Goal: Task Accomplishment & Management: Complete application form

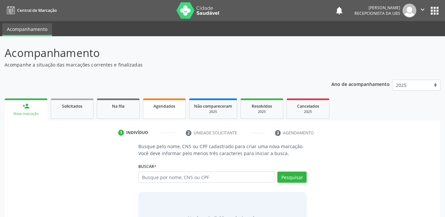
click at [161, 108] on span "Agendados" at bounding box center [165, 107] width 22 height 6
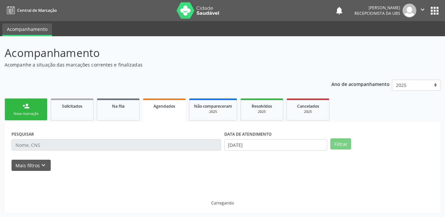
click at [161, 108] on span "Agendados" at bounding box center [165, 107] width 22 height 6
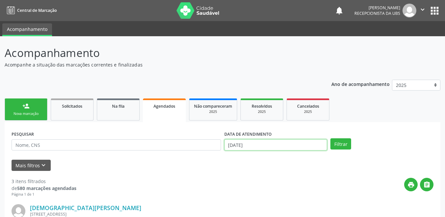
click at [240, 143] on input "[DATE]" at bounding box center [276, 144] width 103 height 11
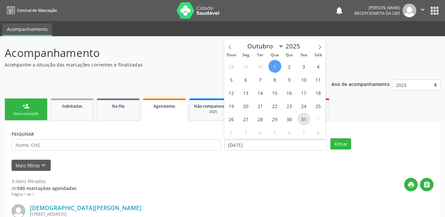
click at [300, 117] on span "31" at bounding box center [304, 119] width 13 height 13
type input "31/10/2025"
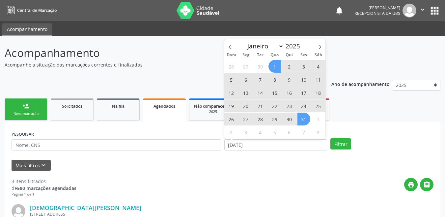
click at [271, 71] on span "1" at bounding box center [275, 66] width 13 height 13
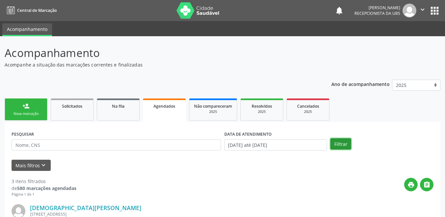
click at [348, 147] on button "Filtrar" at bounding box center [341, 143] width 21 height 11
click at [278, 147] on input "01/10/2025 até 31/10/2025" at bounding box center [276, 144] width 103 height 11
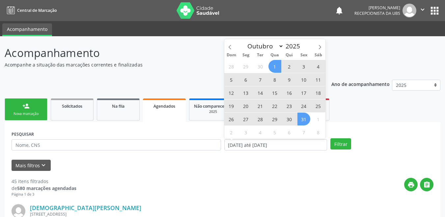
click at [262, 81] on span "7" at bounding box center [260, 79] width 13 height 13
type input "07/10/2025"
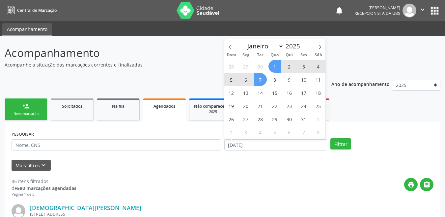
click at [277, 66] on span "1" at bounding box center [275, 66] width 13 height 13
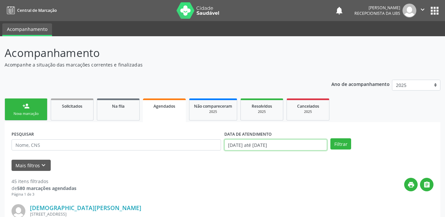
click at [248, 146] on input "01/10/2025 até 07/10/2025" at bounding box center [276, 144] width 103 height 11
click at [344, 147] on button "Filtrar" at bounding box center [341, 143] width 21 height 11
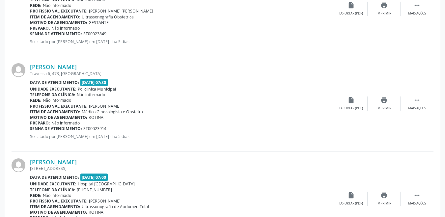
scroll to position [1436, 0]
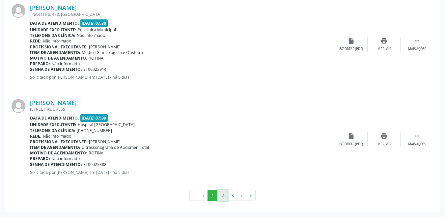
click at [222, 194] on button "2" at bounding box center [223, 195] width 10 height 11
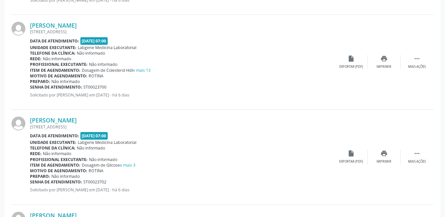
scroll to position [1304, 0]
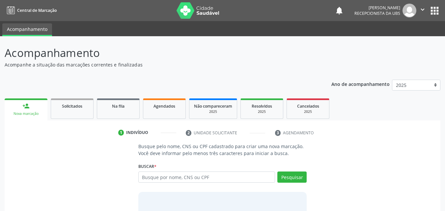
click at [155, 177] on input "text" at bounding box center [206, 177] width 137 height 11
click at [156, 175] on input "text" at bounding box center [206, 177] width 137 height 11
type input "70006518416402"
click at [295, 178] on button "Pesquisar" at bounding box center [292, 177] width 29 height 11
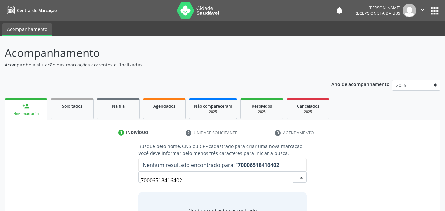
click at [252, 182] on input "70006518416402" at bounding box center [217, 180] width 153 height 13
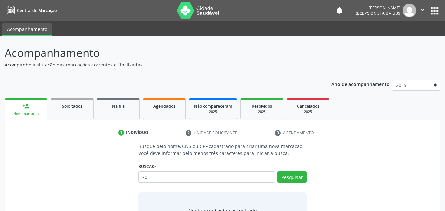
type input "7"
type input "700006518416402"
click at [287, 180] on button "Pesquisar" at bounding box center [292, 177] width 29 height 11
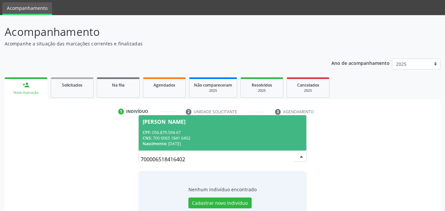
scroll to position [33, 0]
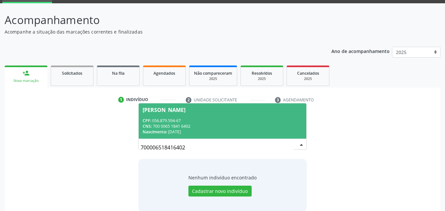
click at [197, 124] on div "CNS: 700 0065 1841 6402" at bounding box center [223, 127] width 160 height 6
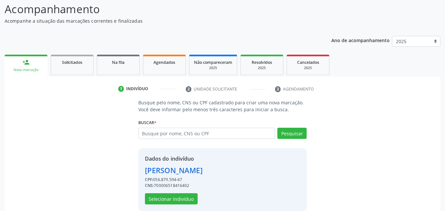
scroll to position [53, 0]
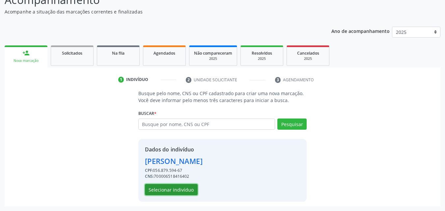
click at [183, 190] on button "Selecionar indivíduo" at bounding box center [171, 189] width 53 height 11
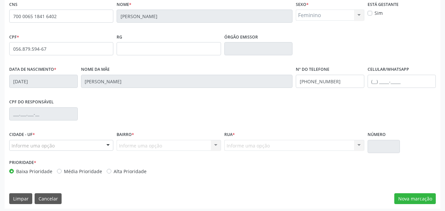
scroll to position [146, 0]
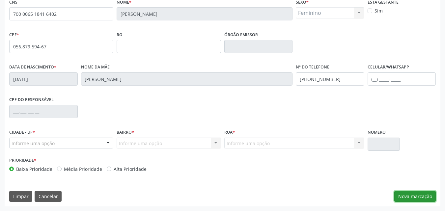
click at [411, 193] on button "Nova marcação" at bounding box center [416, 196] width 42 height 11
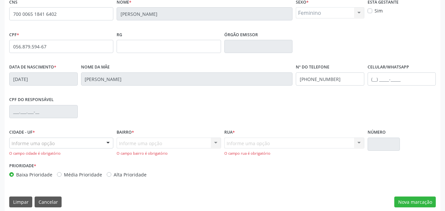
click at [108, 141] on div at bounding box center [108, 143] width 10 height 11
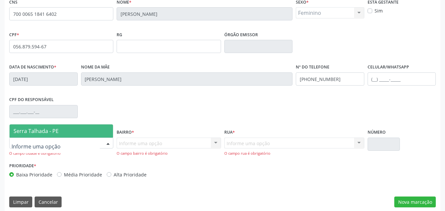
click at [59, 132] on span "Serra Talhada - PE" at bounding box center [62, 131] width 104 height 13
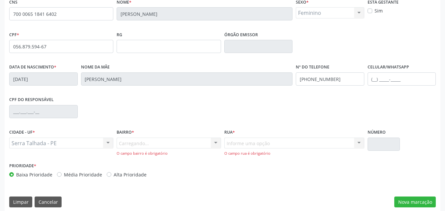
click at [125, 142] on div "Carregando... Nenhum resultado encontrado para: " " Nenhuma opção encontrada. D…" at bounding box center [169, 147] width 104 height 19
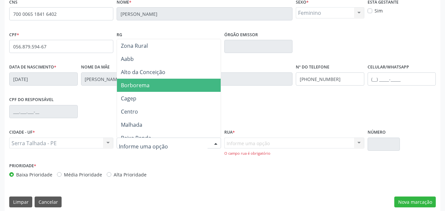
click at [139, 88] on span "Borborema" at bounding box center [135, 85] width 29 height 7
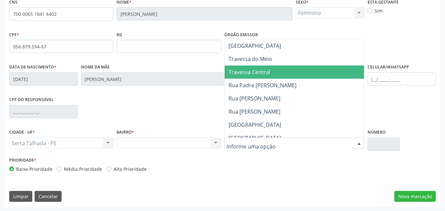
click at [245, 74] on span "Travessa Central" at bounding box center [250, 72] width 42 height 7
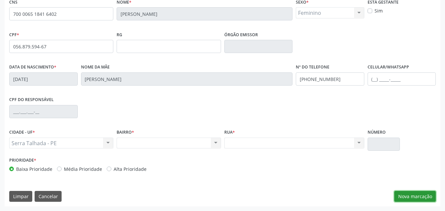
click at [407, 200] on button "Nova marcação" at bounding box center [416, 196] width 42 height 11
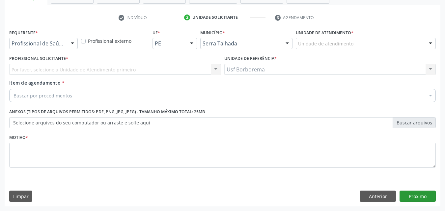
scroll to position [115, 0]
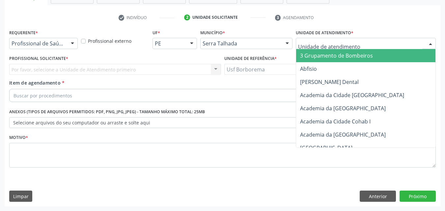
click at [313, 48] on div at bounding box center [366, 43] width 140 height 11
click at [313, 45] on input "text" at bounding box center [360, 46] width 124 height 13
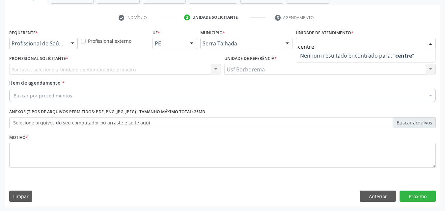
type input "centr"
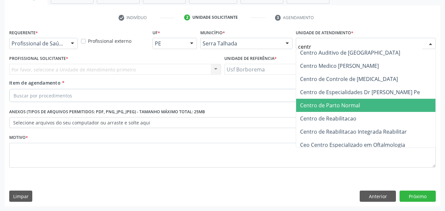
scroll to position [66, 0]
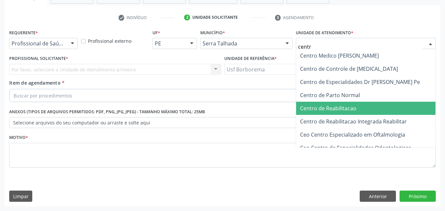
click at [347, 106] on span "Centro de Reabilitacao" at bounding box center [328, 108] width 56 height 7
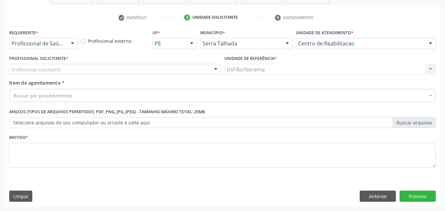
click at [67, 71] on div "Profissional solicitante" at bounding box center [115, 69] width 212 height 11
type input "2"
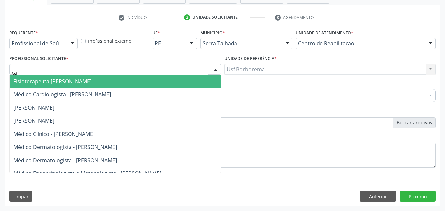
type input "cat"
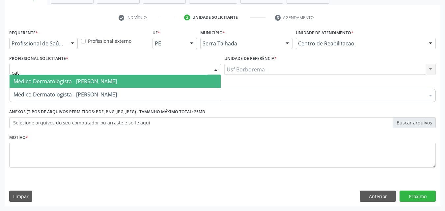
click at [77, 79] on span "Médico Dermatologista - Catharina Maria Freire de Lucena Pousa" at bounding box center [66, 81] width 104 height 7
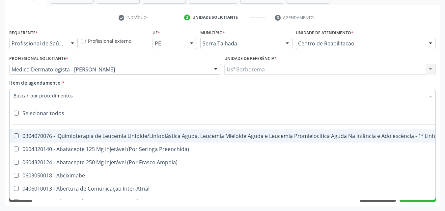
click at [57, 94] on input "Item de agendamento *" at bounding box center [220, 95] width 412 height 13
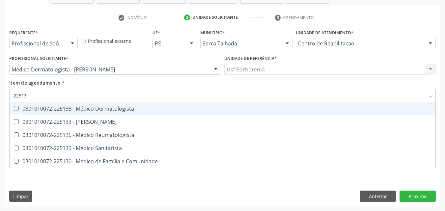
type input "225135"
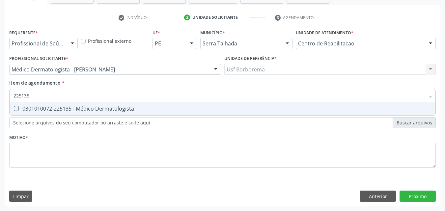
click at [67, 106] on div "0301010072-225135 - Médico Dermatologista" at bounding box center [223, 108] width 418 height 5
checkbox Dermatologista "true"
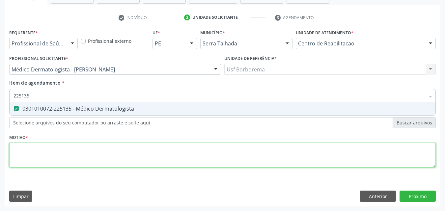
click at [39, 153] on div "Requerente * Profissional de Saúde Profissional de Saúde Paciente Nenhum result…" at bounding box center [222, 102] width 427 height 149
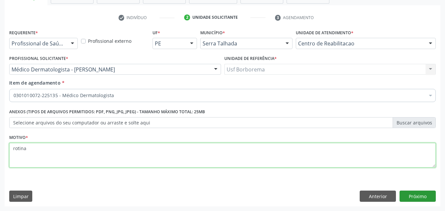
type textarea "rotina"
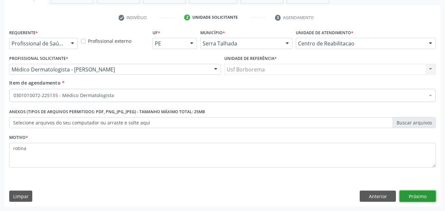
click at [430, 194] on button "Próximo" at bounding box center [418, 196] width 36 height 11
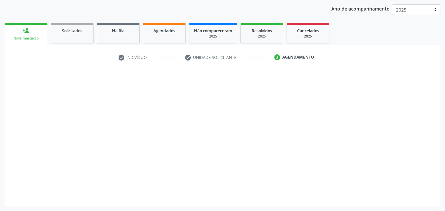
scroll to position [75, 0]
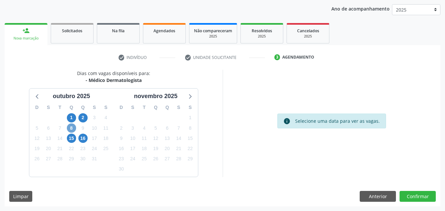
click at [72, 126] on span "8" at bounding box center [71, 128] width 9 height 9
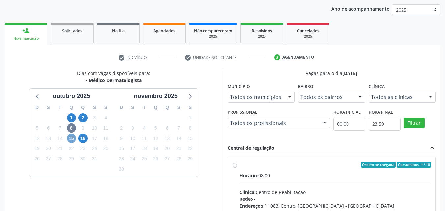
click at [68, 137] on span "15" at bounding box center [71, 138] width 9 height 9
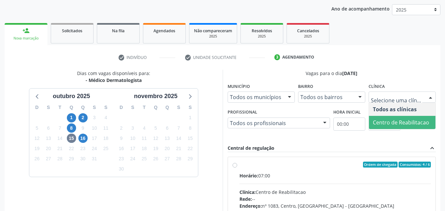
click at [389, 118] on span "Centro de Reabilitacao" at bounding box center [402, 122] width 67 height 13
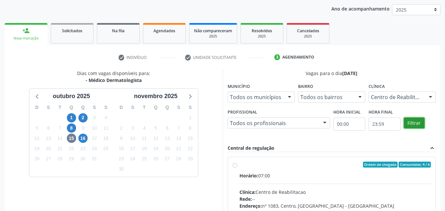
click at [413, 124] on button "Filtrar" at bounding box center [414, 123] width 21 height 11
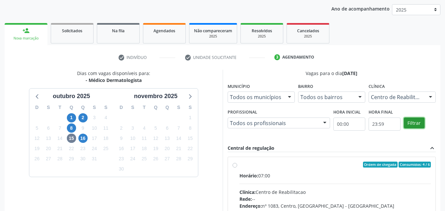
click at [413, 124] on button "Filtrar" at bounding box center [414, 123] width 21 height 11
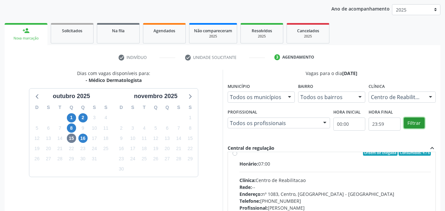
scroll to position [0, 0]
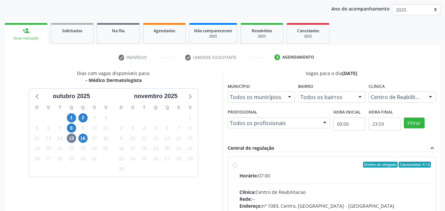
click at [240, 165] on label "Ordem de chegada Consumidos: 4 / 6 Horário: 07:00 Clínica: Centro de Reabilitac…" at bounding box center [336, 212] width 192 height 101
click at [233, 165] on input "Ordem de chegada Consumidos: 4 / 6 Horário: 07:00 Clínica: Centro de Reabilitac…" at bounding box center [235, 165] width 5 height 6
radio input "true"
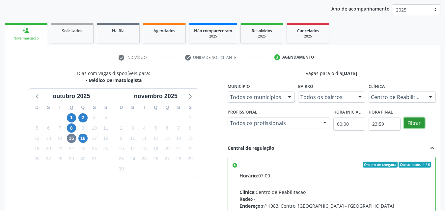
click at [419, 124] on button "Filtrar" at bounding box center [414, 123] width 21 height 11
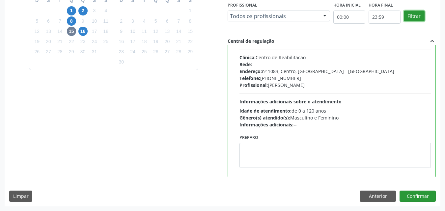
scroll to position [66, 0]
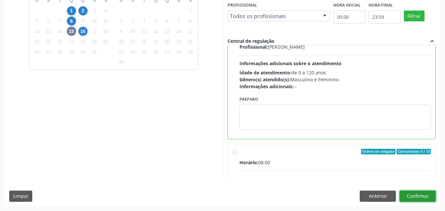
click at [418, 197] on button "Confirmar" at bounding box center [418, 196] width 36 height 11
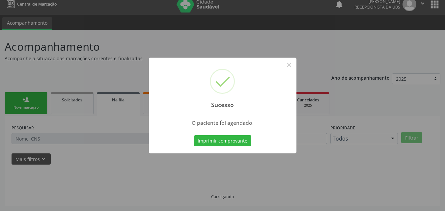
scroll to position [0, 0]
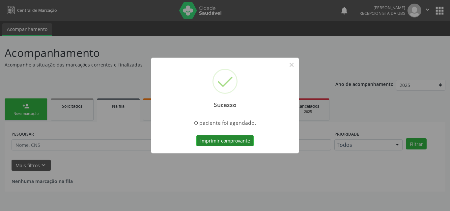
click at [225, 144] on button "Imprimir comprovante" at bounding box center [224, 140] width 57 height 11
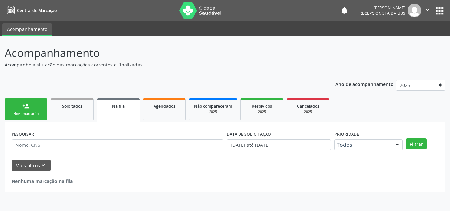
click at [15, 112] on div "Nova marcação" at bounding box center [26, 113] width 33 height 5
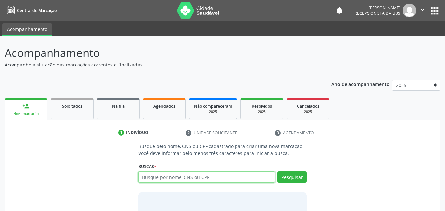
click at [153, 179] on input "text" at bounding box center [206, 177] width 137 height 11
type input "18070109459"
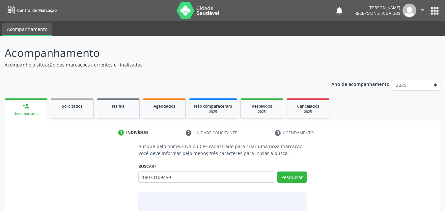
click at [291, 171] on div "Buscar * Busque por nome, CNS ou CPF Nenhum resultado encontrado para: " " Não …" at bounding box center [222, 175] width 169 height 26
click at [293, 175] on button "Pesquisar" at bounding box center [292, 177] width 29 height 11
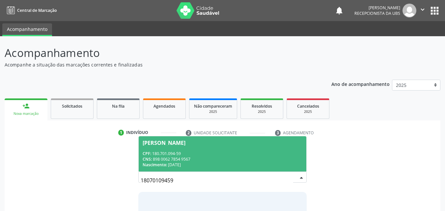
click at [215, 151] on div "CPF: 180.701.094-59" at bounding box center [223, 154] width 160 height 6
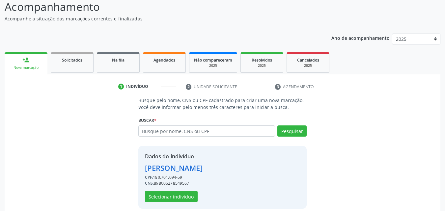
scroll to position [53, 0]
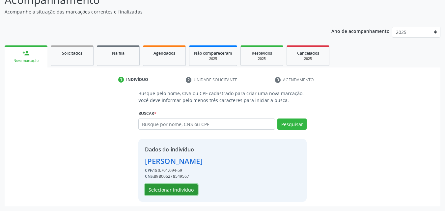
click at [171, 184] on button "Selecionar indivíduo" at bounding box center [171, 189] width 53 height 11
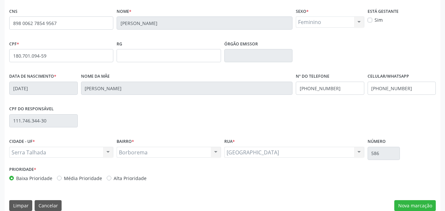
scroll to position [146, 0]
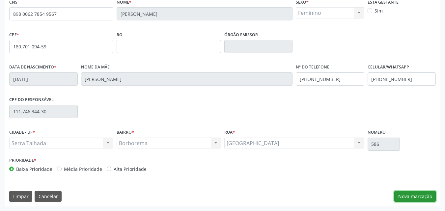
click at [410, 197] on button "Nova marcação" at bounding box center [416, 196] width 42 height 11
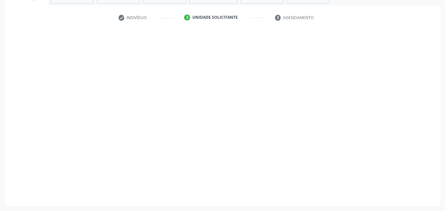
scroll to position [115, 0]
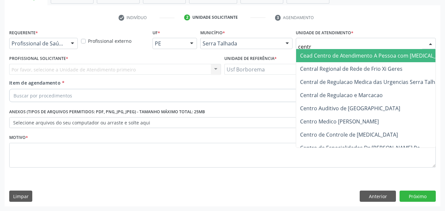
type input "centro"
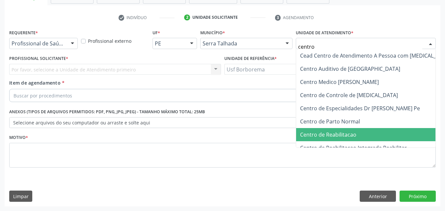
click at [339, 129] on span "Centro de Reabilitacao" at bounding box center [375, 134] width 159 height 13
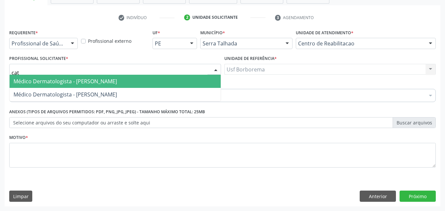
type input "cath"
click at [58, 85] on span "Médico Dermatologista - Catharina Maria Freire de Lucena Pousa" at bounding box center [66, 81] width 104 height 7
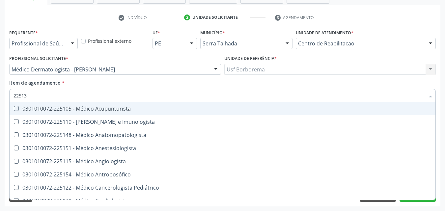
type input "225135"
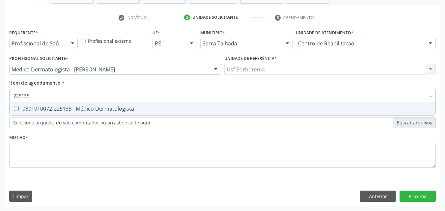
click at [59, 107] on div "0301010072-225135 - Médico Dermatologista" at bounding box center [223, 108] width 418 height 5
checkbox Dermatologista "true"
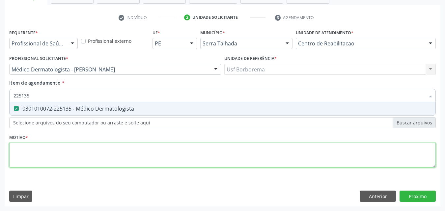
click at [48, 158] on div "Requerente * Profissional de Saúde Profissional de Saúde Paciente Nenhum result…" at bounding box center [222, 102] width 427 height 149
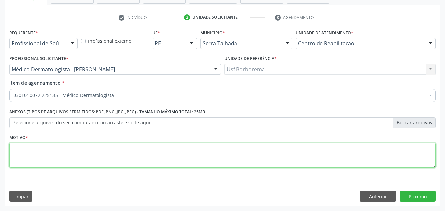
type textarea "t"
type textarea "rotina"
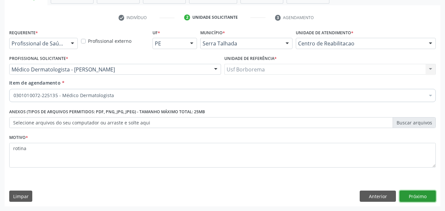
click at [406, 200] on button "Próximo" at bounding box center [418, 196] width 36 height 11
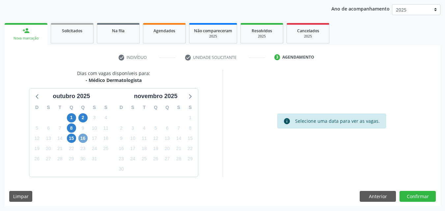
click at [82, 141] on span "16" at bounding box center [82, 138] width 9 height 9
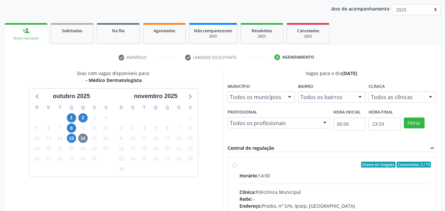
click at [66, 137] on div "15" at bounding box center [72, 139] width 12 height 10
click at [71, 138] on span "15" at bounding box center [71, 138] width 9 height 9
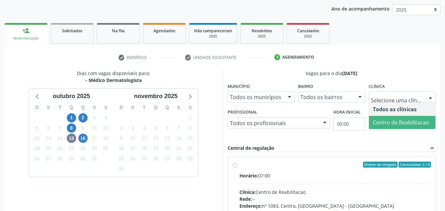
click at [381, 127] on span "Centro de Reabilitacao" at bounding box center [402, 122] width 67 height 13
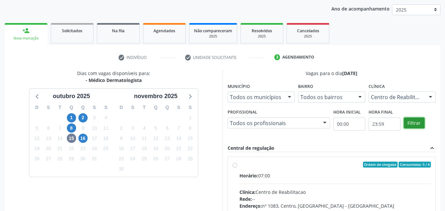
click at [409, 120] on button "Filtrar" at bounding box center [414, 123] width 21 height 11
click at [409, 121] on button "Filtrar" at bounding box center [414, 123] width 21 height 11
click at [240, 167] on label "Ordem de chegada Consumidos: 5 / 6 Horário: 07:00 Clínica: Centro de Reabilitac…" at bounding box center [336, 212] width 192 height 101
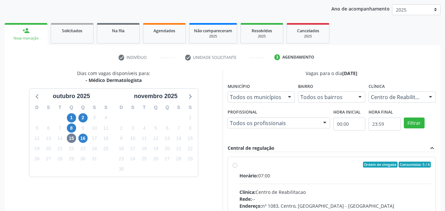
click at [234, 167] on input "Ordem de chegada Consumidos: 5 / 6 Horário: 07:00 Clínica: Centro de Reabilitac…" at bounding box center [235, 165] width 5 height 6
radio input "true"
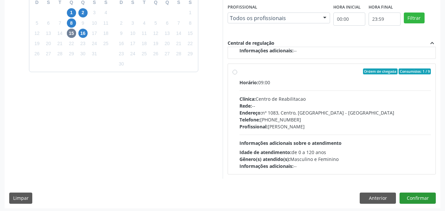
scroll to position [183, 0]
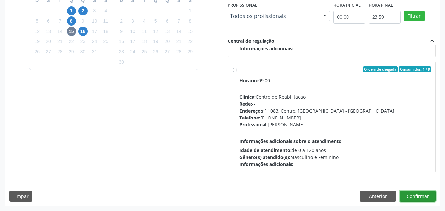
click at [419, 194] on button "Confirmar" at bounding box center [418, 196] width 36 height 11
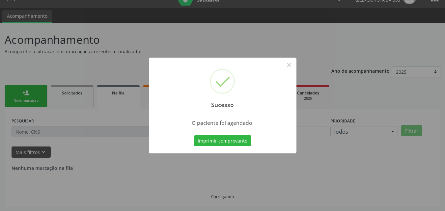
scroll to position [0, 0]
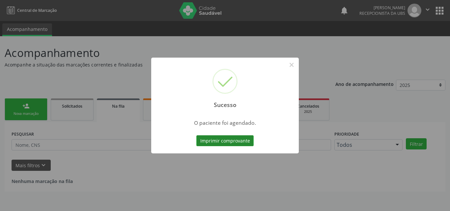
click at [223, 142] on button "Imprimir comprovante" at bounding box center [224, 140] width 57 height 11
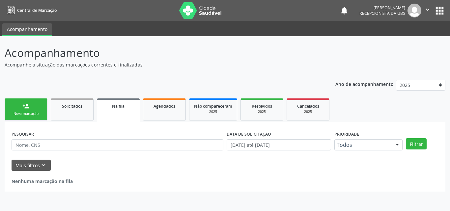
click at [31, 110] on link "person_add Nova marcação" at bounding box center [26, 110] width 43 height 22
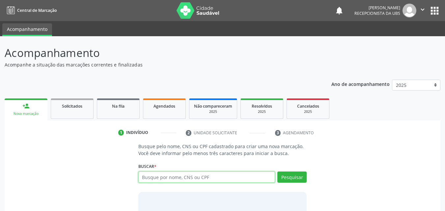
click at [146, 181] on input "text" at bounding box center [206, 177] width 137 height 11
type input "daniele de souza silva"
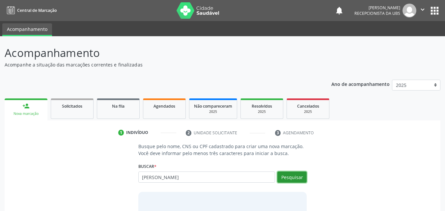
click at [296, 177] on button "Pesquisar" at bounding box center [292, 177] width 29 height 11
type input "daniele de souza silva"
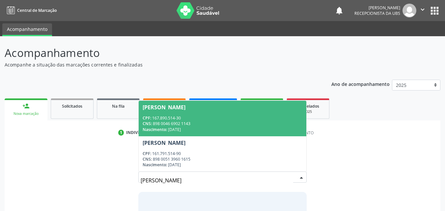
click at [242, 127] on div "Nascimento: 08/02/2002" at bounding box center [223, 130] width 160 height 6
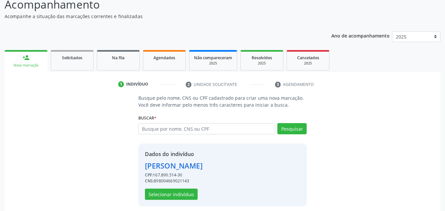
scroll to position [53, 0]
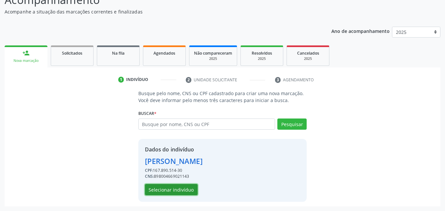
click at [182, 190] on button "Selecionar indivíduo" at bounding box center [171, 189] width 53 height 11
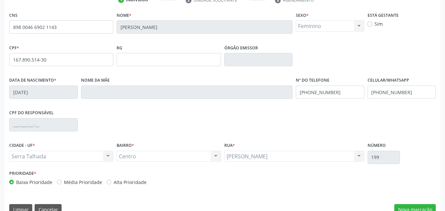
scroll to position [146, 0]
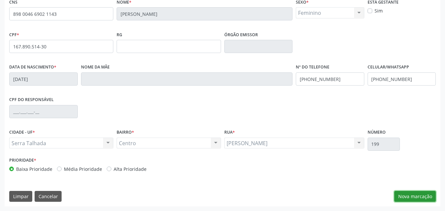
click at [403, 194] on button "Nova marcação" at bounding box center [416, 196] width 42 height 11
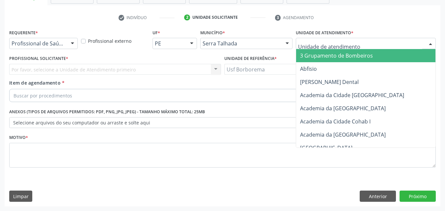
click at [303, 45] on input "text" at bounding box center [360, 46] width 124 height 13
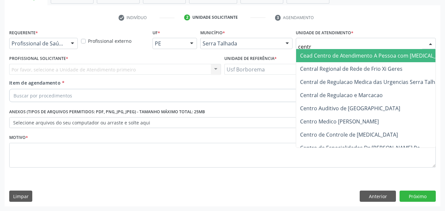
type input "centro"
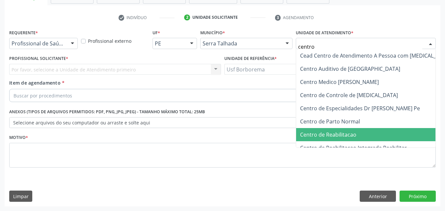
click at [326, 130] on span "Centro de Reabilitacao" at bounding box center [375, 134] width 159 height 13
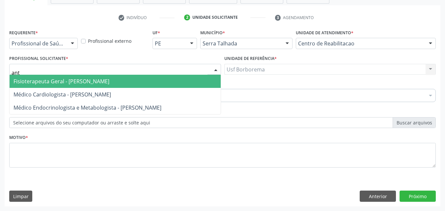
type input "anto"
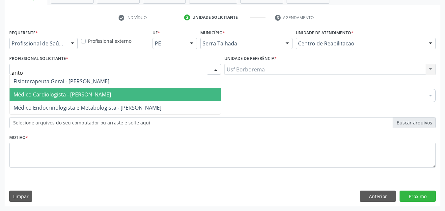
click at [46, 90] on span "Médico Cardiologista - Antonio Eduardo de Melo Filho" at bounding box center [115, 94] width 211 height 13
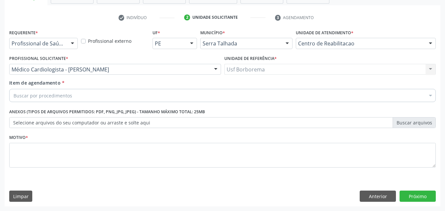
click at [46, 92] on div "Buscar por procedimentos" at bounding box center [222, 95] width 427 height 13
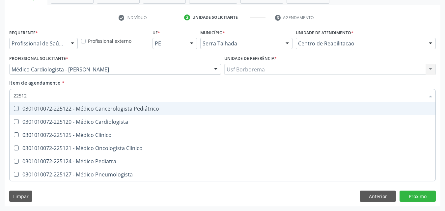
type input "225120"
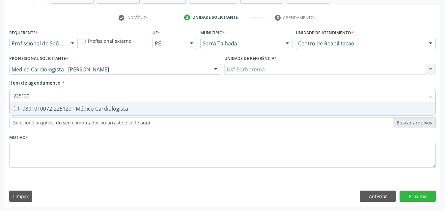
drag, startPoint x: 44, startPoint y: 105, endPoint x: 38, endPoint y: 120, distance: 16.6
click at [44, 105] on span "0301010072-225120 - Médico Cardiologista" at bounding box center [223, 108] width 426 height 13
checkbox Cardiologista "true"
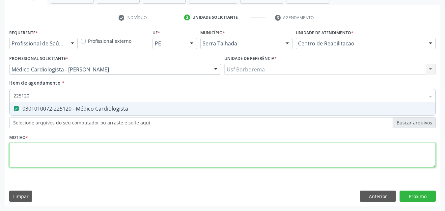
click at [36, 160] on div "Requerente * Profissional de Saúde Profissional de Saúde Paciente Nenhum result…" at bounding box center [222, 102] width 427 height 149
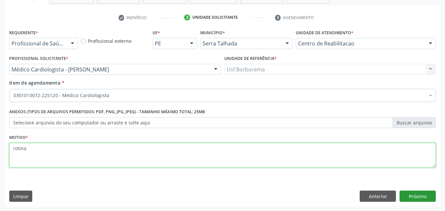
type textarea "rotina"
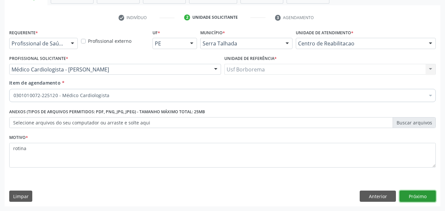
click at [425, 198] on button "Próximo" at bounding box center [418, 196] width 36 height 11
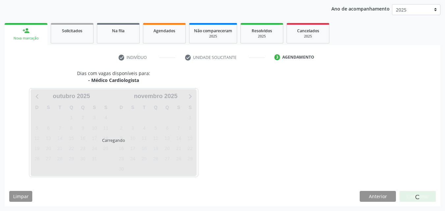
scroll to position [75, 0]
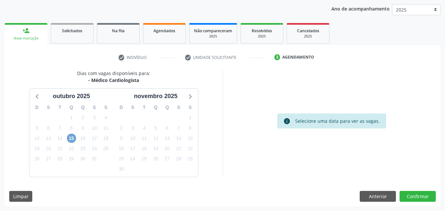
click at [71, 141] on span "15" at bounding box center [71, 138] width 9 height 9
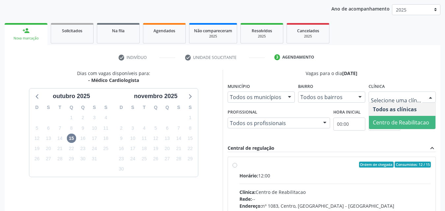
click at [379, 126] on span "Centro de Reabilitacao" at bounding box center [401, 122] width 56 height 7
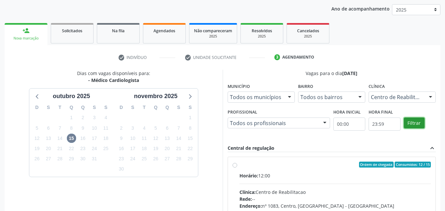
click at [415, 122] on button "Filtrar" at bounding box center [414, 123] width 21 height 11
drag, startPoint x: 415, startPoint y: 122, endPoint x: 340, endPoint y: 144, distance: 78.3
click at [413, 123] on button "Filtrar" at bounding box center [414, 123] width 21 height 11
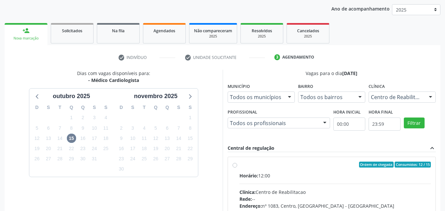
click at [240, 167] on label "Ordem de chegada Consumidos: 12 / 15 Horário: 12:00 Clínica: Centro de Reabilit…" at bounding box center [336, 212] width 192 height 101
click at [234, 167] on input "Ordem de chegada Consumidos: 12 / 15 Horário: 12:00 Clínica: Centro de Reabilit…" at bounding box center [235, 165] width 5 height 6
radio input "true"
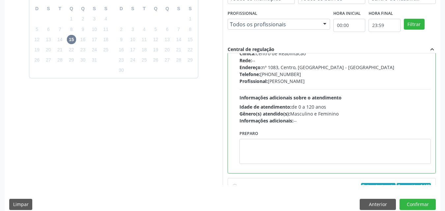
scroll to position [132, 0]
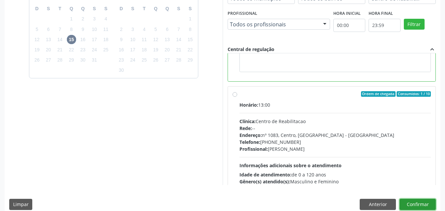
click at [418, 204] on button "Confirmar" at bounding box center [418, 204] width 36 height 11
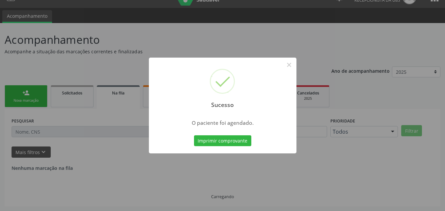
scroll to position [0, 0]
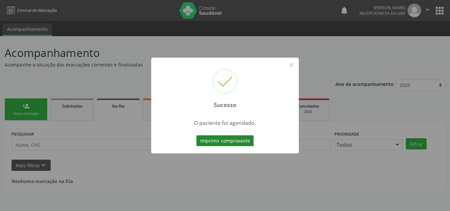
click at [240, 137] on button "Imprimir comprovante" at bounding box center [224, 140] width 57 height 11
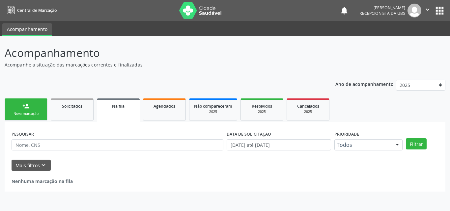
click at [35, 110] on link "person_add Nova marcação" at bounding box center [26, 110] width 43 height 22
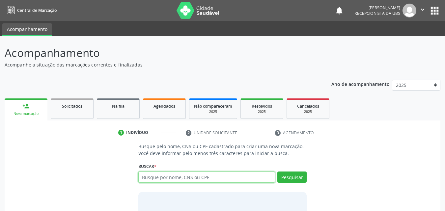
click at [149, 178] on input "text" at bounding box center [206, 177] width 137 height 11
type input "05114183451"
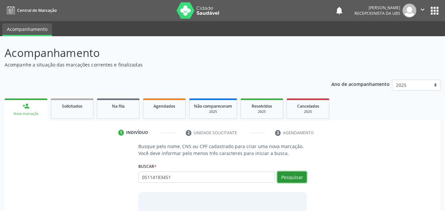
click at [292, 178] on button "Pesquisar" at bounding box center [292, 177] width 29 height 11
type input "05114183451"
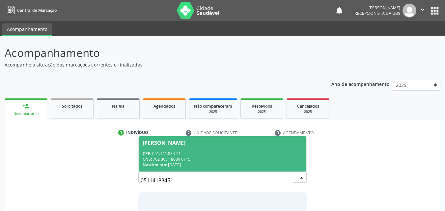
click at [228, 155] on div "CPF: 051.141.834-51" at bounding box center [223, 154] width 160 height 6
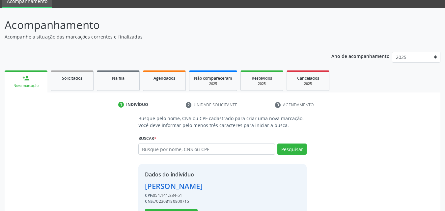
scroll to position [53, 0]
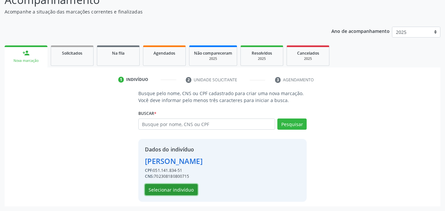
click at [162, 189] on button "Selecionar indivíduo" at bounding box center [171, 189] width 53 height 11
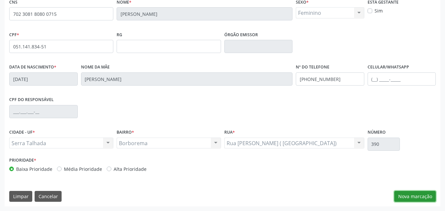
click at [411, 198] on button "Nova marcação" at bounding box center [416, 196] width 42 height 11
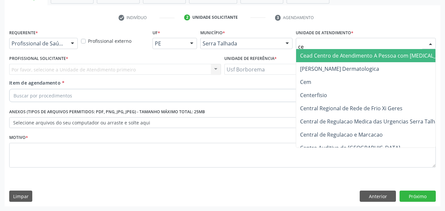
type input "cem"
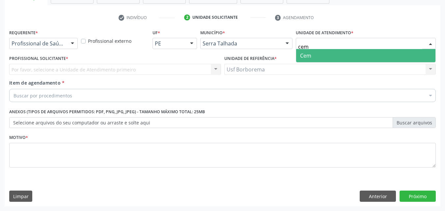
click at [318, 53] on span "Cem" at bounding box center [365, 55] width 139 height 13
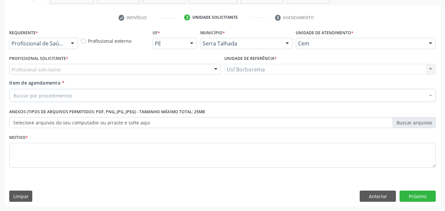
click at [106, 69] on div "Profissional solicitante" at bounding box center [115, 69] width 212 height 11
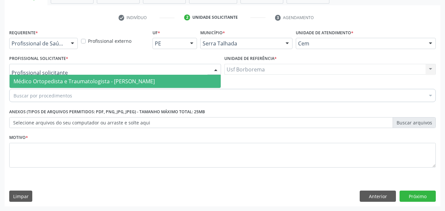
click at [108, 80] on span "Médico Ortopedista e Traumatologista - Ebenone Antonio da Silva" at bounding box center [84, 81] width 141 height 7
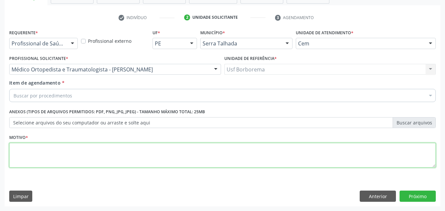
click at [91, 154] on textarea at bounding box center [222, 155] width 427 height 25
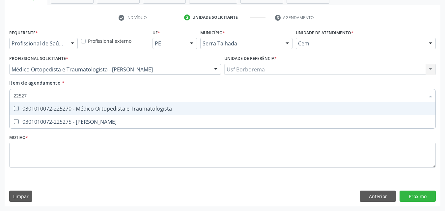
type input "225270"
click at [70, 107] on div "0301010072-225270 - Médico Ortopedista e Traumatologista" at bounding box center [223, 108] width 418 height 5
checkbox Traumatologista "true"
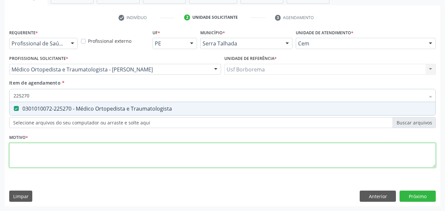
click at [47, 161] on div "Requerente * Profissional de Saúde Profissional de Saúde Paciente Nenhum result…" at bounding box center [222, 102] width 427 height 149
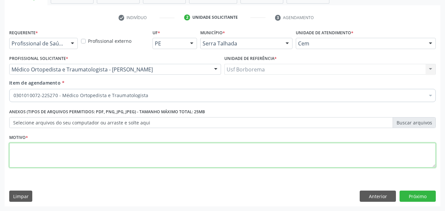
type textarea "t"
click at [76, 147] on textarea "rotins" at bounding box center [222, 155] width 427 height 25
type textarea "rotina"
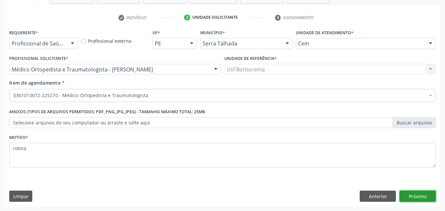
click at [423, 194] on button "Próximo" at bounding box center [418, 196] width 36 height 11
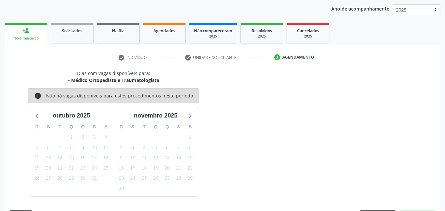
scroll to position [95, 0]
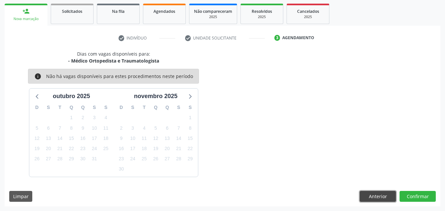
click at [369, 197] on button "Anterior" at bounding box center [378, 196] width 36 height 11
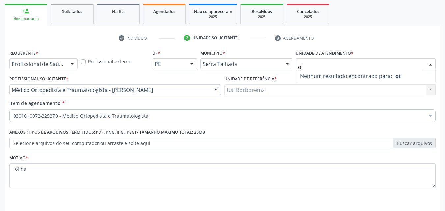
type input "o"
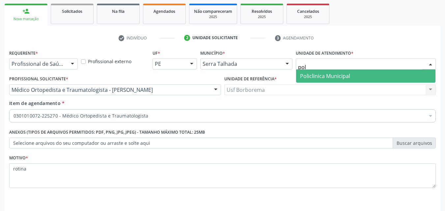
type input "poli"
click at [324, 73] on span "Policlinica Municipal" at bounding box center [325, 76] width 50 height 7
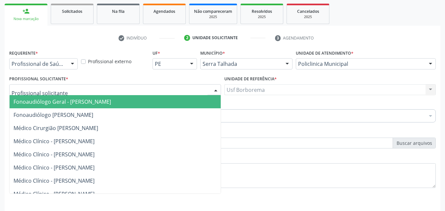
click at [58, 91] on input "text" at bounding box center [110, 93] width 196 height 13
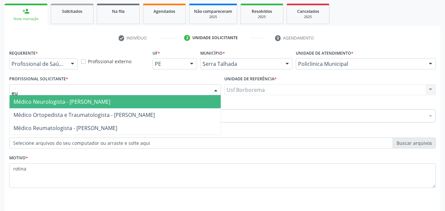
type input "e"
type input "eug"
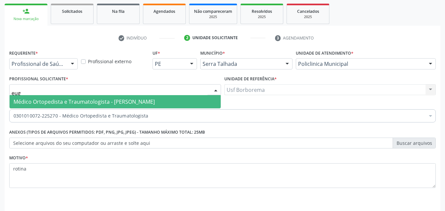
click at [60, 98] on span "Médico Ortopedista e Traumatologista - Eugenio Pericles Muniz Ferreira" at bounding box center [115, 101] width 211 height 13
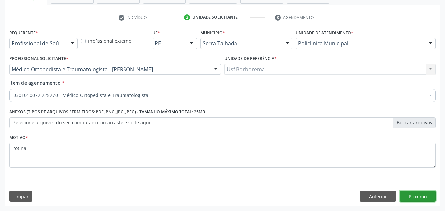
click at [416, 195] on button "Próximo" at bounding box center [418, 196] width 36 height 11
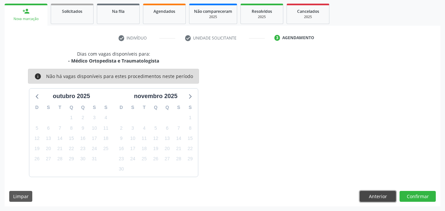
click at [363, 197] on button "Anterior" at bounding box center [378, 196] width 36 height 11
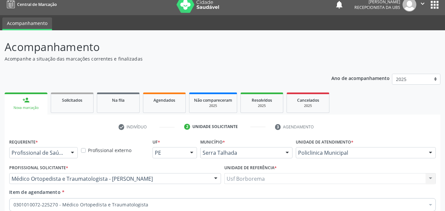
scroll to position [0, 0]
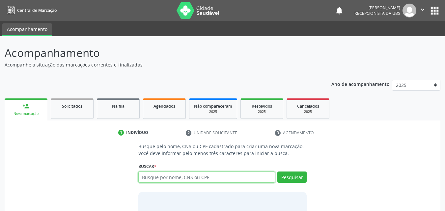
click at [198, 175] on input "text" at bounding box center [206, 177] width 137 height 11
click at [229, 177] on input "text" at bounding box center [206, 177] width 137 height 11
click at [254, 173] on input "text" at bounding box center [206, 177] width 137 height 11
type input "01785233483"
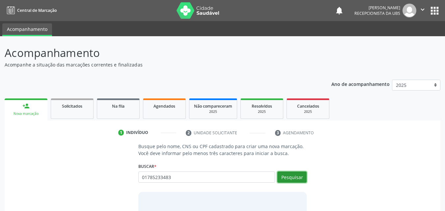
click at [284, 178] on button "Pesquisar" at bounding box center [292, 177] width 29 height 11
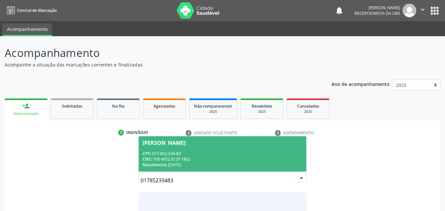
click at [227, 152] on div "CPF: 017.852.334-83" at bounding box center [223, 154] width 160 height 6
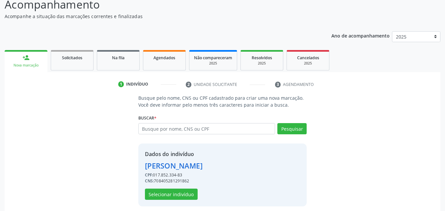
scroll to position [53, 0]
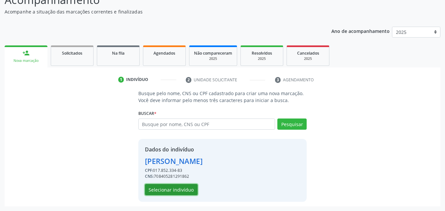
click at [180, 190] on button "Selecionar indivíduo" at bounding box center [171, 189] width 53 height 11
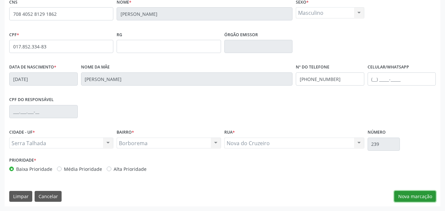
click at [409, 195] on button "Nova marcação" at bounding box center [416, 196] width 42 height 11
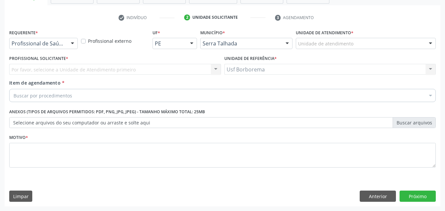
scroll to position [115, 0]
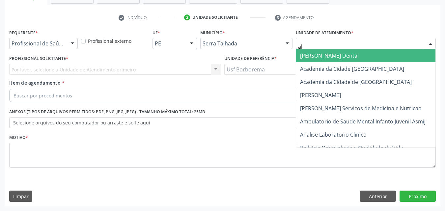
type input "alt"
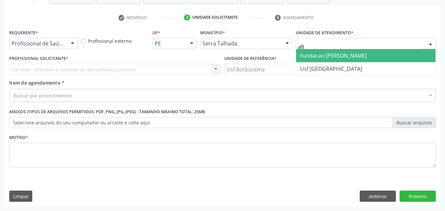
click at [329, 56] on span "Fundacao [PERSON_NAME]" at bounding box center [333, 55] width 67 height 7
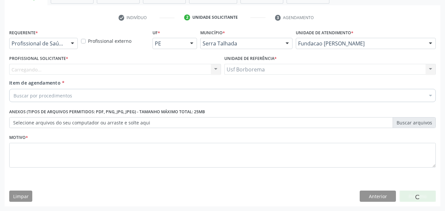
click at [68, 72] on div "Carregando... Nenhum resultado encontrado para: " " Não há nenhuma opção para s…" at bounding box center [115, 69] width 212 height 11
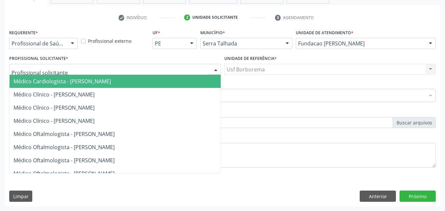
click at [73, 70] on div at bounding box center [115, 69] width 212 height 11
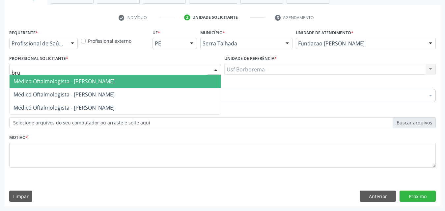
type input "brun"
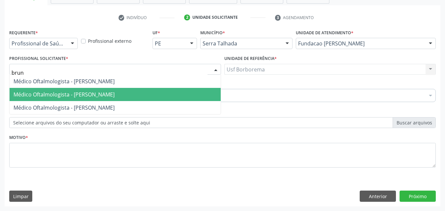
click at [83, 96] on span "Médico Oftalmologista - [PERSON_NAME]" at bounding box center [64, 94] width 101 height 7
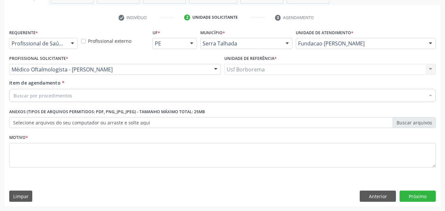
click at [89, 96] on div "Buscar por procedimentos" at bounding box center [222, 95] width 427 height 13
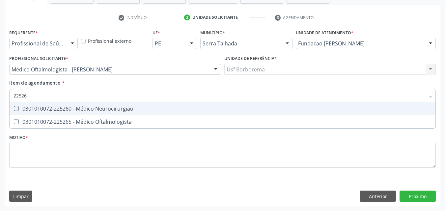
type input "225265"
drag, startPoint x: 91, startPoint y: 106, endPoint x: 90, endPoint y: 113, distance: 7.4
click at [91, 106] on div "0301010072-225265 - Médico Oftalmologista" at bounding box center [223, 108] width 418 height 5
checkbox Oftalmologista "true"
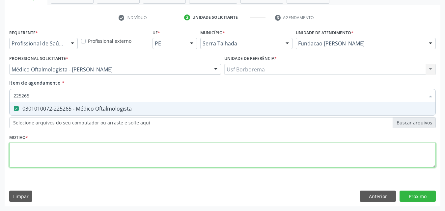
click at [79, 157] on div "Requerente * Profissional de Saúde Profissional de Saúde Paciente Nenhum result…" at bounding box center [222, 102] width 427 height 149
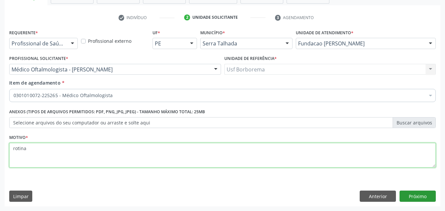
type textarea "rotina"
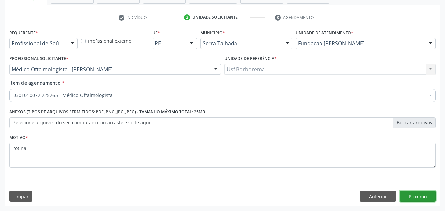
click at [412, 199] on button "Próximo" at bounding box center [418, 196] width 36 height 11
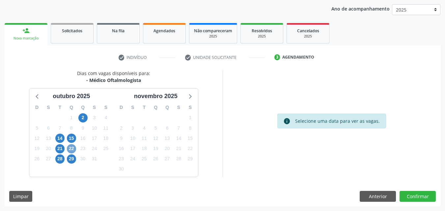
click at [70, 148] on span "22" at bounding box center [71, 148] width 9 height 9
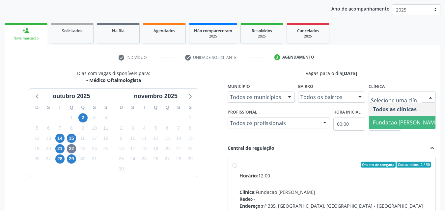
click at [397, 119] on span "Fundacao [PERSON_NAME]" at bounding box center [406, 122] width 67 height 7
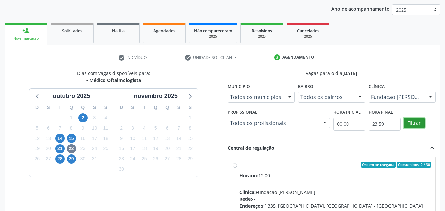
click at [410, 121] on button "Filtrar" at bounding box center [414, 123] width 21 height 11
click at [411, 121] on button "Filtrar" at bounding box center [414, 123] width 21 height 11
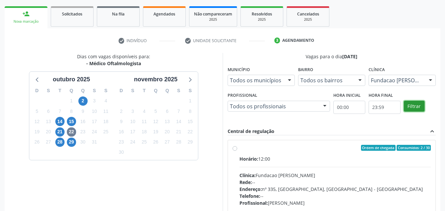
scroll to position [108, 0]
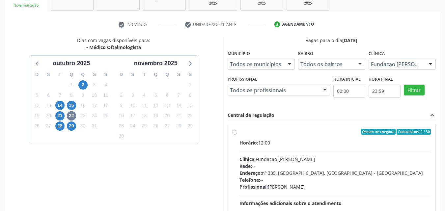
click at [240, 132] on label "Ordem de chegada Consumidos: 2 / 30 Horário: 12:00 Clínica: Fundacao Altino Ven…" at bounding box center [336, 179] width 192 height 101
click at [236, 132] on input "Ordem de chegada Consumidos: 2 / 30 Horário: 12:00 Clínica: Fundacao Altino Ven…" at bounding box center [235, 132] width 5 height 6
radio input "true"
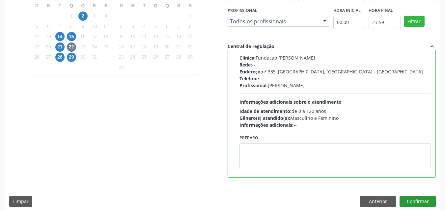
scroll to position [183, 0]
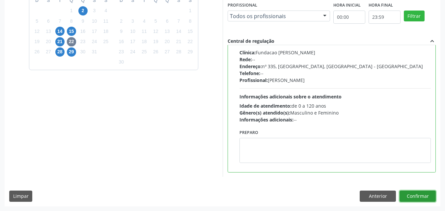
click at [414, 198] on button "Confirmar" at bounding box center [418, 196] width 36 height 11
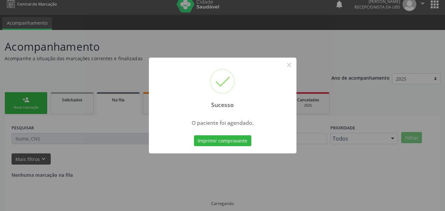
scroll to position [0, 0]
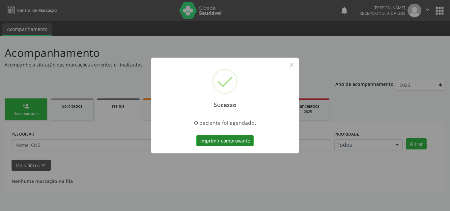
click at [219, 139] on button "Imprimir comprovante" at bounding box center [224, 140] width 57 height 11
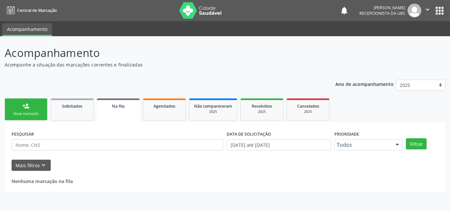
click at [35, 112] on div "Nova marcação" at bounding box center [26, 113] width 33 height 5
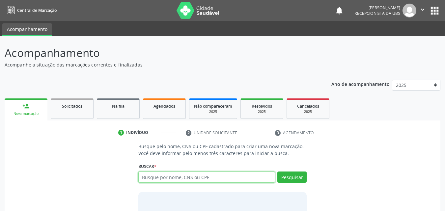
click at [189, 180] on input "text" at bounding box center [206, 177] width 137 height 11
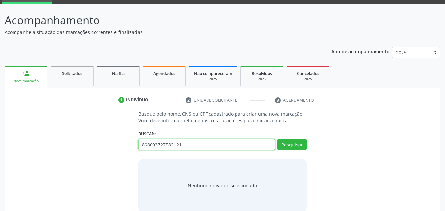
scroll to position [33, 0]
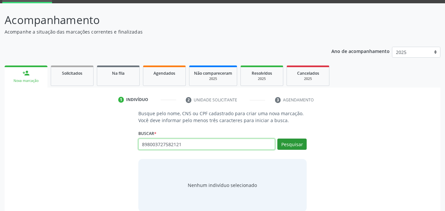
type input "898003727582121"
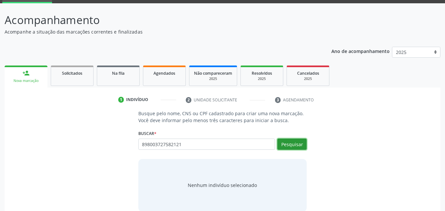
click at [305, 139] on button "Pesquisar" at bounding box center [292, 144] width 29 height 11
type input "898003727582121"
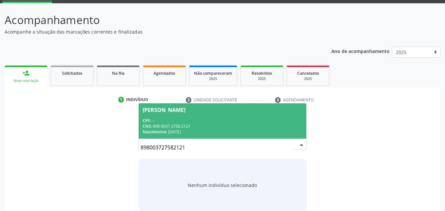
click at [188, 126] on div "CNS: 898 0037 2758 2121" at bounding box center [223, 127] width 160 height 6
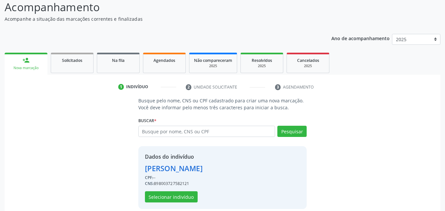
scroll to position [53, 0]
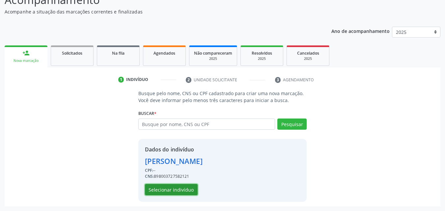
click at [175, 187] on button "Selecionar indivíduo" at bounding box center [171, 189] width 53 height 11
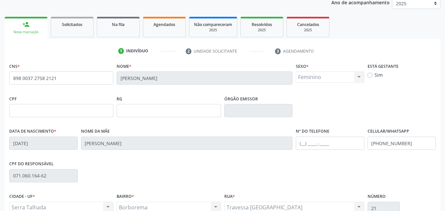
scroll to position [146, 0]
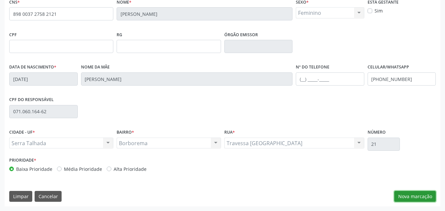
click at [407, 196] on button "Nova marcação" at bounding box center [416, 196] width 42 height 11
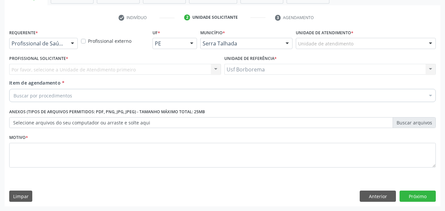
scroll to position [115, 0]
drag, startPoint x: 326, startPoint y: 38, endPoint x: 324, endPoint y: 42, distance: 4.8
click at [325, 41] on div "Unidade de atendimento * Unidade de atendimento 3 Grupamento de Bombeiros Abfis…" at bounding box center [366, 38] width 140 height 21
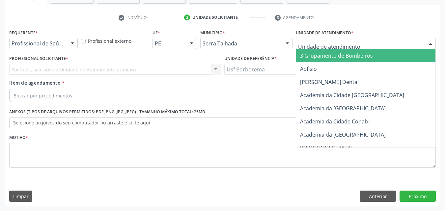
click at [329, 40] on div at bounding box center [366, 43] width 140 height 11
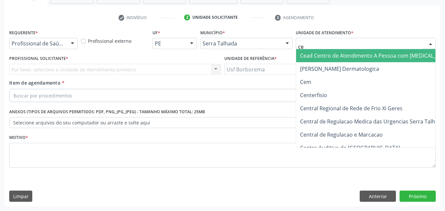
type input "cem"
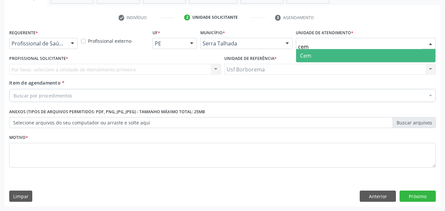
click at [328, 54] on span "Cem" at bounding box center [365, 55] width 139 height 13
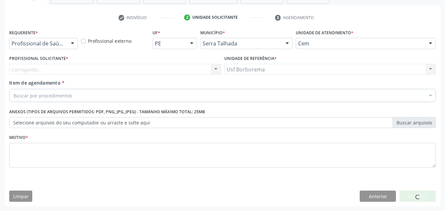
click at [34, 68] on div "Carregando... Nenhum resultado encontrado para: " " Não há nenhuma opção para s…" at bounding box center [115, 69] width 212 height 11
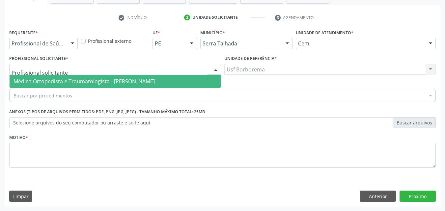
click at [43, 83] on span "Médico Ortopedista e Traumatologista - Ebenone Antonio da Silva" at bounding box center [84, 81] width 141 height 7
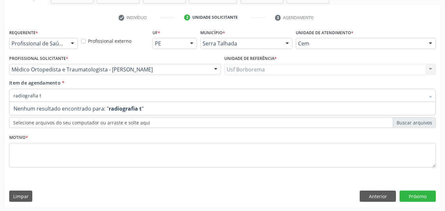
type input "radiografia"
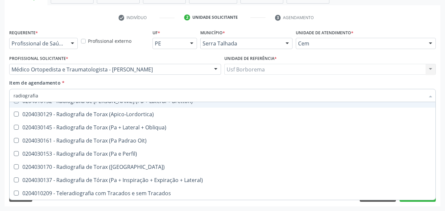
scroll to position [819, 0]
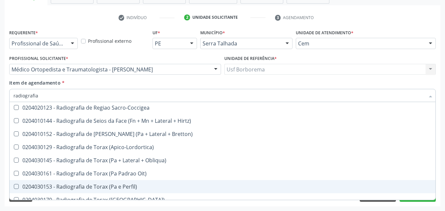
click at [152, 192] on span "0204030153 - Radiografia de Torax (Pa e Perfil)" at bounding box center [223, 186] width 426 height 13
checkbox Perfil\) "true"
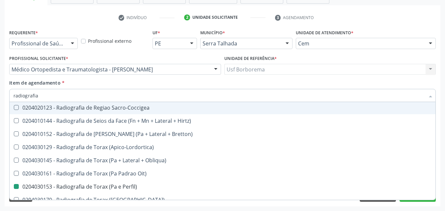
click at [167, 87] on div "Item de agendamento * radiografia Desfazer seleção 0204010039 - Radiografia Bil…" at bounding box center [222, 89] width 427 height 21
checkbox Wing\) "true"
checkbox Perfil\) "false"
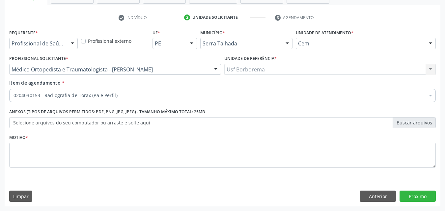
scroll to position [0, 0]
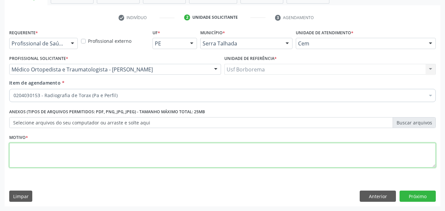
click at [130, 160] on textarea at bounding box center [222, 155] width 427 height 25
type textarea "rotina"
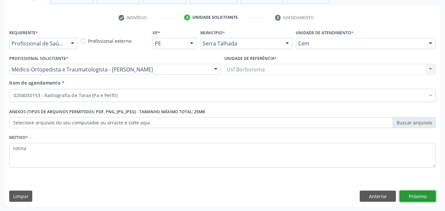
click at [409, 194] on button "Próximo" at bounding box center [418, 196] width 36 height 11
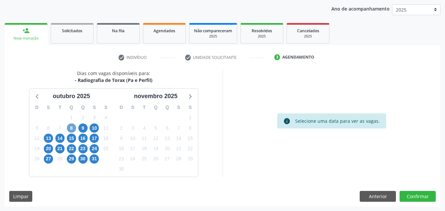
click at [72, 129] on span "8" at bounding box center [71, 128] width 9 height 9
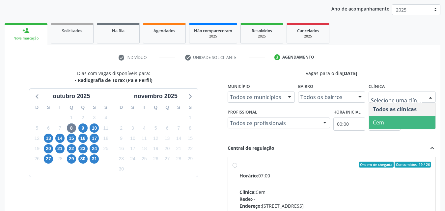
click at [381, 117] on span "Cem" at bounding box center [402, 122] width 67 height 13
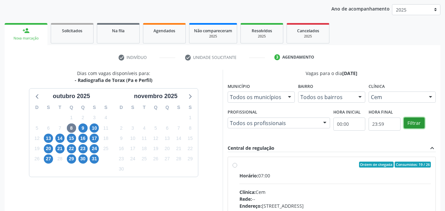
click at [414, 124] on button "Filtrar" at bounding box center [414, 123] width 21 height 11
click at [413, 124] on button "Filtrar" at bounding box center [414, 123] width 21 height 11
drag, startPoint x: 413, startPoint y: 124, endPoint x: 371, endPoint y: 131, distance: 42.7
click at [411, 124] on button "Filtrar" at bounding box center [414, 123] width 21 height 11
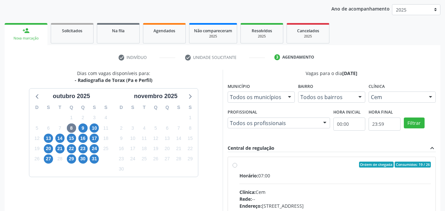
click at [240, 164] on label "Ordem de chegada Consumidos: 19 / 26 Horário: 07:00 Clínica: Cem Rede: -- Ender…" at bounding box center [336, 212] width 192 height 101
click at [234, 164] on input "Ordem de chegada Consumidos: 19 / 26 Horário: 07:00 Clínica: Cem Rede: -- Ender…" at bounding box center [235, 165] width 5 height 6
radio input "true"
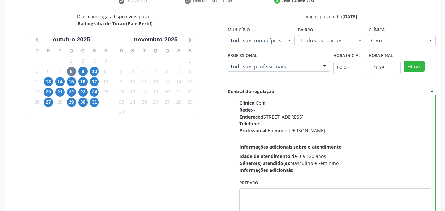
scroll to position [183, 0]
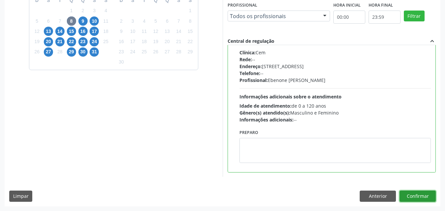
click at [418, 195] on button "Confirmar" at bounding box center [418, 196] width 36 height 11
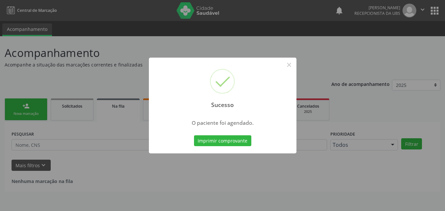
scroll to position [0, 0]
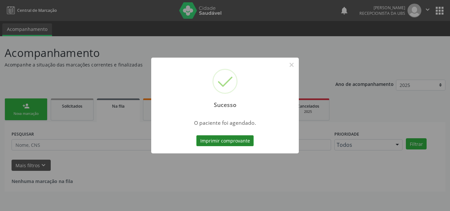
click at [228, 142] on button "Imprimir comprovante" at bounding box center [224, 140] width 57 height 11
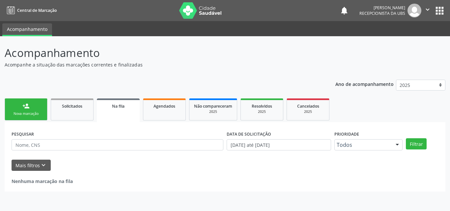
click at [24, 112] on div "Nova marcação" at bounding box center [26, 113] width 33 height 5
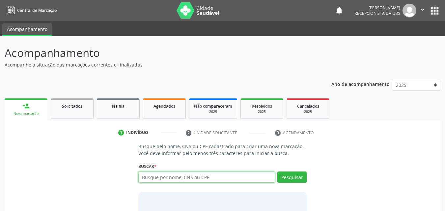
click at [165, 176] on input "text" at bounding box center [206, 177] width 137 height 11
click at [147, 177] on input "text" at bounding box center [206, 177] width 137 height 11
type input "2"
type input "00377852490"
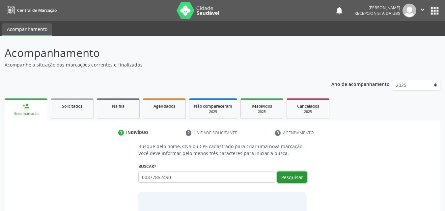
click at [284, 178] on button "Pesquisar" at bounding box center [292, 177] width 29 height 11
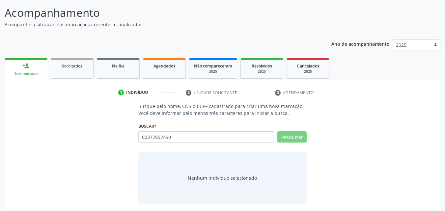
scroll to position [43, 0]
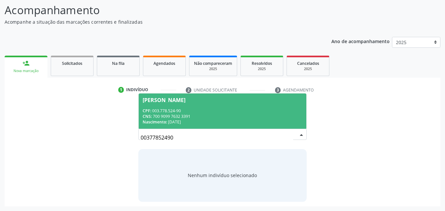
click at [181, 108] on div "CPF: 003.778.524-90" at bounding box center [223, 111] width 160 height 6
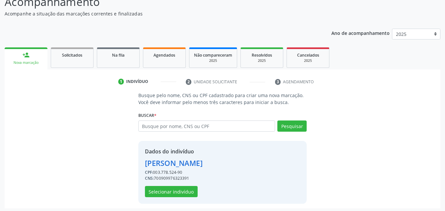
scroll to position [53, 0]
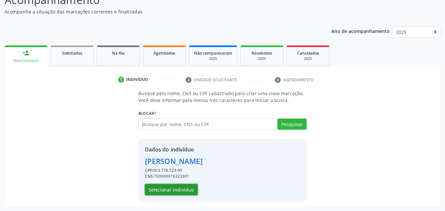
click at [174, 190] on button "Selecionar indivíduo" at bounding box center [171, 189] width 53 height 11
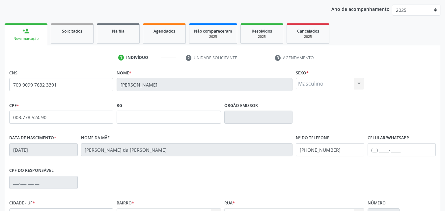
scroll to position [146, 0]
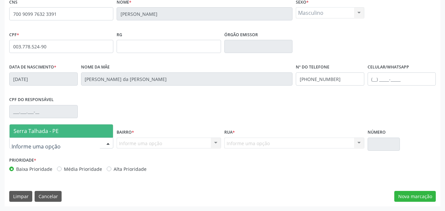
click at [23, 132] on span "Serra Talhada - PE" at bounding box center [36, 131] width 45 height 7
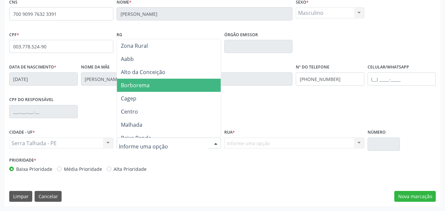
click at [128, 85] on span "Borborema" at bounding box center [135, 85] width 29 height 7
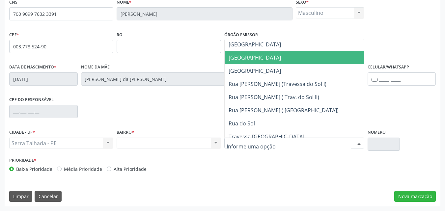
scroll to position [231, 0]
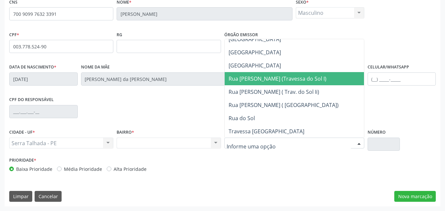
click at [274, 83] on span "Rua [PERSON_NAME] (Travessa do Sol I)" at bounding box center [294, 78] width 139 height 13
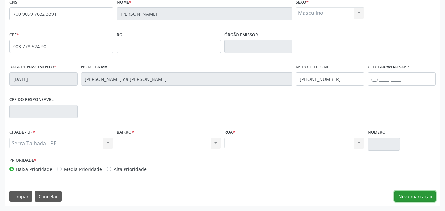
click at [405, 196] on button "Nova marcação" at bounding box center [416, 196] width 42 height 11
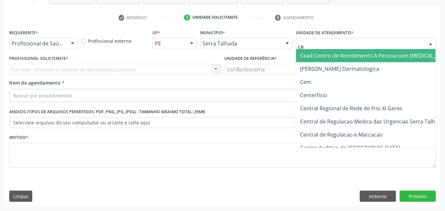
type input "cem"
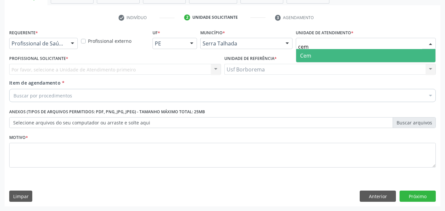
click at [311, 54] on span "Cem" at bounding box center [305, 55] width 11 height 7
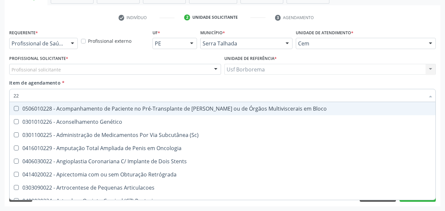
type input "2"
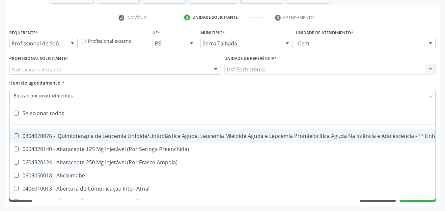
click at [67, 70] on div "Profissional solicitante" at bounding box center [115, 69] width 212 height 11
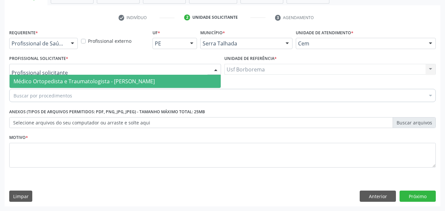
click at [69, 79] on span "Médico Ortopedista e Traumatologista - Ebenone Antonio da Silva" at bounding box center [84, 81] width 141 height 7
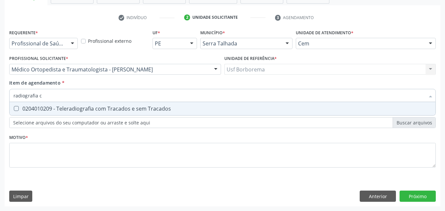
type input "radiografia"
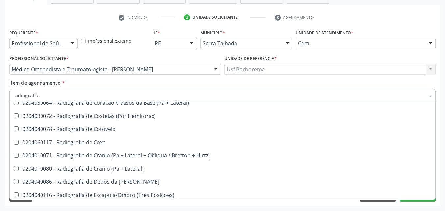
scroll to position [462, 0]
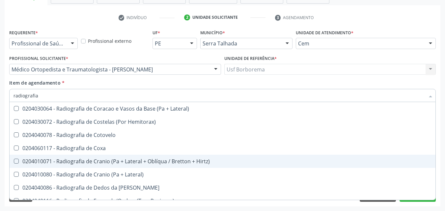
click at [156, 164] on div "0204010071 - Radiografia de Cranio (Pa + Lateral + Oblíqua / Bretton + Hirtz)" at bounding box center [223, 161] width 418 height 5
checkbox Hirtz\) "true"
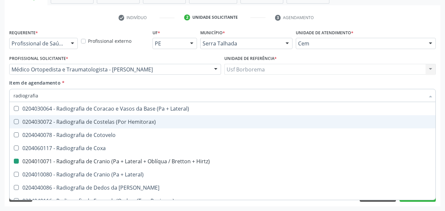
click at [155, 79] on div "Profissional Solicitante * Médico Ortopedista e Traumatologista - Ebenone Anton…" at bounding box center [115, 67] width 215 height 26
checkbox Wing\) "true"
checkbox Hirtz\) "false"
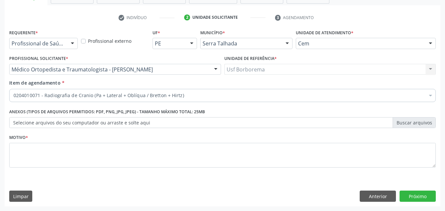
scroll to position [0, 0]
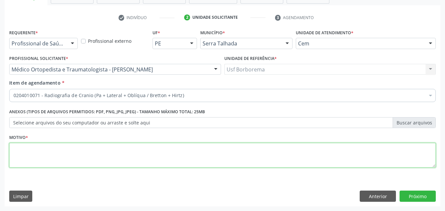
click at [126, 158] on textarea at bounding box center [222, 155] width 427 height 25
type textarea "rotina"
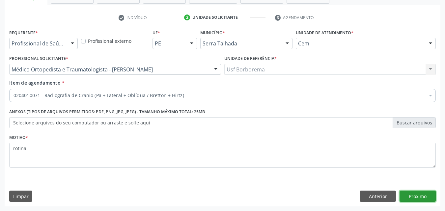
click at [415, 198] on button "Próximo" at bounding box center [418, 196] width 36 height 11
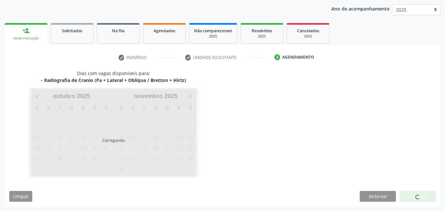
scroll to position [75, 0]
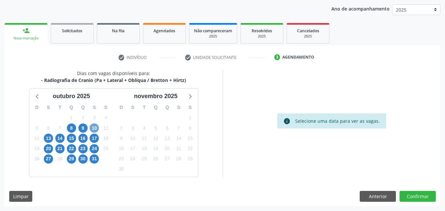
click at [97, 126] on span "10" at bounding box center [94, 128] width 9 height 9
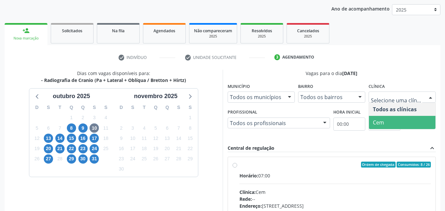
click at [378, 126] on span "Cem" at bounding box center [378, 122] width 11 height 7
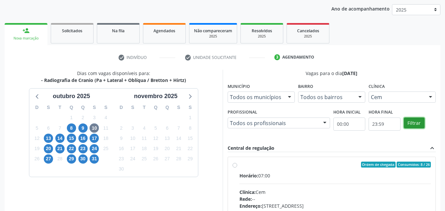
click at [412, 122] on button "Filtrar" at bounding box center [414, 123] width 21 height 11
click at [240, 166] on label "Ordem de chegada Consumidos: 8 / 26 Horário: 07:00 Clínica: Cem Rede: -- Endere…" at bounding box center [336, 212] width 192 height 101
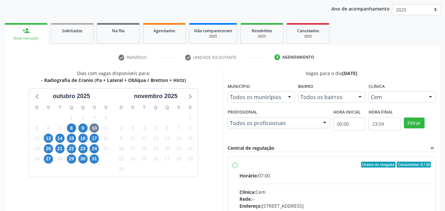
click at [235, 166] on input "Ordem de chegada Consumidos: 8 / 26 Horário: 07:00 Clínica: Cem Rede: -- Endere…" at bounding box center [235, 165] width 5 height 6
radio input "true"
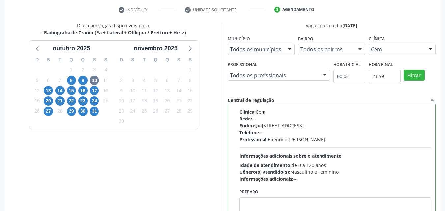
scroll to position [183, 0]
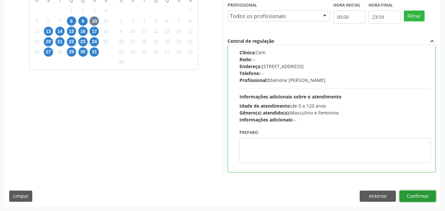
click at [420, 193] on button "Confirmar" at bounding box center [418, 196] width 36 height 11
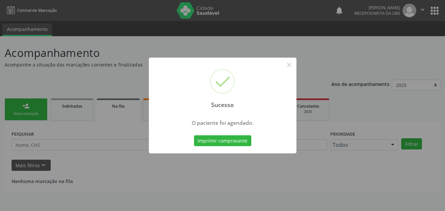
scroll to position [0, 0]
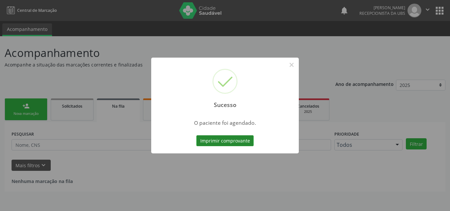
click at [222, 141] on button "Imprimir comprovante" at bounding box center [224, 140] width 57 height 11
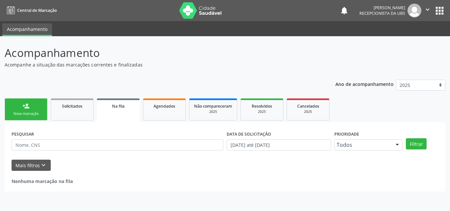
click at [39, 104] on link "person_add Nova marcação" at bounding box center [26, 110] width 43 height 22
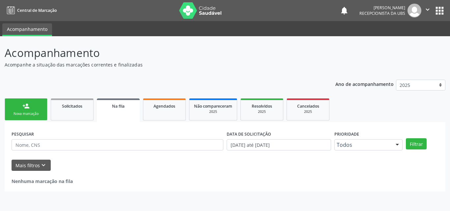
click at [39, 104] on link "person_add Nova marcação" at bounding box center [26, 110] width 43 height 22
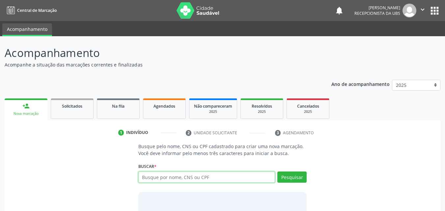
click at [149, 175] on input "text" at bounding box center [206, 177] width 137 height 11
type input "706703551872810"
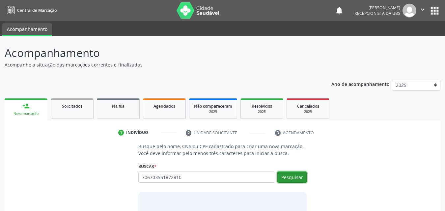
click at [302, 180] on button "Pesquisar" at bounding box center [292, 177] width 29 height 11
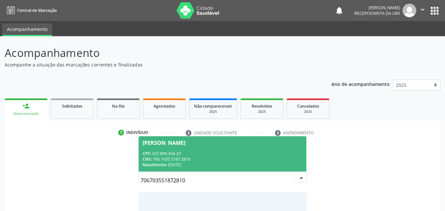
click at [211, 158] on div "CNS: 706 7035 5187 2810" at bounding box center [223, 160] width 160 height 6
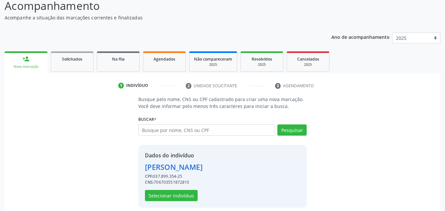
scroll to position [53, 0]
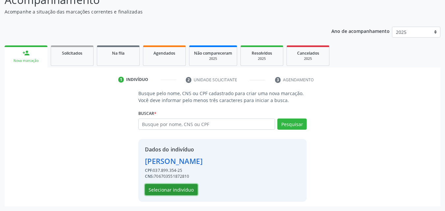
click at [175, 189] on button "Selecionar indivíduo" at bounding box center [171, 189] width 53 height 11
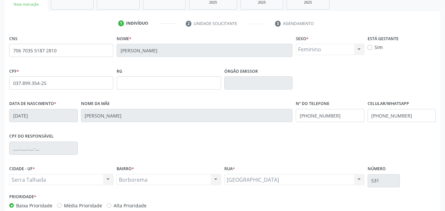
scroll to position [146, 0]
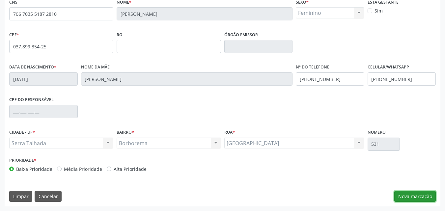
click at [414, 199] on button "Nova marcação" at bounding box center [416, 196] width 42 height 11
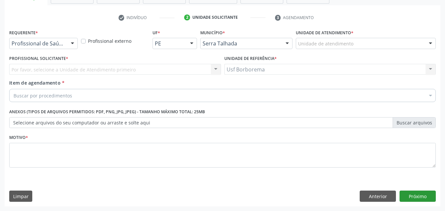
scroll to position [115, 0]
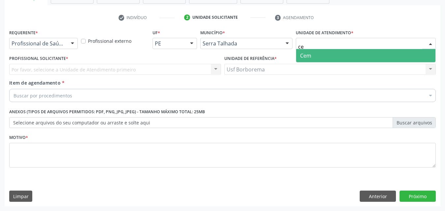
type input "cem"
click at [327, 58] on span "Cem" at bounding box center [365, 55] width 139 height 13
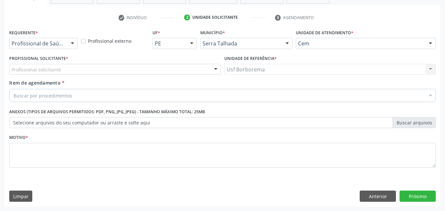
click at [62, 70] on div "Profissional solicitante" at bounding box center [115, 69] width 212 height 11
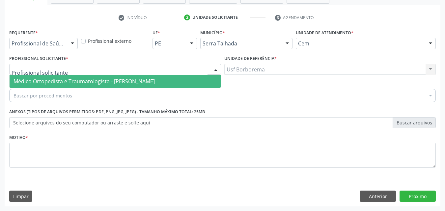
click at [68, 82] on span "Médico Ortopedista e Traumatologista - Ebenone Antonio da Silva" at bounding box center [84, 81] width 141 height 7
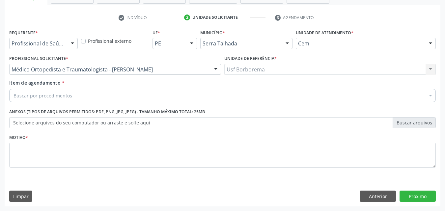
click at [73, 100] on div "Buscar por procedimentos" at bounding box center [222, 95] width 427 height 13
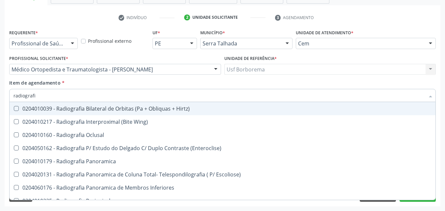
type input "radiografia"
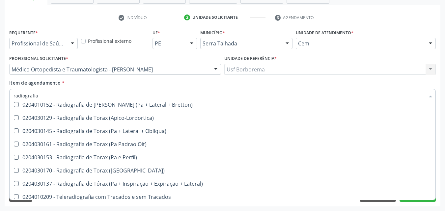
scroll to position [852, 0]
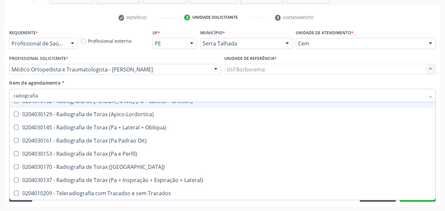
click at [100, 97] on input "radiografia" at bounding box center [220, 95] width 412 height 13
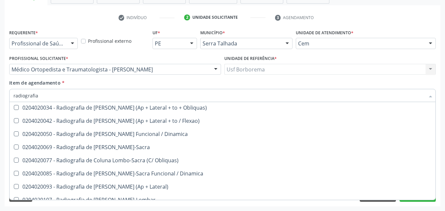
scroll to position [324, 0]
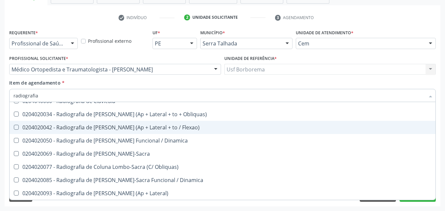
click at [177, 127] on div "0204020042 - Radiografia de [PERSON_NAME] (Ap + Lateral + to / Flexao)" at bounding box center [223, 127] width 418 height 5
checkbox Flexao\) "true"
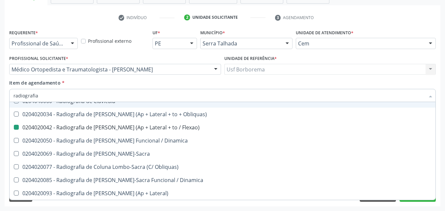
click at [158, 81] on div "Item de agendamento * radiografia Desfazer seleção 0204010039 - Radiografia Bil…" at bounding box center [222, 89] width 427 height 21
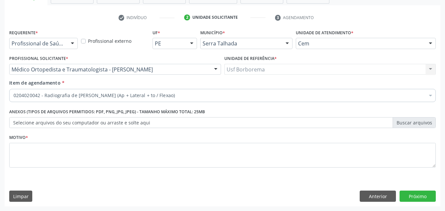
scroll to position [0, 0]
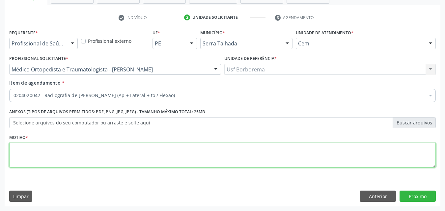
click at [131, 164] on textarea at bounding box center [222, 155] width 427 height 25
type textarea "rotina"
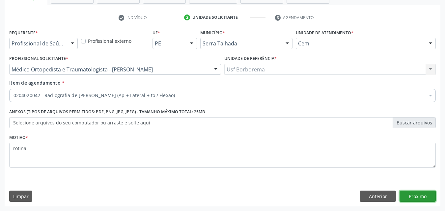
click at [410, 199] on button "Próximo" at bounding box center [418, 196] width 36 height 11
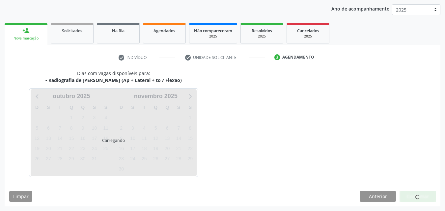
click at [227, 154] on div "Dias com vagas disponíveis para: - Radiografia de Coluna Cervical (Ap + Lateral…" at bounding box center [223, 138] width 436 height 137
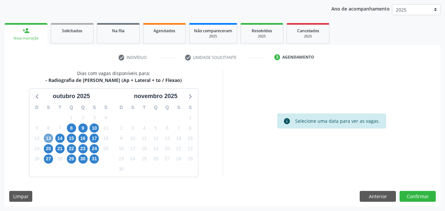
click at [46, 138] on span "13" at bounding box center [48, 138] width 9 height 9
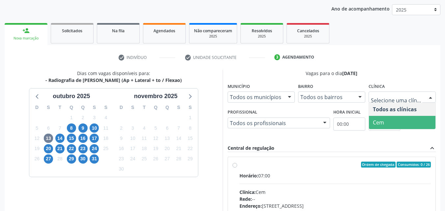
click at [369, 126] on span "Cem" at bounding box center [402, 122] width 67 height 13
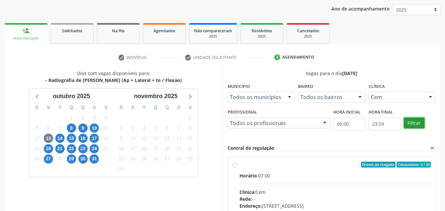
click at [409, 122] on button "Filtrar" at bounding box center [414, 123] width 21 height 11
click at [240, 165] on label "Ordem de chegada Consumidos: 0 / 26 Horário: 07:00 Clínica: Cem Rede: -- Endere…" at bounding box center [336, 212] width 192 height 101
click at [234, 165] on input "Ordem de chegada Consumidos: 0 / 26 Horário: 07:00 Clínica: Cem Rede: -- Endere…" at bounding box center [235, 165] width 5 height 6
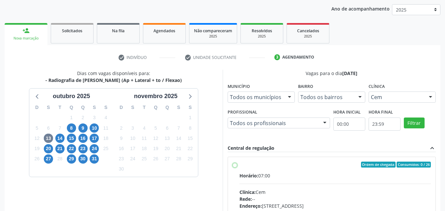
radio input "true"
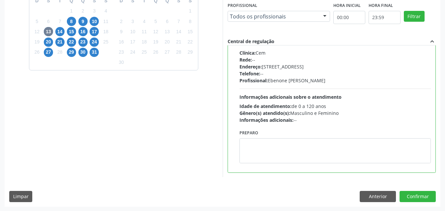
scroll to position [183, 0]
click at [419, 193] on button "Confirmar" at bounding box center [418, 196] width 36 height 11
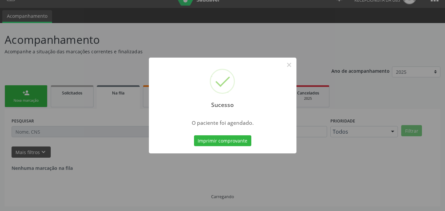
scroll to position [0, 0]
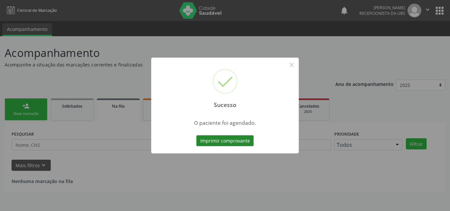
click at [212, 143] on button "Imprimir comprovante" at bounding box center [224, 140] width 57 height 11
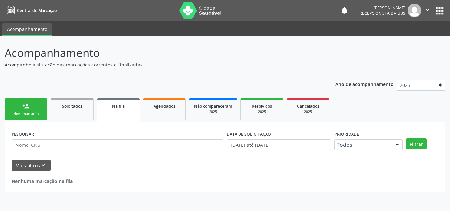
click at [37, 115] on div "Nova marcação" at bounding box center [26, 113] width 33 height 5
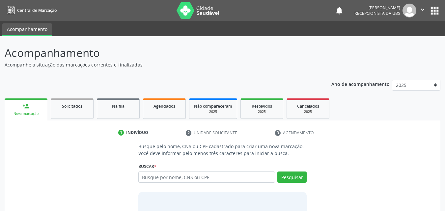
click at [37, 115] on div "Nova marcação" at bounding box center [26, 113] width 34 height 5
click at [165, 172] on input "text" at bounding box center [206, 177] width 137 height 11
click at [165, 175] on input "text" at bounding box center [206, 177] width 137 height 11
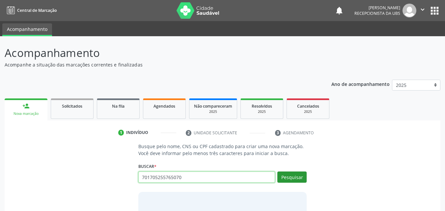
type input "701705255765070"
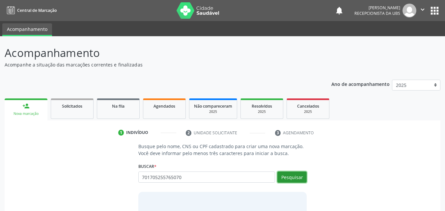
click at [291, 177] on button "Pesquisar" at bounding box center [292, 177] width 29 height 11
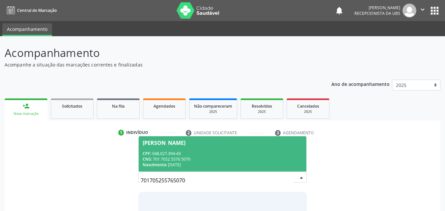
click at [291, 177] on input "701705255765070" at bounding box center [217, 180] width 153 height 13
click at [199, 157] on div "CNS: 701 7052 5576 5070" at bounding box center [223, 160] width 160 height 6
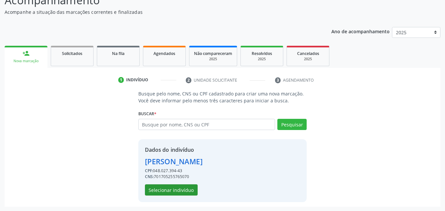
scroll to position [53, 0]
click at [179, 191] on button "Selecionar indivíduo" at bounding box center [171, 189] width 53 height 11
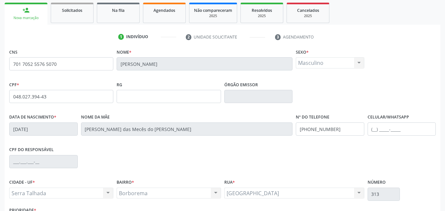
scroll to position [146, 0]
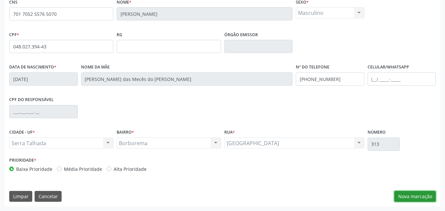
click at [429, 196] on button "Nova marcação" at bounding box center [416, 196] width 42 height 11
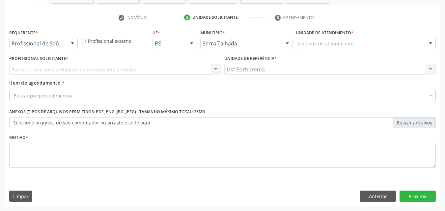
scroll to position [115, 0]
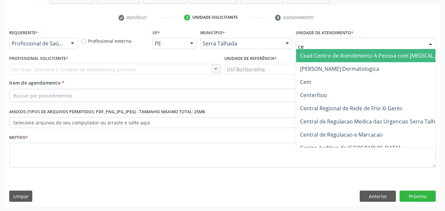
type input "cem"
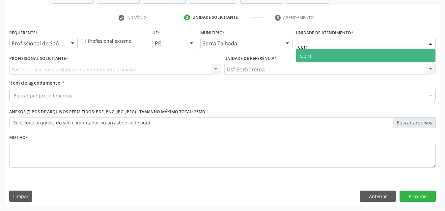
click at [326, 55] on span "Cem" at bounding box center [365, 55] width 139 height 13
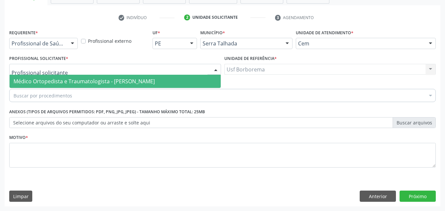
click at [71, 72] on div at bounding box center [115, 69] width 212 height 11
click at [73, 80] on span "Médico Ortopedista e Traumatologista - Ebenone Antonio da Silva" at bounding box center [84, 81] width 141 height 7
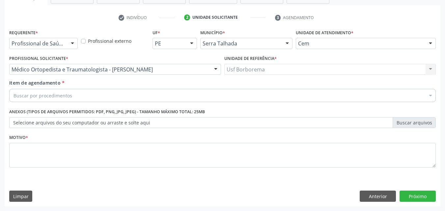
click at [81, 94] on div "Buscar por procedimentos" at bounding box center [222, 95] width 427 height 13
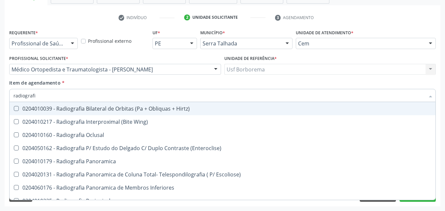
type input "radiografia"
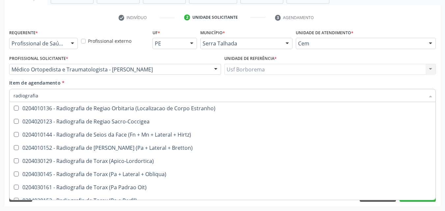
scroll to position [824, 0]
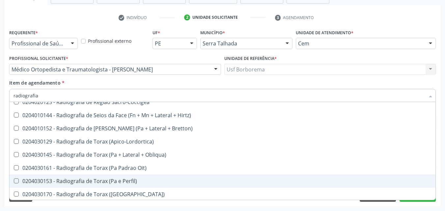
click at [143, 179] on div "0204030153 - Radiografia de Torax (Pa e Perfil)" at bounding box center [223, 181] width 418 height 5
checkbox Perfil\) "true"
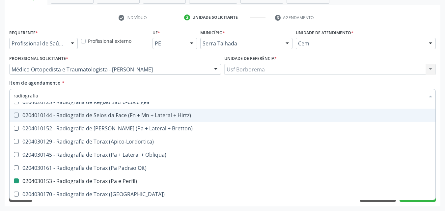
click at [146, 81] on div "Item de agendamento * radiografia Desfazer seleção 0204010039 - Radiografia Bil…" at bounding box center [222, 89] width 427 height 21
checkbox Wing\) "true"
checkbox Perfil\) "false"
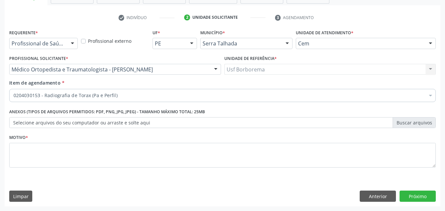
scroll to position [0, 0]
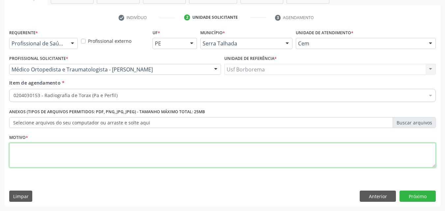
click at [108, 155] on textarea at bounding box center [222, 155] width 427 height 25
type textarea "rotina"
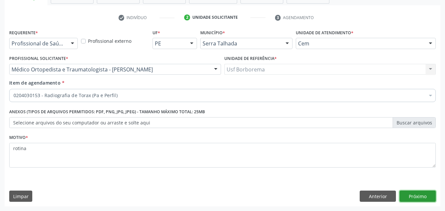
click at [409, 195] on button "Próximo" at bounding box center [418, 196] width 36 height 11
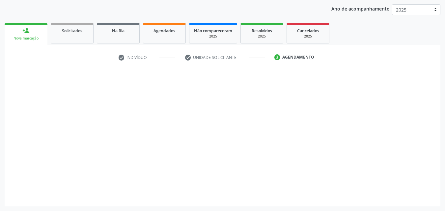
scroll to position [75, 0]
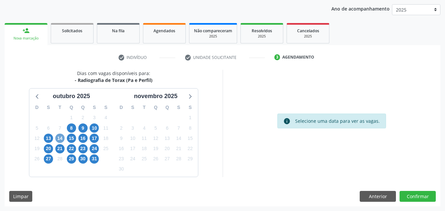
click at [60, 136] on span "14" at bounding box center [59, 138] width 9 height 9
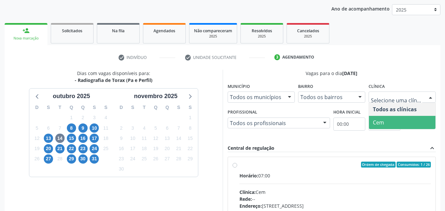
click at [393, 121] on span "Cem" at bounding box center [402, 122] width 67 height 13
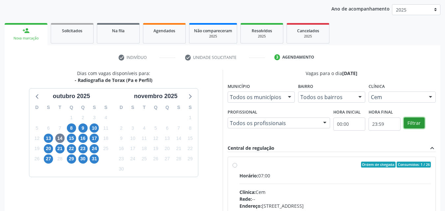
click at [411, 124] on button "Filtrar" at bounding box center [414, 123] width 21 height 11
click at [411, 123] on button "Filtrar" at bounding box center [414, 123] width 21 height 11
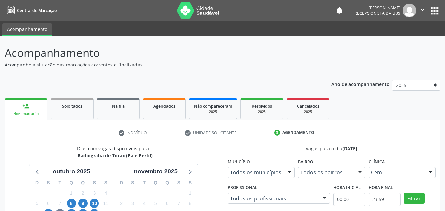
radio input "true"
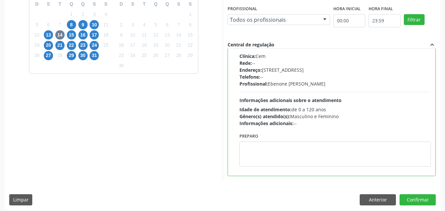
scroll to position [183, 0]
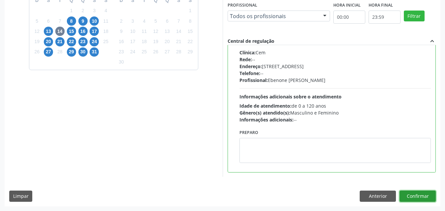
click at [420, 194] on button "Confirmar" at bounding box center [418, 196] width 36 height 11
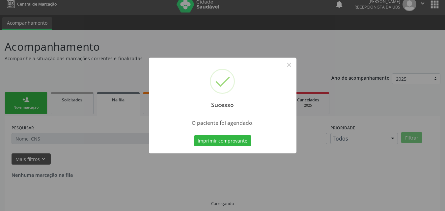
scroll to position [0, 0]
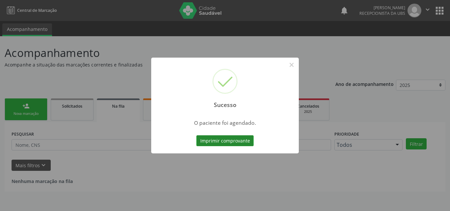
click at [238, 143] on button "Imprimir comprovante" at bounding box center [224, 140] width 57 height 11
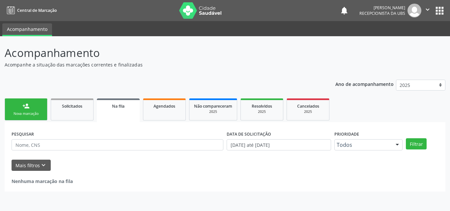
click at [34, 111] on link "person_add Nova marcação" at bounding box center [26, 110] width 43 height 22
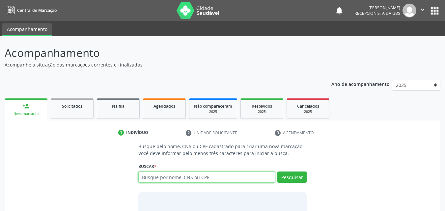
click at [147, 178] on input "text" at bounding box center [206, 177] width 137 height 11
click at [151, 176] on input "text" at bounding box center [206, 177] width 137 height 11
type input "898004847136197"
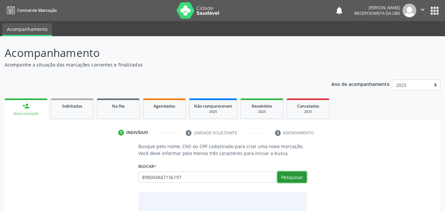
click at [285, 176] on button "Pesquisar" at bounding box center [292, 177] width 29 height 11
type input "898004847136197"
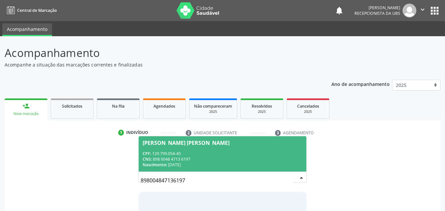
click at [192, 156] on div "CPF: 129.799.054-45" at bounding box center [223, 154] width 160 height 6
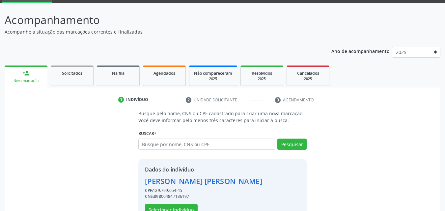
scroll to position [53, 0]
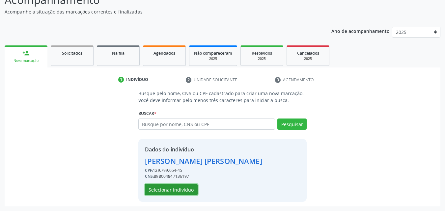
click at [176, 185] on button "Selecionar indivíduo" at bounding box center [171, 189] width 53 height 11
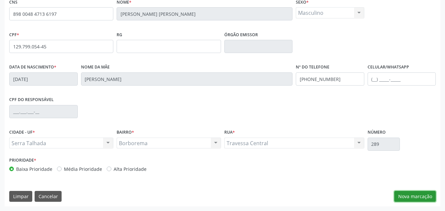
click at [404, 196] on button "Nova marcação" at bounding box center [416, 196] width 42 height 11
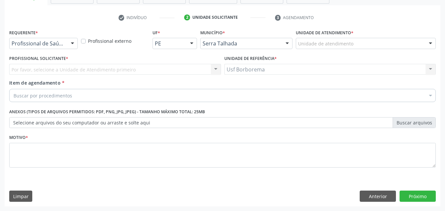
click at [333, 37] on label "Unidade de atendimento *" at bounding box center [325, 33] width 58 height 10
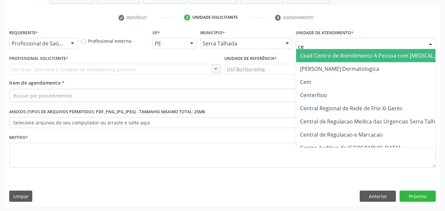
click at [335, 49] on span "Cead Centro de Atendimento A Pessoa com [MEDICAL_DATA]" at bounding box center [376, 55] width 160 height 13
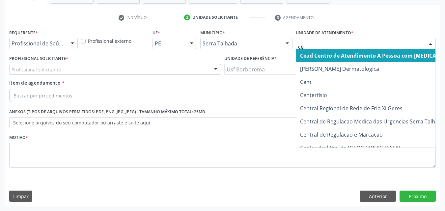
type input "cem"
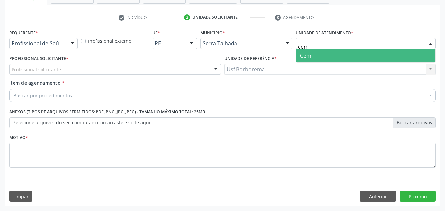
click at [361, 54] on span "Cem" at bounding box center [365, 55] width 139 height 13
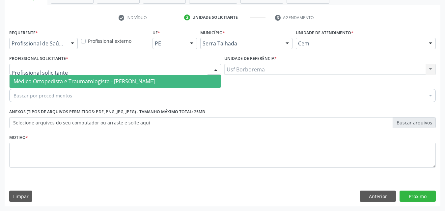
click at [61, 77] on span "Médico Ortopedista e Traumatologista - Ebenone Antonio da Silva" at bounding box center [115, 81] width 211 height 13
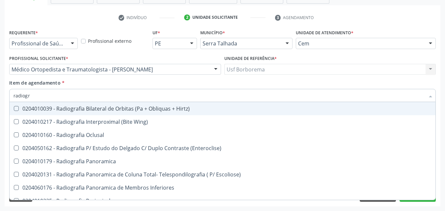
type input "radiogra"
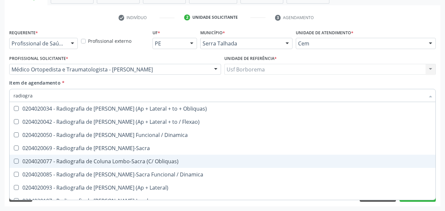
scroll to position [363, 0]
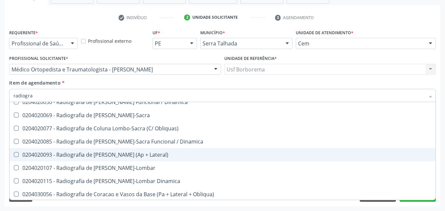
click at [154, 157] on div "0204020093 - Radiografia de [PERSON_NAME] (Ap + Lateral)" at bounding box center [223, 154] width 418 height 5
checkbox Lateral\) "true"
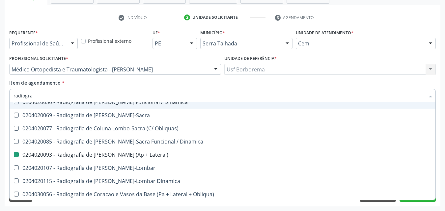
click at [79, 84] on div "Item de agendamento * radiogra Desfazer seleção 0204010039 - Radiografia Bilate…" at bounding box center [222, 89] width 427 height 21
checkbox Wing\) "true"
checkbox Lateral\) "false"
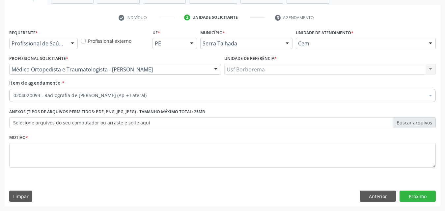
scroll to position [0, 0]
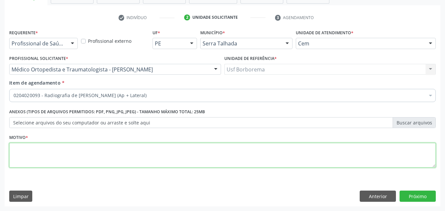
click at [98, 153] on textarea at bounding box center [222, 155] width 427 height 25
type textarea "rotina"
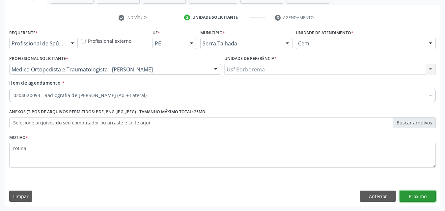
click at [412, 199] on button "Próximo" at bounding box center [418, 196] width 36 height 11
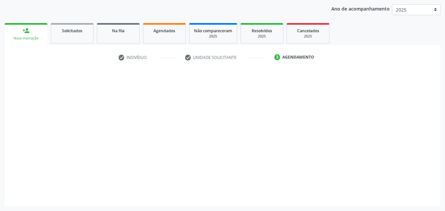
scroll to position [75, 0]
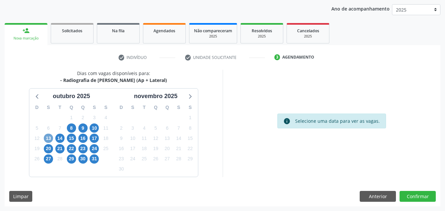
click at [47, 139] on span "13" at bounding box center [48, 138] width 9 height 9
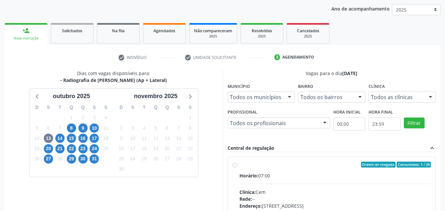
drag, startPoint x: 394, startPoint y: 98, endPoint x: 394, endPoint y: 108, distance: 9.9
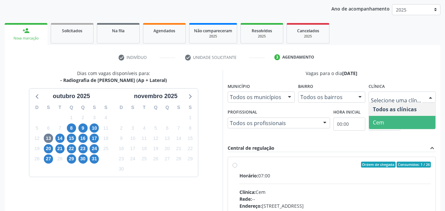
click at [396, 124] on span "Cem" at bounding box center [402, 122] width 67 height 13
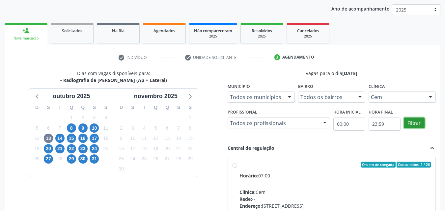
click at [413, 123] on button "Filtrar" at bounding box center [414, 123] width 21 height 11
click at [232, 166] on div "Ordem de chegada Consumidos: 1 / 26 Horário: 07:00 Clínica: Cem Rede: -- Endere…" at bounding box center [332, 212] width 208 height 110
radio input "true"
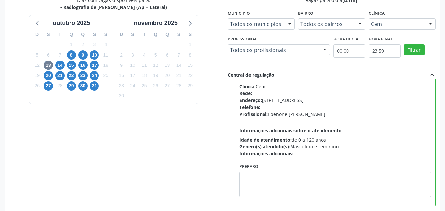
scroll to position [183, 0]
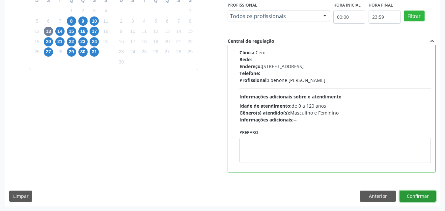
click at [422, 198] on button "Confirmar" at bounding box center [418, 196] width 36 height 11
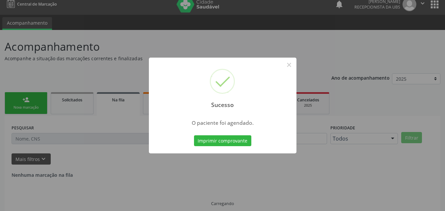
scroll to position [0, 0]
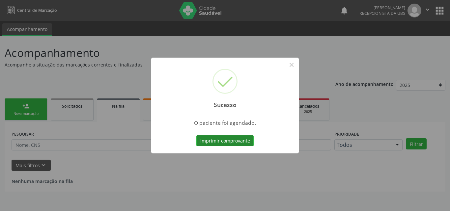
click at [230, 138] on button "Imprimir comprovante" at bounding box center [224, 140] width 57 height 11
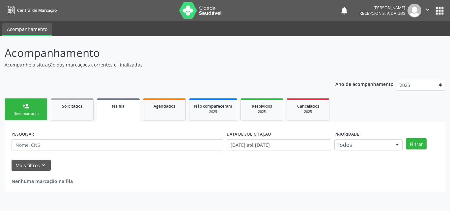
click at [48, 87] on div "Ano de acompanhamento 2025 2024 person_add Nova marcação Solicitados Na fila Ag…" at bounding box center [225, 133] width 441 height 117
click at [28, 111] on link "person_add Nova marcação" at bounding box center [26, 110] width 43 height 22
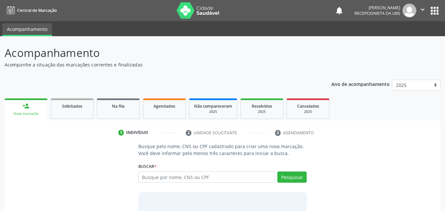
click at [29, 111] on link "person_add Nova marcação" at bounding box center [26, 110] width 43 height 22
drag, startPoint x: 158, startPoint y: 180, endPoint x: 159, endPoint y: 177, distance: 3.4
click at [159, 177] on input "text" at bounding box center [206, 177] width 137 height 11
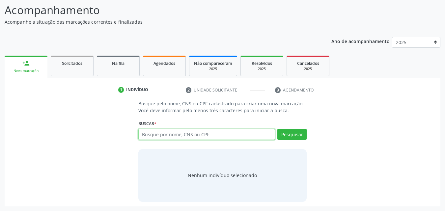
click at [145, 137] on input "text" at bounding box center [206, 134] width 137 height 11
click at [144, 138] on input "text" at bounding box center [206, 134] width 137 height 11
click at [153, 135] on input "text" at bounding box center [206, 134] width 137 height 11
type input "05586760495"
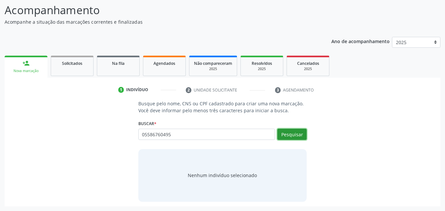
click at [286, 135] on button "Pesquisar" at bounding box center [292, 134] width 29 height 11
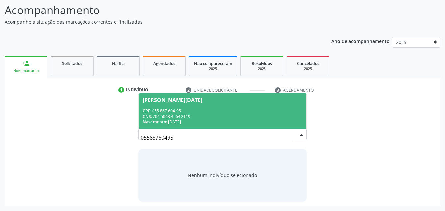
click at [252, 118] on div "CNS: 704 5043 4564 2119" at bounding box center [223, 117] width 160 height 6
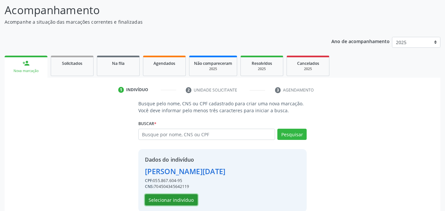
click at [187, 204] on button "Selecionar indivíduo" at bounding box center [171, 200] width 53 height 11
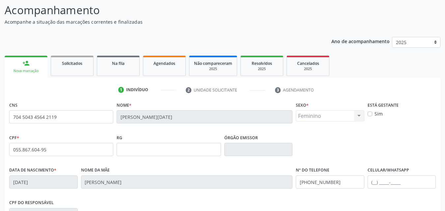
scroll to position [146, 0]
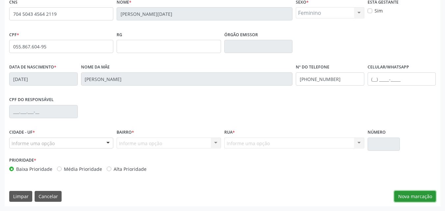
click at [416, 196] on button "Nova marcação" at bounding box center [416, 196] width 42 height 11
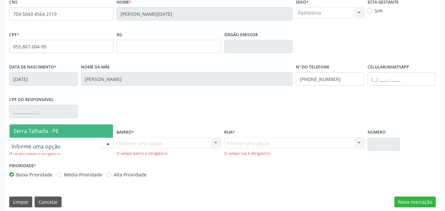
click at [40, 131] on span "Serra Talhada - PE" at bounding box center [36, 131] width 45 height 7
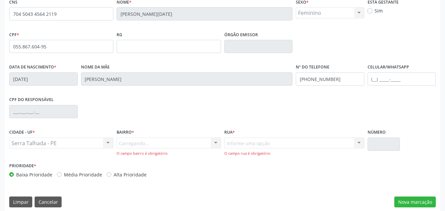
click at [128, 146] on div "Carregando... Nenhum resultado encontrado para: " " Nenhuma opção encontrada. D…" at bounding box center [169, 147] width 104 height 19
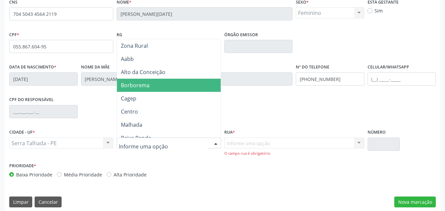
click at [129, 83] on span "Borborema" at bounding box center [135, 85] width 29 height 7
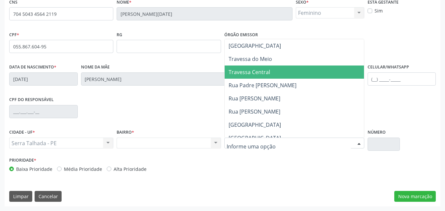
click at [265, 74] on span "Travessa Central" at bounding box center [250, 72] width 42 height 7
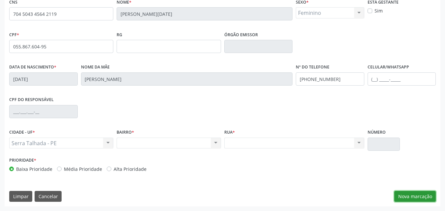
click at [410, 192] on button "Nova marcação" at bounding box center [416, 196] width 42 height 11
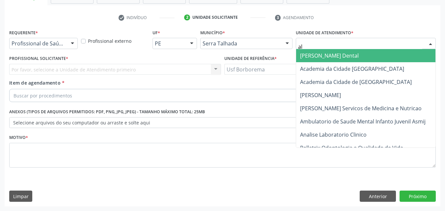
type input "alt"
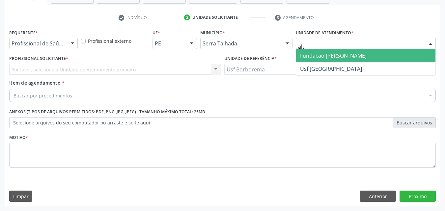
click at [337, 52] on span "Fundacao [PERSON_NAME]" at bounding box center [333, 55] width 67 height 7
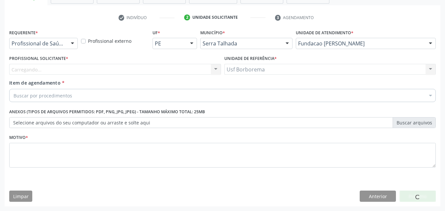
click at [109, 68] on div "Carregando... Nenhum resultado encontrado para: " " Não há nenhuma opção para s…" at bounding box center [115, 69] width 212 height 11
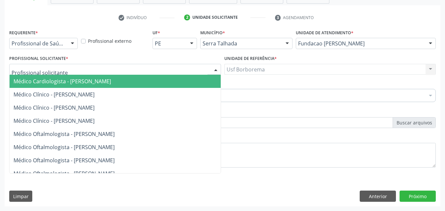
click at [109, 68] on div at bounding box center [115, 69] width 212 height 11
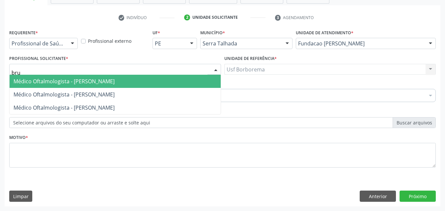
type input "brun"
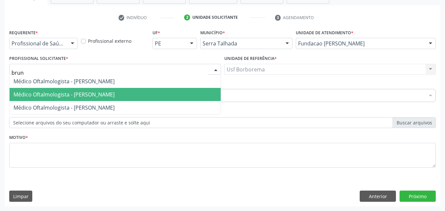
click at [115, 93] on span "Médico Oftalmologista - Bruna Vieira Oliveira Carvalho Ventura" at bounding box center [64, 94] width 101 height 7
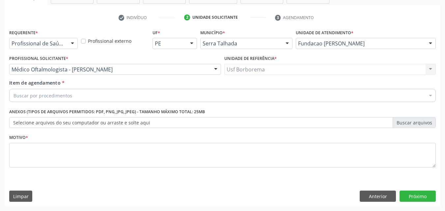
click at [121, 93] on div "Buscar por procedimentos" at bounding box center [222, 95] width 427 height 13
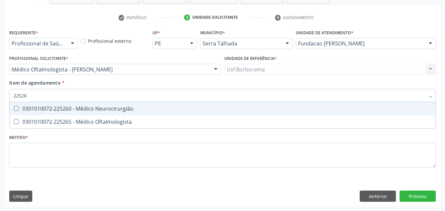
type input "225265"
click at [119, 108] on div "0301010072-225265 - Médico Oftalmologista" at bounding box center [223, 108] width 418 height 5
checkbox Oftalmologista "true"
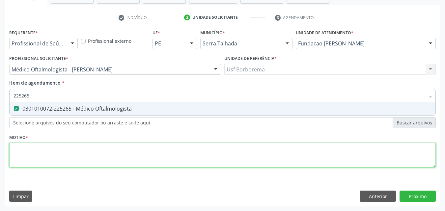
click at [112, 153] on div "Requerente * Profissional de Saúde Profissional de Saúde Paciente Nenhum result…" at bounding box center [222, 102] width 427 height 149
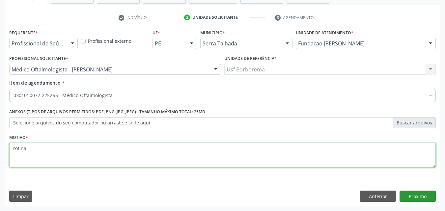
type textarea "rotina"
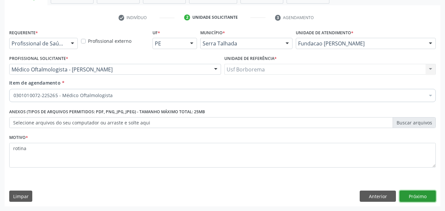
click at [417, 199] on button "Próximo" at bounding box center [418, 196] width 36 height 11
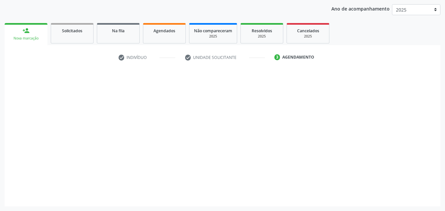
scroll to position [75, 0]
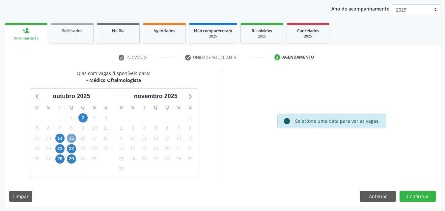
click at [69, 137] on span "15" at bounding box center [71, 138] width 9 height 9
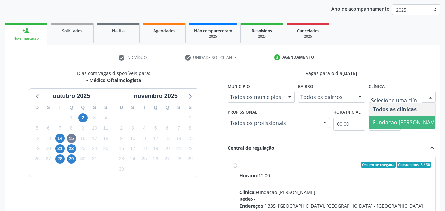
click at [409, 118] on span "Fundacao [PERSON_NAME]" at bounding box center [406, 122] width 75 height 13
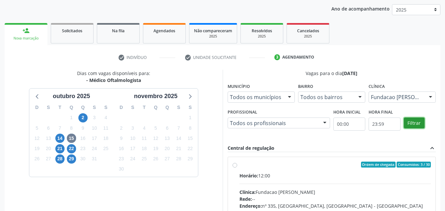
click at [416, 123] on button "Filtrar" at bounding box center [414, 123] width 21 height 11
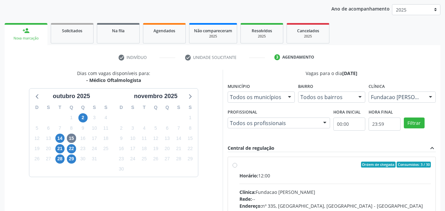
click at [240, 163] on label "Ordem de chegada Consumidos: 3 / 30 Horário: 12:00 Clínica: Fundacao Altino Ven…" at bounding box center [336, 212] width 192 height 101
click at [235, 163] on input "Ordem de chegada Consumidos: 3 / 30 Horário: 12:00 Clínica: Fundacao Altino Ven…" at bounding box center [235, 165] width 5 height 6
radio input "true"
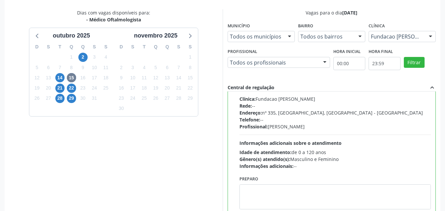
scroll to position [183, 0]
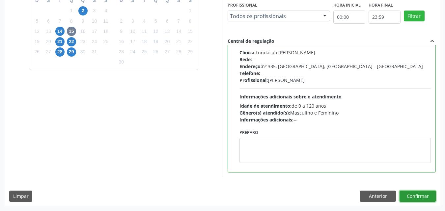
click at [424, 198] on button "Confirmar" at bounding box center [418, 196] width 36 height 11
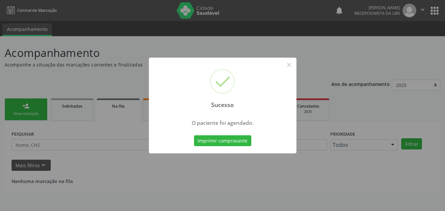
scroll to position [0, 0]
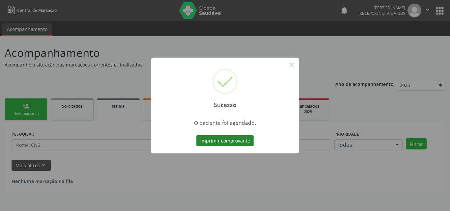
click at [234, 142] on button "Imprimir comprovante" at bounding box center [224, 140] width 57 height 11
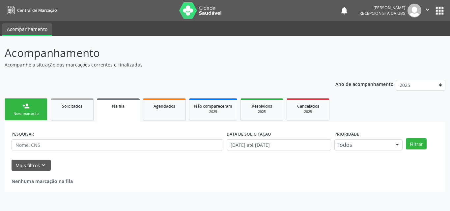
click at [23, 116] on div "Nova marcação" at bounding box center [26, 113] width 33 height 5
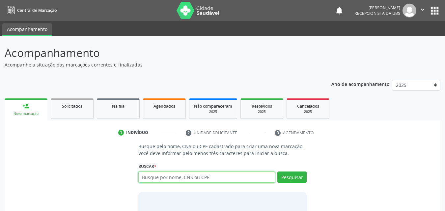
click at [146, 178] on input "text" at bounding box center [206, 177] width 137 height 11
type input "700604940209570"
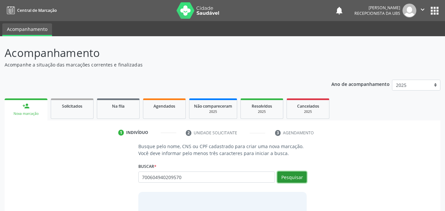
drag, startPoint x: 303, startPoint y: 178, endPoint x: 284, endPoint y: 175, distance: 18.7
click at [297, 176] on button "Pesquisar" at bounding box center [292, 177] width 29 height 11
type input "700604940209570"
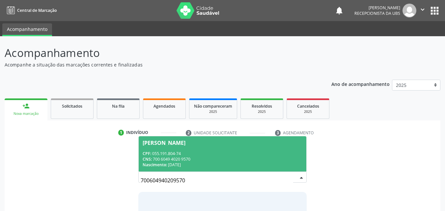
click at [247, 152] on div "CPF: 055.191.804-74" at bounding box center [223, 154] width 160 height 6
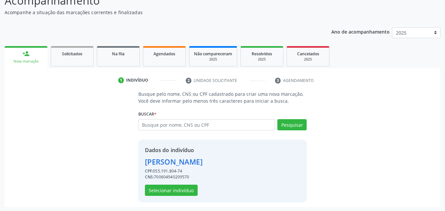
scroll to position [53, 0]
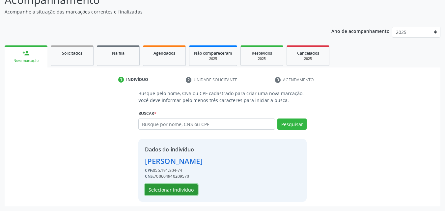
click at [171, 193] on button "Selecionar indivíduo" at bounding box center [171, 189] width 53 height 11
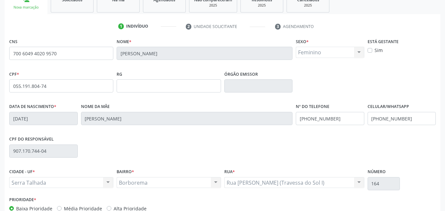
scroll to position [146, 0]
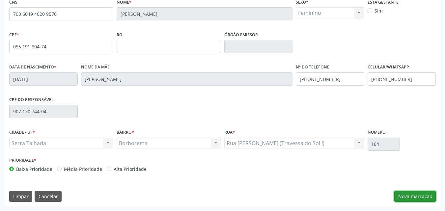
click at [411, 198] on button "Nova marcação" at bounding box center [416, 196] width 42 height 11
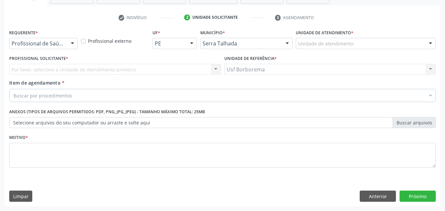
scroll to position [115, 0]
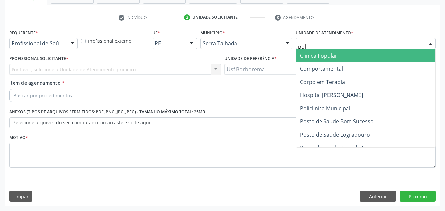
type input "poli"
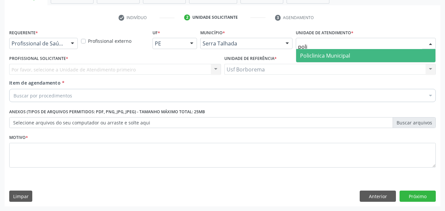
click at [314, 52] on span "Policlinica Municipal" at bounding box center [325, 55] width 50 height 7
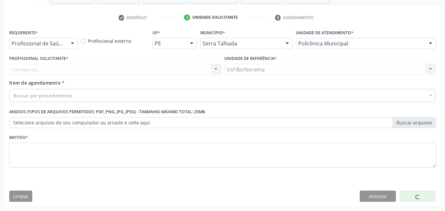
click at [105, 71] on div "Carregando... Nenhum resultado encontrado para: " " Não há nenhuma opção para s…" at bounding box center [115, 69] width 212 height 11
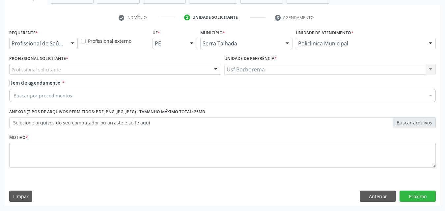
click at [105, 70] on div "Profissional solicitante" at bounding box center [115, 69] width 212 height 11
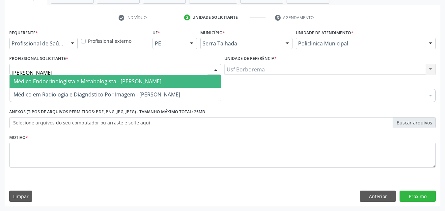
type input "antonio"
click at [120, 80] on span "Médico Endocrinologista e Metabologista - [PERSON_NAME]" at bounding box center [88, 81] width 148 height 7
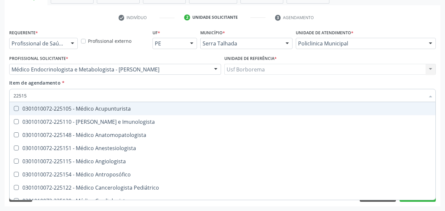
type input "225155"
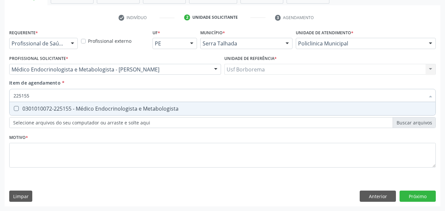
click at [37, 111] on div "0301010072-225155 - Médico Endocrinologista e Metabologista" at bounding box center [223, 108] width 418 height 5
checkbox Metabologista "true"
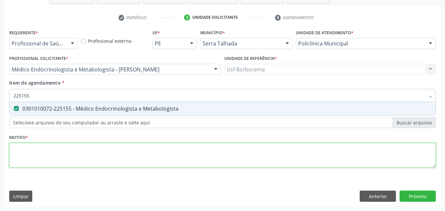
click at [36, 150] on div "Requerente * Profissional de Saúde Profissional de Saúde Paciente Nenhum result…" at bounding box center [222, 102] width 427 height 149
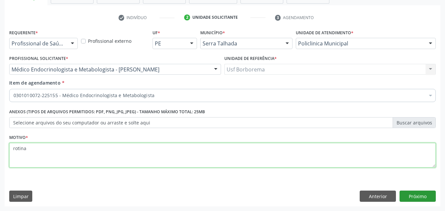
type textarea "rotina"
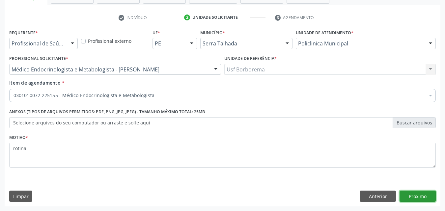
click at [409, 196] on button "Próximo" at bounding box center [418, 196] width 36 height 11
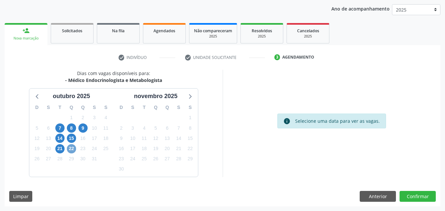
click at [72, 151] on span "22" at bounding box center [71, 148] width 9 height 9
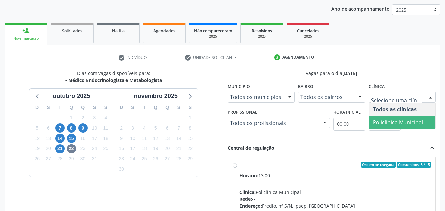
click at [378, 121] on span "Policlinica Municipal" at bounding box center [398, 122] width 50 height 7
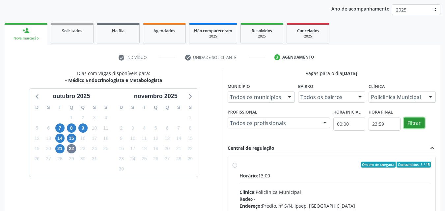
click at [412, 121] on button "Filtrar" at bounding box center [414, 123] width 21 height 11
click at [240, 165] on label "Ordem de chegada Consumidos: 3 / 15 Horário: 13:00 Clínica: Policlinica Municip…" at bounding box center [336, 212] width 192 height 101
click at [236, 165] on input "Ordem de chegada Consumidos: 3 / 15 Horário: 13:00 Clínica: Policlinica Municip…" at bounding box center [235, 165] width 5 height 6
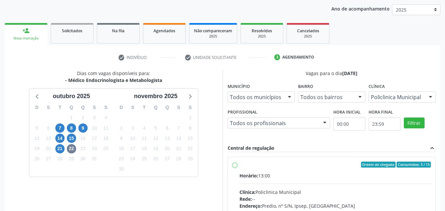
radio input "true"
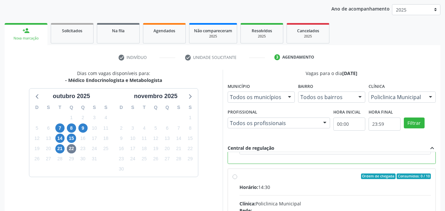
scroll to position [174, 0]
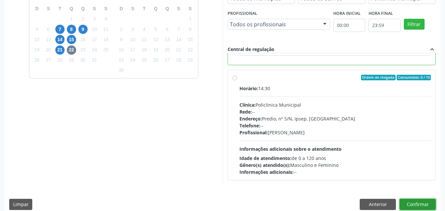
click at [418, 201] on button "Confirmar" at bounding box center [418, 204] width 36 height 11
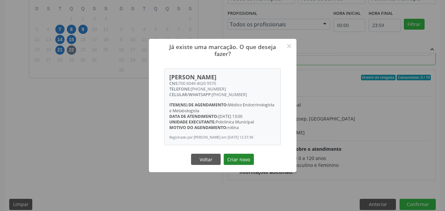
click at [236, 159] on button "Criar novo" at bounding box center [239, 159] width 30 height 11
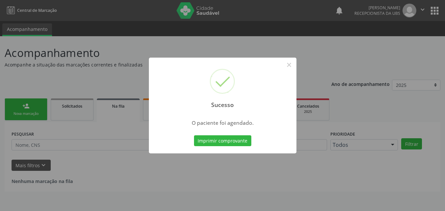
scroll to position [0, 0]
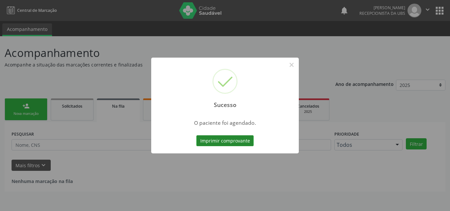
click at [228, 143] on button "Imprimir comprovante" at bounding box center [224, 140] width 57 height 11
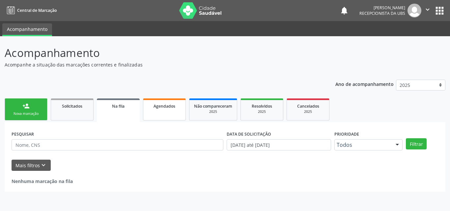
click at [164, 110] on link "Agendados" at bounding box center [164, 110] width 43 height 22
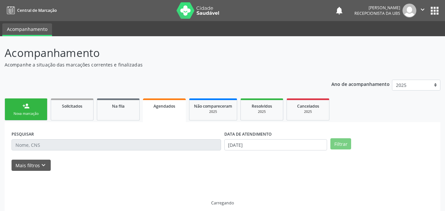
click at [164, 110] on link "Agendados" at bounding box center [164, 111] width 43 height 24
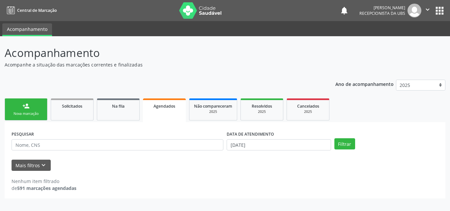
click at [164, 110] on link "Agendados" at bounding box center [164, 111] width 43 height 24
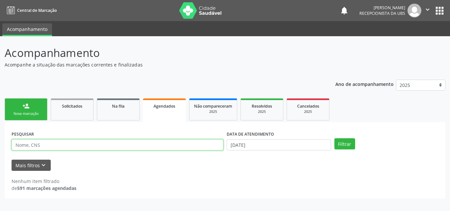
click at [154, 147] on input "text" at bounding box center [118, 144] width 212 height 11
type input "fabiana tavares"
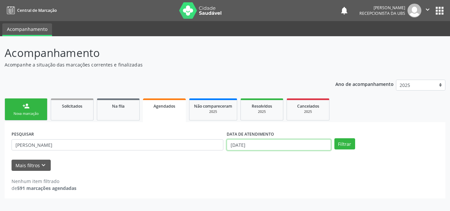
click at [272, 146] on input "01/10/2025" at bounding box center [279, 144] width 105 height 11
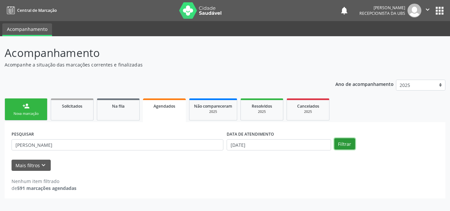
click at [340, 145] on button "Filtrar" at bounding box center [345, 143] width 21 height 11
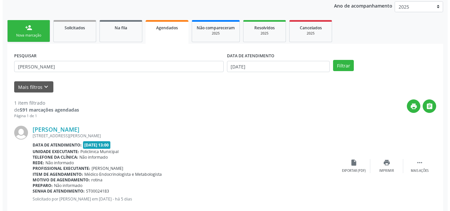
scroll to position [92, 0]
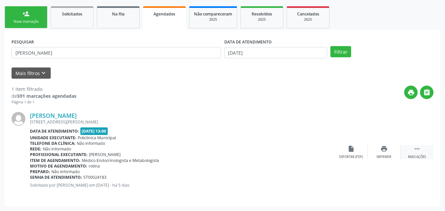
click at [416, 148] on icon "" at bounding box center [417, 148] width 7 height 7
click at [347, 154] on div "cancel Cancelar" at bounding box center [351, 152] width 33 height 14
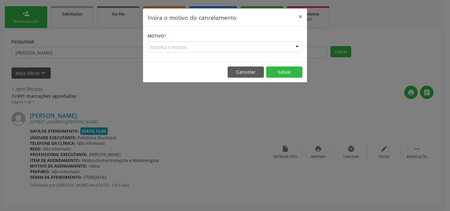
click at [237, 46] on div "Escolha o motivo" at bounding box center [225, 47] width 155 height 11
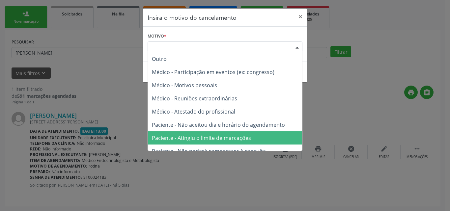
click at [228, 137] on span "Paciente - Atingiu o limite de marcações" at bounding box center [201, 138] width 99 height 7
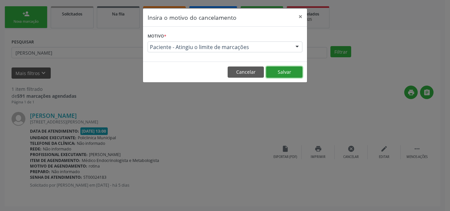
click at [275, 74] on button "Salvar" at bounding box center [284, 72] width 36 height 11
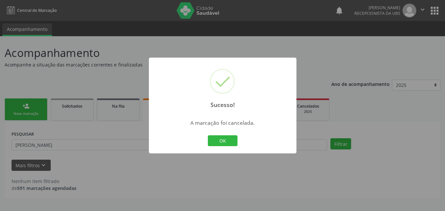
scroll to position [0, 0]
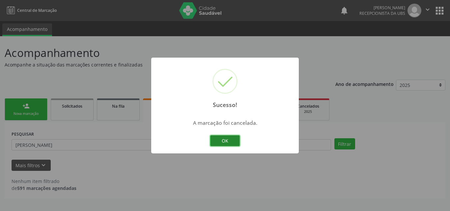
click at [224, 138] on button "OK" at bounding box center [225, 140] width 30 height 11
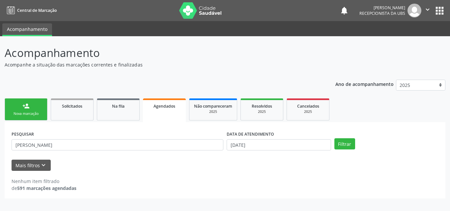
click at [21, 113] on div "Nova marcação" at bounding box center [26, 113] width 33 height 5
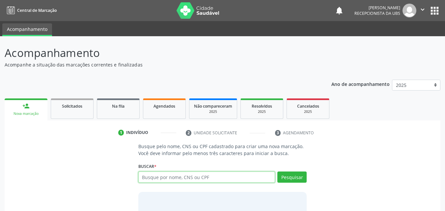
click at [173, 180] on input "text" at bounding box center [206, 177] width 137 height 11
click at [183, 177] on input "text" at bounding box center [206, 177] width 137 height 11
type input "70620089457368"
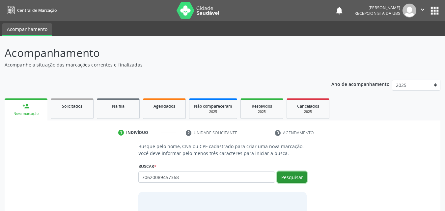
click at [290, 176] on button "Pesquisar" at bounding box center [292, 177] width 29 height 11
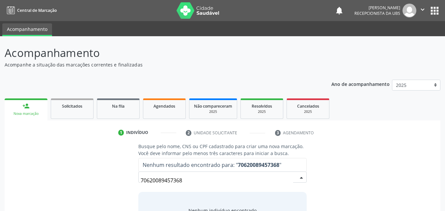
click at [221, 180] on input "70620089457368" at bounding box center [217, 180] width 153 height 13
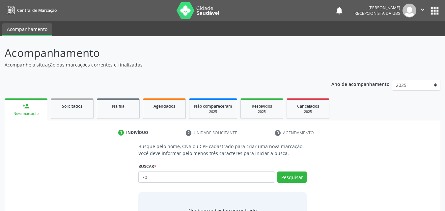
type input "7"
type input "4"
type input "706200089457368"
click at [286, 178] on button "Pesquisar" at bounding box center [292, 177] width 29 height 11
type input "706200089457368"
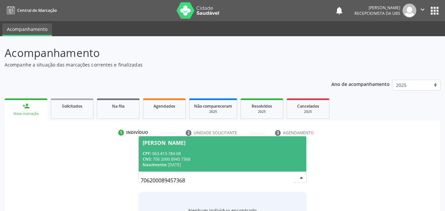
click at [220, 181] on input "706200089457368" at bounding box center [217, 180] width 153 height 13
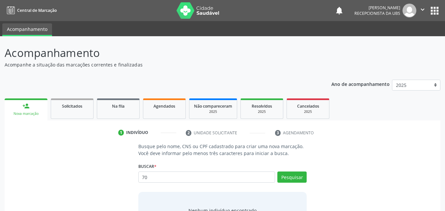
type input "7"
type input "705009089465055"
click at [288, 177] on button "Pesquisar" at bounding box center [292, 177] width 29 height 11
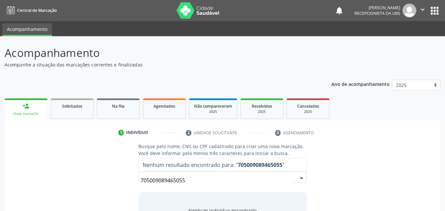
click at [256, 177] on input "705009089465055" at bounding box center [217, 180] width 153 height 13
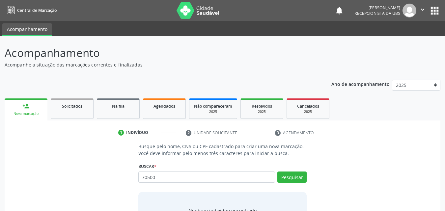
click at [261, 179] on input "70500" at bounding box center [206, 177] width 137 height 11
type input "705009089465055"
click at [287, 178] on button "Pesquisar" at bounding box center [292, 177] width 29 height 11
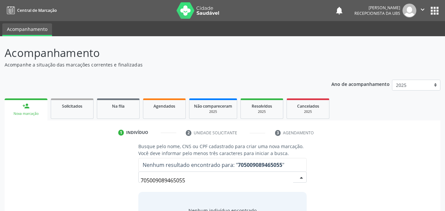
click at [229, 183] on input "705009089465055" at bounding box center [217, 180] width 153 height 13
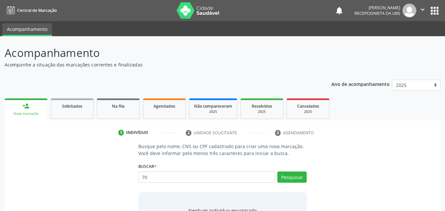
type input "7"
type input "705009089965055"
click at [290, 178] on button "Pesquisar" at bounding box center [292, 177] width 29 height 11
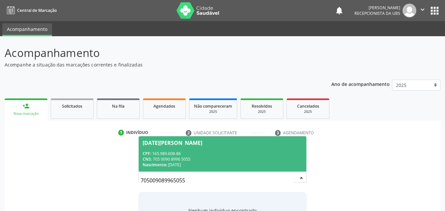
click at [222, 148] on span "Lucia Alves Gomes CPF: 165.989.608-86 CNS: 705 0090 8996 5055 Nascimento: 22/02…" at bounding box center [223, 153] width 168 height 35
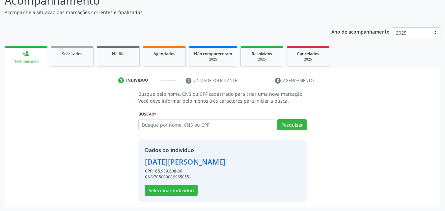
scroll to position [53, 0]
click at [293, 125] on button "Pesquisar" at bounding box center [292, 124] width 29 height 11
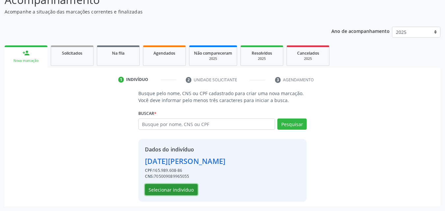
click at [190, 191] on button "Selecionar indivíduo" at bounding box center [171, 189] width 53 height 11
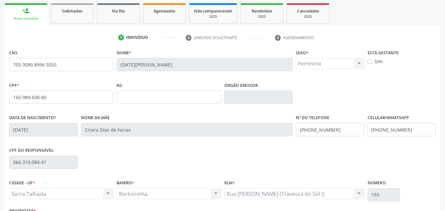
scroll to position [146, 0]
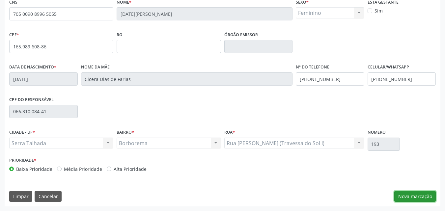
click at [407, 196] on button "Nova marcação" at bounding box center [416, 196] width 42 height 11
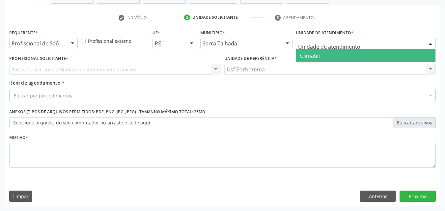
click at [391, 64] on div "Requerente * Profissional de Saúde Profissional de Saúde Paciente Nenhum result…" at bounding box center [222, 102] width 427 height 149
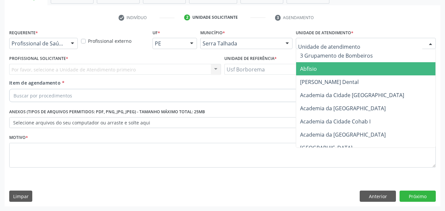
click at [385, 40] on div at bounding box center [366, 43] width 140 height 11
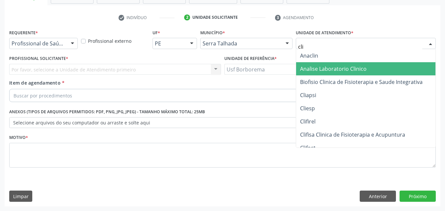
type input "clim"
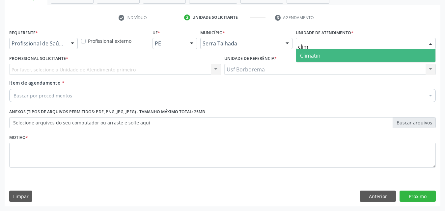
click at [356, 53] on span "Climatin" at bounding box center [365, 55] width 139 height 13
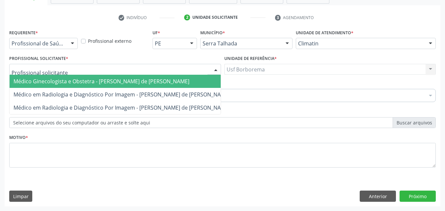
click at [122, 68] on div at bounding box center [115, 69] width 212 height 11
type input "ana"
click at [139, 81] on span "Médico Ginecologista e Obstetra - Ana Carolina Barboza de Andrada Melo Lyra" at bounding box center [102, 81] width 176 height 7
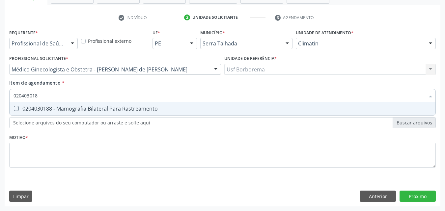
type input "0204030188"
click at [91, 109] on div "0204030188 - Mamografia Bilateral Para Rastreamento" at bounding box center [223, 108] width 418 height 5
checkbox Rastreamento "true"
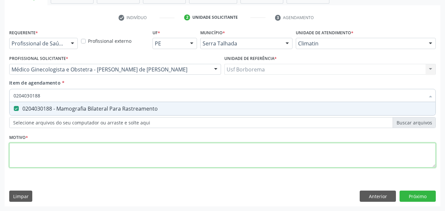
click at [89, 160] on div "Requerente * Profissional de Saúde Profissional de Saúde Paciente Nenhum result…" at bounding box center [222, 102] width 427 height 149
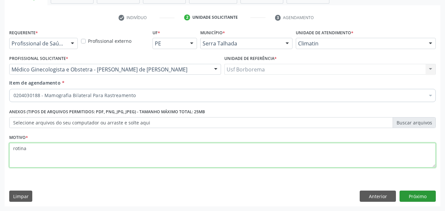
type textarea "rotina"
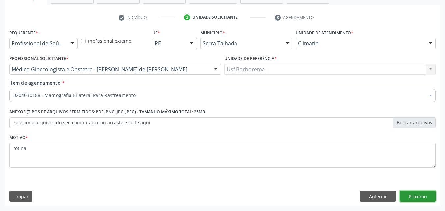
click at [415, 196] on button "Próximo" at bounding box center [418, 196] width 36 height 11
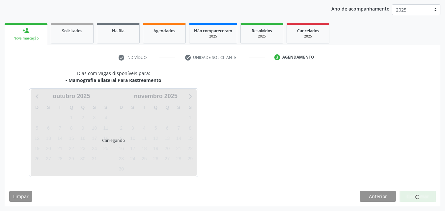
scroll to position [75, 0]
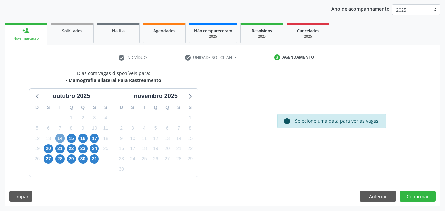
click at [58, 138] on span "14" at bounding box center [59, 138] width 9 height 9
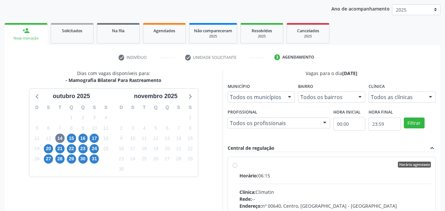
click at [388, 93] on div "Todos as clínicas" at bounding box center [402, 97] width 67 height 11
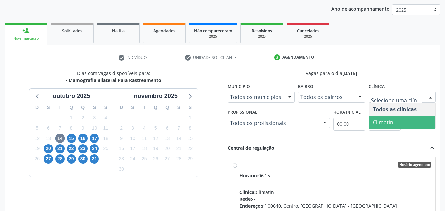
click at [391, 129] on span "Climatin" at bounding box center [402, 122] width 67 height 13
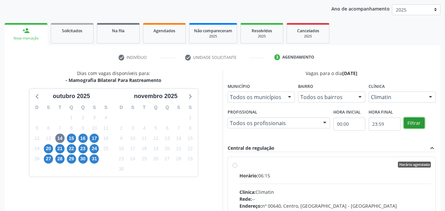
click at [412, 124] on button "Filtrar" at bounding box center [414, 123] width 21 height 11
click at [238, 166] on div "Horário agendado Horário: 06:15 Clínica: Climatin Rede: -- Endereço: nº 00640, …" at bounding box center [332, 212] width 199 height 101
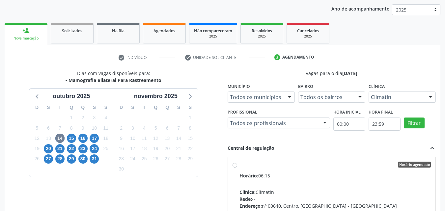
radio input "true"
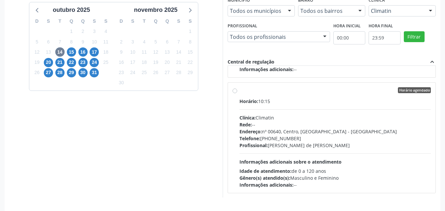
scroll to position [183, 0]
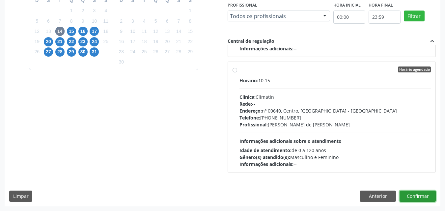
click at [418, 195] on button "Confirmar" at bounding box center [418, 196] width 36 height 11
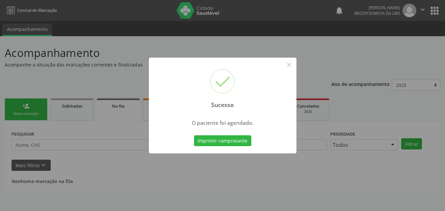
scroll to position [0, 0]
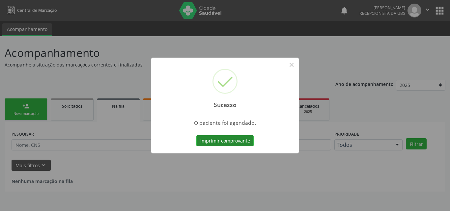
click at [218, 138] on button "Imprimir comprovante" at bounding box center [224, 140] width 57 height 11
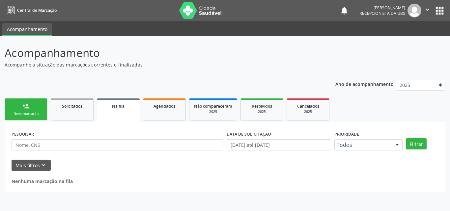
click at [27, 111] on link "person_add Nova marcação" at bounding box center [26, 110] width 43 height 22
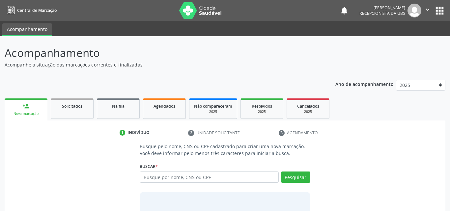
click at [27, 111] on link "person_add Nova marcação" at bounding box center [26, 110] width 43 height 22
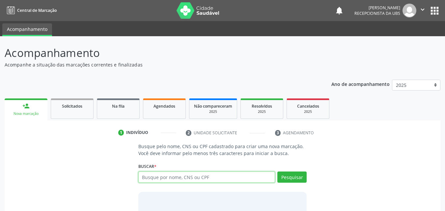
click at [150, 177] on input "text" at bounding box center [206, 177] width 137 height 11
click at [154, 174] on input "text" at bounding box center [206, 177] width 137 height 11
type input "700903468155545"
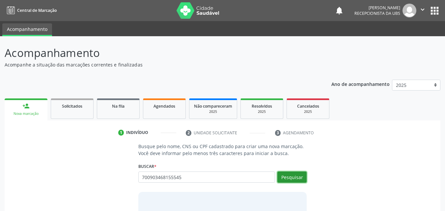
click at [287, 176] on button "Pesquisar" at bounding box center [292, 177] width 29 height 11
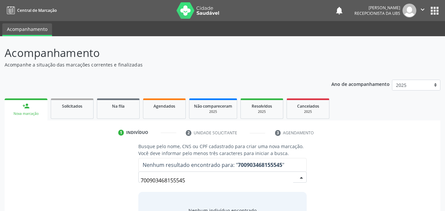
click at [161, 180] on input "700903468155545" at bounding box center [217, 180] width 153 height 13
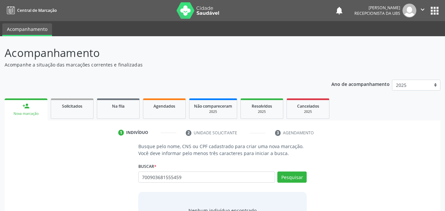
drag, startPoint x: 185, startPoint y: 175, endPoint x: 188, endPoint y: 178, distance: 4.7
click at [187, 176] on input "700903681555459" at bounding box center [206, 177] width 137 height 11
click at [190, 179] on input "700903681555459" at bounding box center [206, 177] width 137 height 11
type input "700903968155545"
click at [290, 173] on button "Pesquisar" at bounding box center [292, 177] width 29 height 11
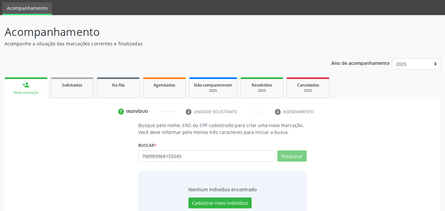
scroll to position [43, 0]
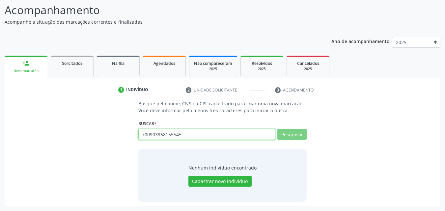
click at [199, 135] on input "700903968155545" at bounding box center [206, 134] width 137 height 11
type input "700903968199945"
click at [281, 135] on button "Pesquisar" at bounding box center [292, 134] width 29 height 11
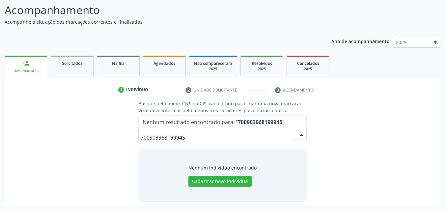
click at [246, 137] on input "700903968199945" at bounding box center [217, 137] width 153 height 13
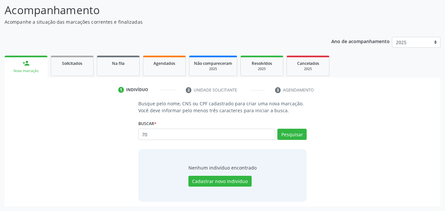
type input "7"
type input "ilza maria tavares silva"
click at [289, 136] on button "Pesquisar" at bounding box center [292, 134] width 29 height 11
type input "ilza maria tavares silva"
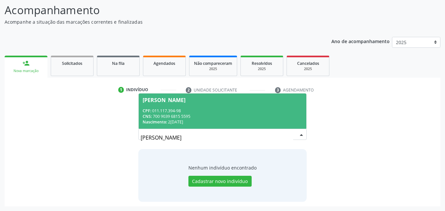
click at [238, 115] on div "CNS: 700 9039 6815 5595" at bounding box center [223, 117] width 160 height 6
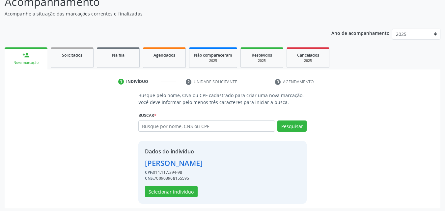
scroll to position [53, 0]
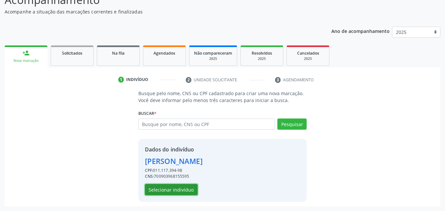
click at [175, 188] on button "Selecionar indivíduo" at bounding box center [171, 189] width 53 height 11
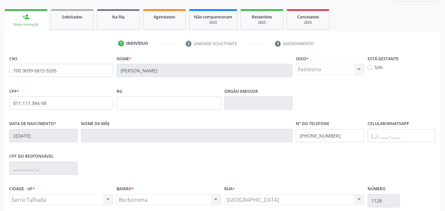
scroll to position [146, 0]
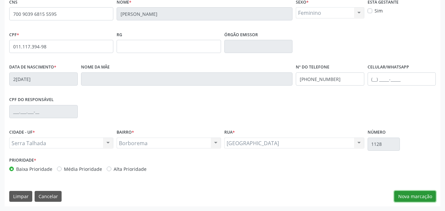
click at [412, 196] on button "Nova marcação" at bounding box center [416, 196] width 42 height 11
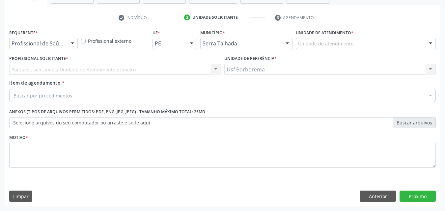
click at [364, 42] on div "Unidade de atendimento" at bounding box center [366, 43] width 140 height 11
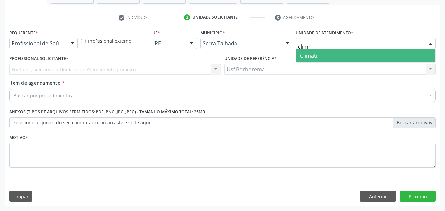
type input "clima"
click at [359, 57] on span "Climatin" at bounding box center [365, 55] width 139 height 13
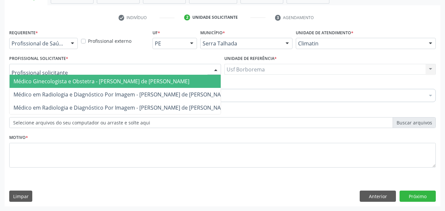
click at [60, 81] on span "Médico Ginecologista e Obstetra - Ana Carolina Barboza de Andrada Melo Lyra" at bounding box center [102, 81] width 176 height 7
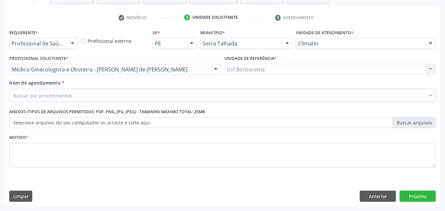
click at [62, 90] on div "Buscar por procedimentos" at bounding box center [222, 95] width 427 height 13
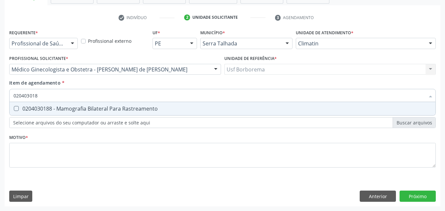
type input "0204030188"
click at [59, 106] on div "0204030188 - Mamografia Bilateral Para Rastreamento" at bounding box center [223, 108] width 418 height 5
checkbox Rastreamento "true"
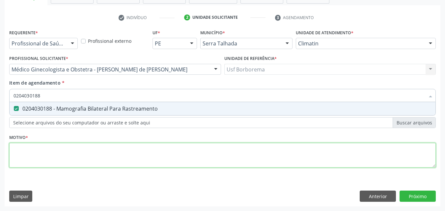
click at [58, 156] on div "Requerente * Profissional de Saúde Profissional de Saúde Paciente Nenhum result…" at bounding box center [222, 102] width 427 height 149
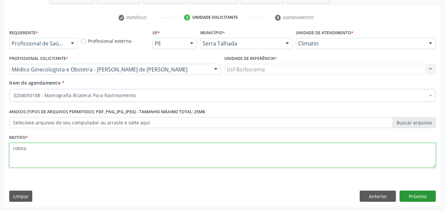
type textarea "rotina"
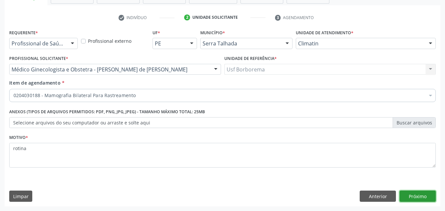
click at [425, 196] on button "Próximo" at bounding box center [418, 196] width 36 height 11
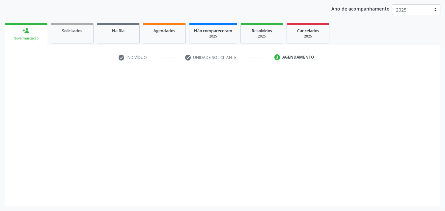
scroll to position [75, 0]
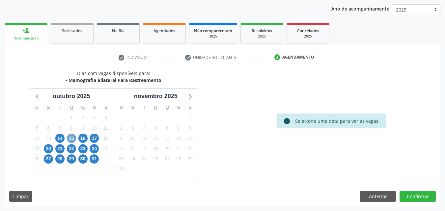
click at [68, 137] on span "15" at bounding box center [71, 138] width 9 height 9
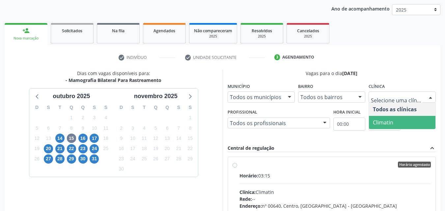
click at [399, 119] on span "Climatin" at bounding box center [402, 122] width 67 height 13
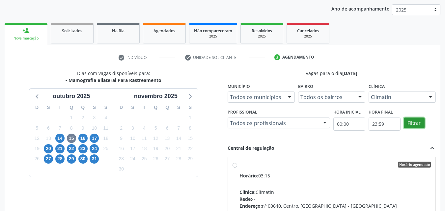
click at [416, 122] on button "Filtrar" at bounding box center [414, 123] width 21 height 11
drag, startPoint x: 416, startPoint y: 122, endPoint x: 413, endPoint y: 126, distance: 5.0
click at [416, 122] on button "Filtrar" at bounding box center [414, 123] width 21 height 11
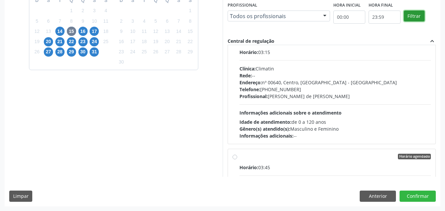
scroll to position [33, 0]
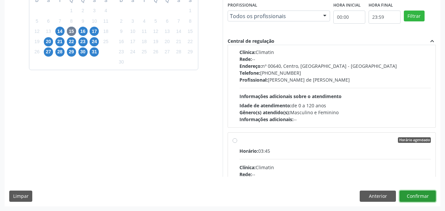
click at [416, 196] on button "Confirmar" at bounding box center [418, 196] width 36 height 11
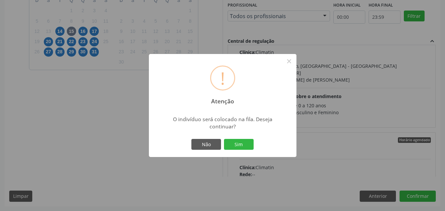
click at [372, 116] on div "! Atenção × O indivíduo será colocado na fila. Deseja continuar? Não Sim" at bounding box center [222, 105] width 445 height 211
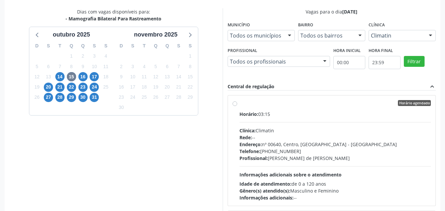
scroll to position [117, 0]
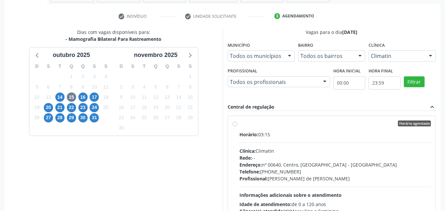
click at [240, 122] on label "Horário agendado Horário: 03:15 Clínica: Climatin Rede: -- Endereço: nº 00640, …" at bounding box center [336, 171] width 192 height 101
click at [234, 122] on input "Horário agendado Horário: 03:15 Clínica: Climatin Rede: -- Endereço: nº 00640, …" at bounding box center [235, 124] width 5 height 6
radio input "true"
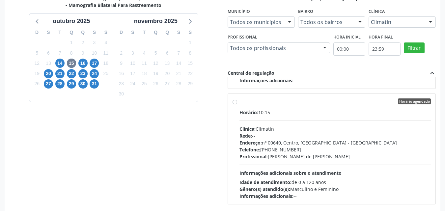
scroll to position [183, 0]
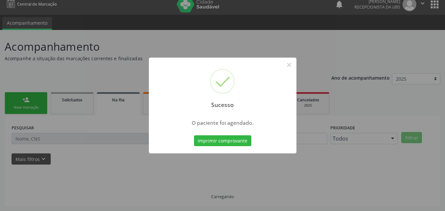
scroll to position [6, 0]
click at [244, 143] on button "Imprimir comprovante" at bounding box center [222, 140] width 57 height 11
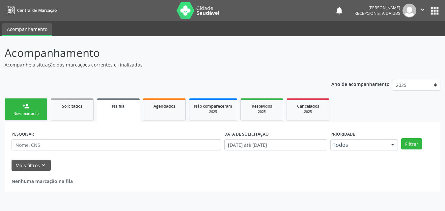
scroll to position [0, 0]
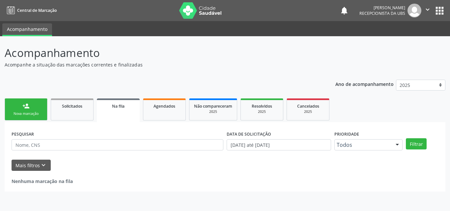
click at [33, 113] on div "Nova marcação" at bounding box center [26, 113] width 33 height 5
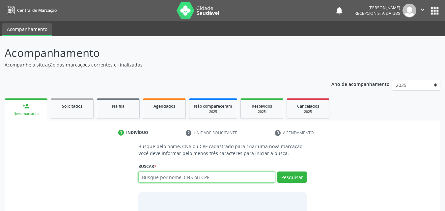
click at [230, 181] on input "text" at bounding box center [206, 177] width 137 height 11
click at [216, 181] on input "text" at bounding box center [206, 177] width 137 height 11
type input "705105432403670"
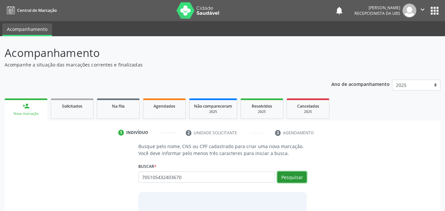
click at [300, 182] on button "Pesquisar" at bounding box center [292, 177] width 29 height 11
type input "705105432403670"
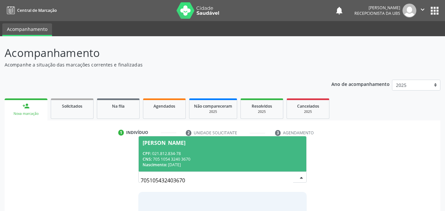
click at [234, 154] on div "CPF: 021.812.834-78" at bounding box center [223, 154] width 160 height 6
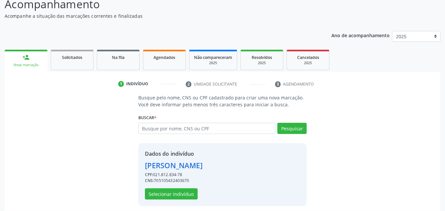
scroll to position [53, 0]
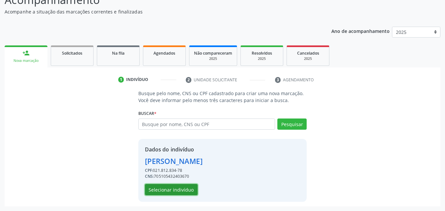
click at [190, 188] on button "Selecionar indivíduo" at bounding box center [171, 189] width 53 height 11
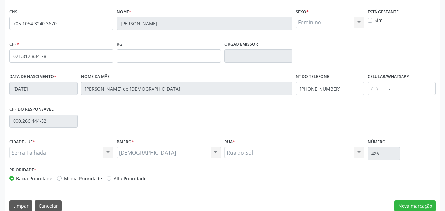
scroll to position [146, 0]
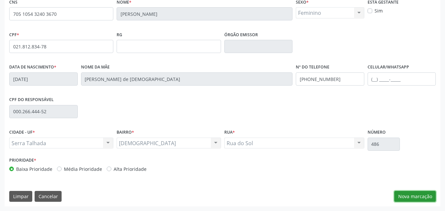
click at [424, 193] on button "Nova marcação" at bounding box center [416, 196] width 42 height 11
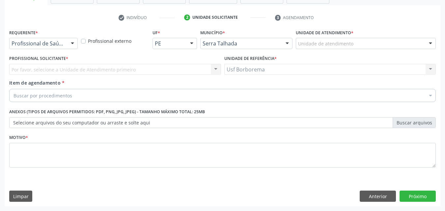
scroll to position [115, 0]
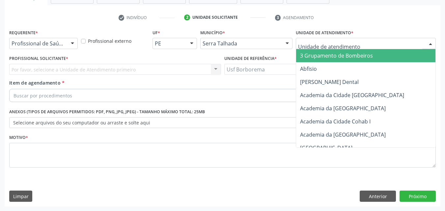
click at [355, 41] on div at bounding box center [366, 43] width 140 height 11
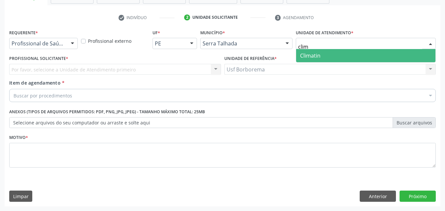
type input "clima"
click at [343, 55] on span "Climatin" at bounding box center [365, 55] width 139 height 13
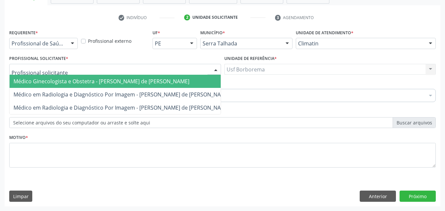
click at [56, 83] on span "Médico Ginecologista e Obstetra - [PERSON_NAME] de [PERSON_NAME]" at bounding box center [102, 81] width 176 height 7
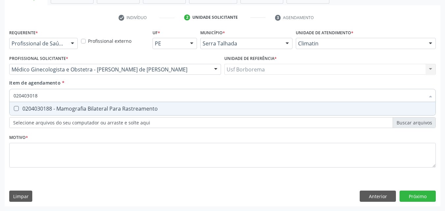
type input "0204030188"
click at [70, 109] on div "0204030188 - Mamografia Bilateral Para Rastreamento" at bounding box center [223, 108] width 418 height 5
checkbox Rastreamento "true"
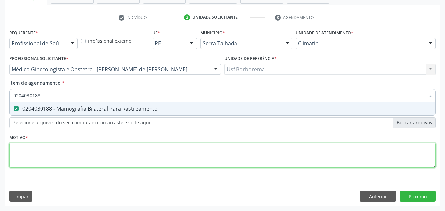
click at [57, 155] on div "Requerente * Profissional de Saúde Profissional de Saúde Paciente Nenhum result…" at bounding box center [222, 102] width 427 height 149
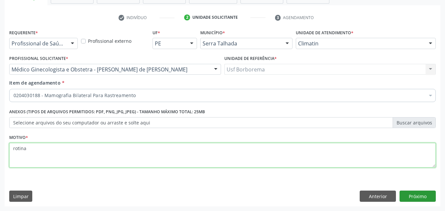
type textarea "rotina"
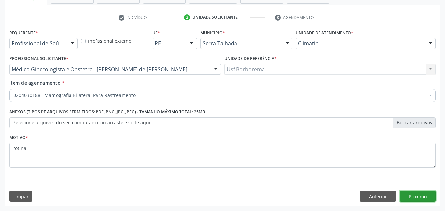
click at [425, 199] on button "Próximo" at bounding box center [418, 196] width 36 height 11
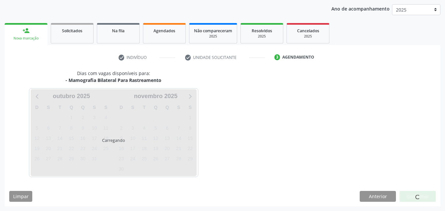
scroll to position [75, 0]
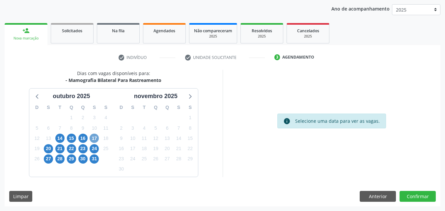
click at [98, 138] on span "17" at bounding box center [94, 138] width 9 height 9
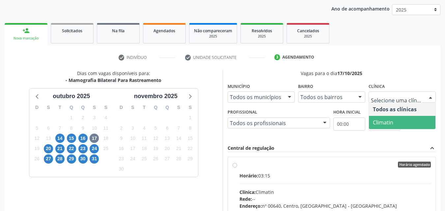
click at [395, 122] on span "Climatin" at bounding box center [402, 122] width 67 height 13
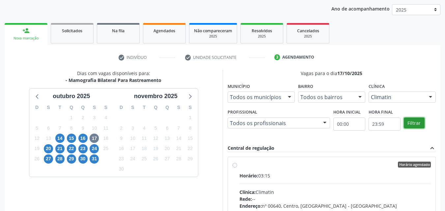
click at [418, 124] on button "Filtrar" at bounding box center [414, 123] width 21 height 11
click at [240, 166] on label "Horário agendado Horário: 03:15 Clínica: Climatin Rede: -- Endereço: nº 00640, …" at bounding box center [336, 212] width 192 height 101
click at [234, 166] on input "Horário agendado Horário: 03:15 Clínica: Climatin Rede: -- Endereço: nº 00640, …" at bounding box center [235, 165] width 5 height 6
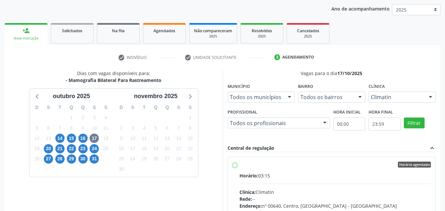
radio input "true"
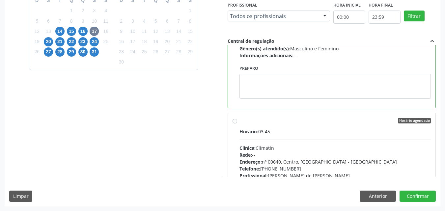
scroll to position [165, 0]
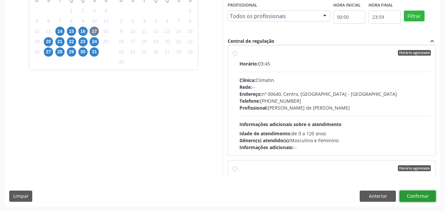
click at [420, 197] on button "Confirmar" at bounding box center [418, 196] width 36 height 11
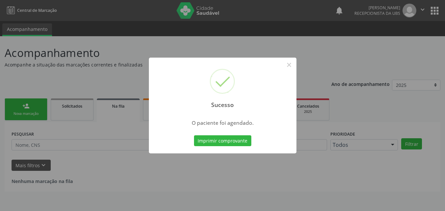
scroll to position [0, 0]
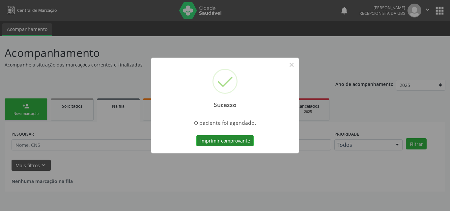
click at [243, 138] on button "Imprimir comprovante" at bounding box center [224, 140] width 57 height 11
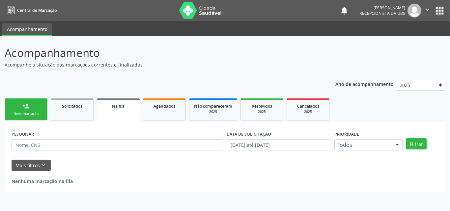
click at [16, 112] on div "Nova marcação" at bounding box center [26, 113] width 33 height 5
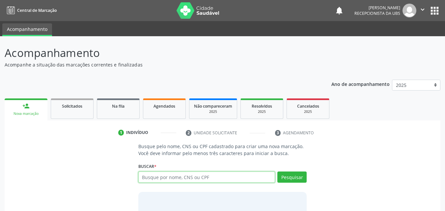
click at [163, 180] on input "text" at bounding box center [206, 177] width 137 height 11
type input "705409441428240"
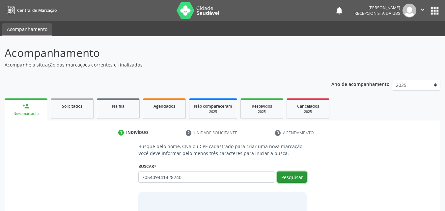
click at [281, 177] on button "Pesquisar" at bounding box center [292, 177] width 29 height 11
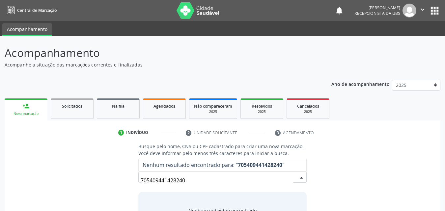
click at [206, 179] on input "705409441428240" at bounding box center [217, 180] width 153 height 13
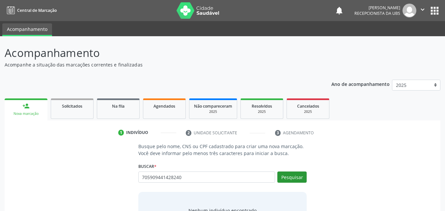
type input "705909441428240"
click at [292, 179] on button "Pesquisar" at bounding box center [292, 177] width 29 height 11
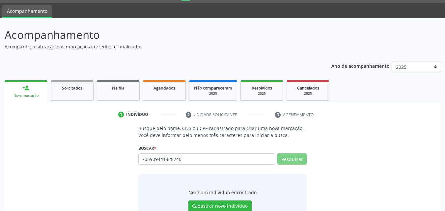
scroll to position [33, 0]
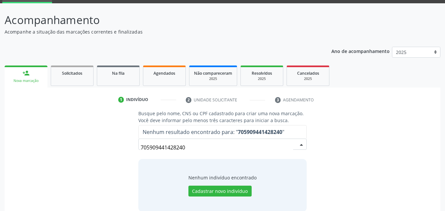
click at [207, 147] on input "705909441428240" at bounding box center [217, 147] width 153 height 13
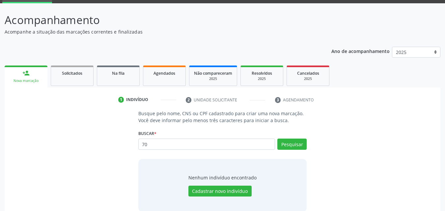
type input "7"
type input "[PERSON_NAME]"
click at [288, 144] on button "Pesquisar" at bounding box center [292, 144] width 29 height 11
type input "[PERSON_NAME]"
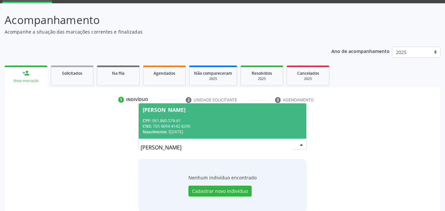
click at [220, 117] on span "[PERSON_NAME] CPF: 061.860.574-61 CNS: 705 4094 4142 8290 Nascimento: 31[DATE]" at bounding box center [223, 121] width 168 height 35
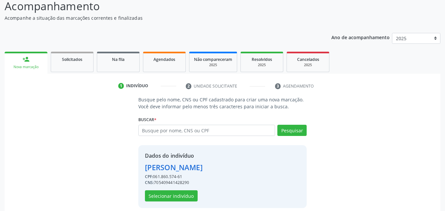
scroll to position [53, 0]
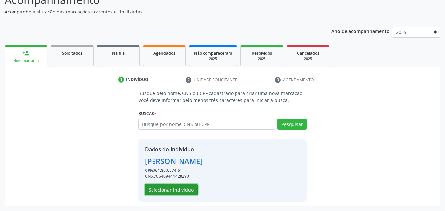
click at [165, 191] on button "Selecionar indivíduo" at bounding box center [171, 189] width 53 height 11
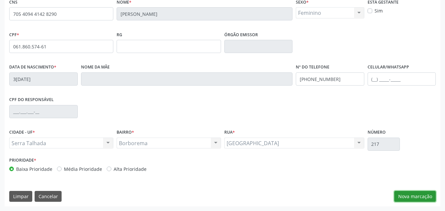
click at [420, 196] on button "Nova marcação" at bounding box center [416, 196] width 42 height 11
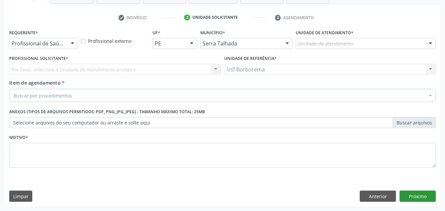
scroll to position [115, 0]
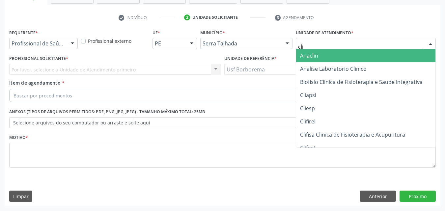
type input "clim"
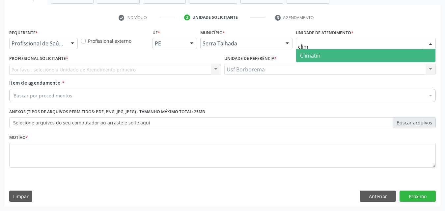
click at [310, 54] on span "Climatin" at bounding box center [310, 55] width 20 height 7
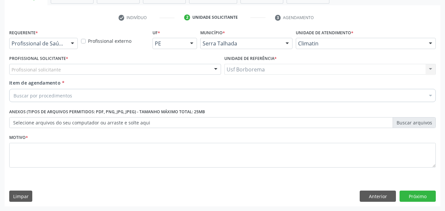
click at [104, 68] on div "Profissional solicitante" at bounding box center [115, 69] width 212 height 11
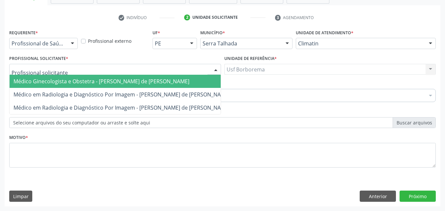
click at [106, 77] on span "Médico Ginecologista e Obstetra - [PERSON_NAME] de [PERSON_NAME]" at bounding box center [122, 81] width 225 height 13
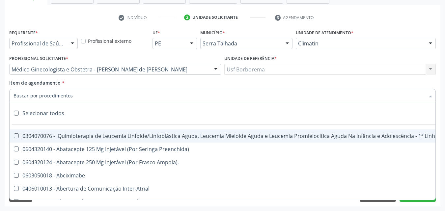
click at [108, 92] on div at bounding box center [222, 95] width 427 height 13
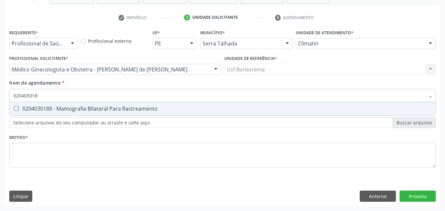
type input "0204030188"
click at [121, 106] on div "0204030188 - Mamografia Bilateral Para Rastreamento" at bounding box center [223, 108] width 418 height 5
checkbox Rastreamento "true"
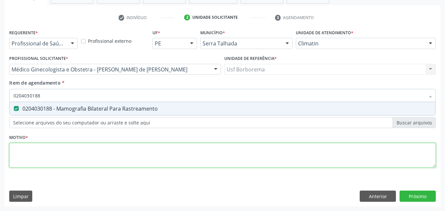
click at [89, 166] on div "Requerente * Profissional de Saúde Profissional de Saúde Paciente Nenhum result…" at bounding box center [222, 102] width 427 height 149
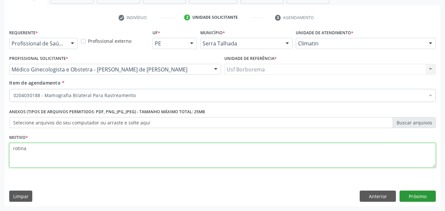
type textarea "rotina"
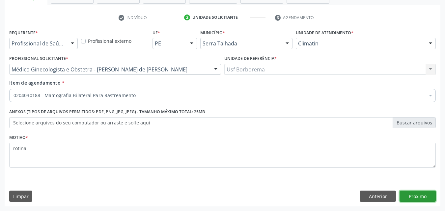
click at [429, 194] on button "Próximo" at bounding box center [418, 196] width 36 height 11
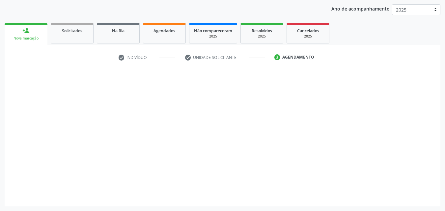
scroll to position [75, 0]
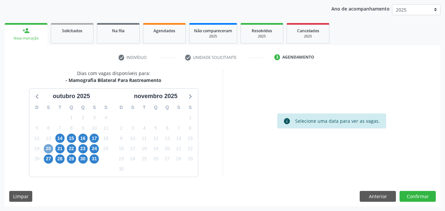
click at [48, 149] on span "20" at bounding box center [48, 148] width 9 height 9
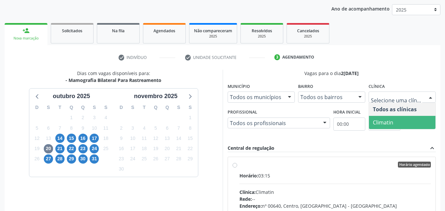
click at [413, 117] on span "Climatin" at bounding box center [402, 122] width 67 height 13
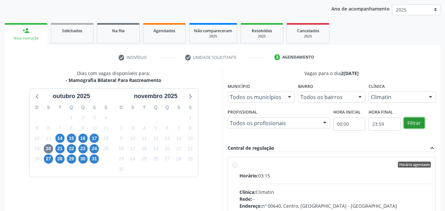
click at [421, 119] on button "Filtrar" at bounding box center [414, 123] width 21 height 11
click at [240, 163] on label "Horário agendado Horário: 03:15 Clínica: Climatin Rede: -- Endereço: nº 00640, …" at bounding box center [336, 212] width 192 height 101
click at [235, 163] on input "Horário agendado Horário: 03:15 Clínica: Climatin Rede: -- Endereço: nº 00640, …" at bounding box center [235, 165] width 5 height 6
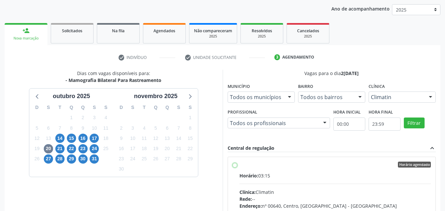
radio input "true"
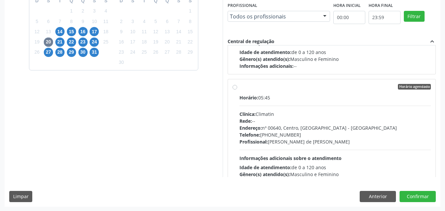
scroll to position [183, 0]
click at [387, 197] on button "Anterior" at bounding box center [378, 196] width 36 height 11
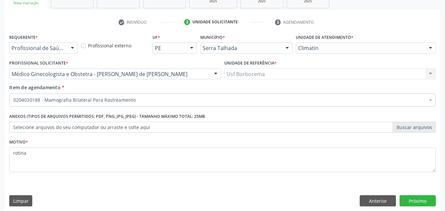
scroll to position [115, 0]
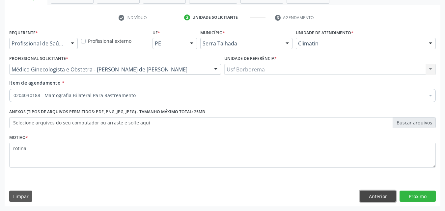
click at [370, 197] on button "Anterior" at bounding box center [378, 196] width 36 height 11
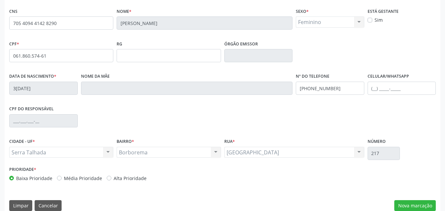
scroll to position [146, 0]
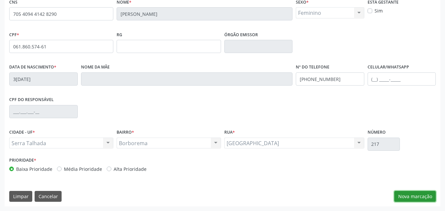
click at [417, 196] on button "Nova marcação" at bounding box center [416, 196] width 42 height 11
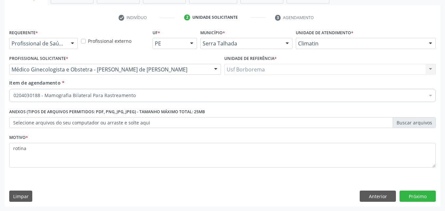
scroll to position [115, 0]
click at [416, 196] on button "Próximo" at bounding box center [418, 196] width 36 height 11
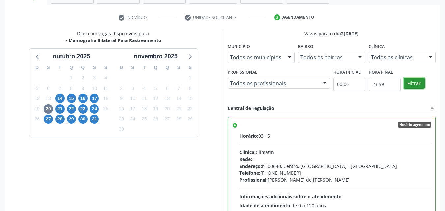
click at [414, 81] on button "Filtrar" at bounding box center [414, 83] width 21 height 11
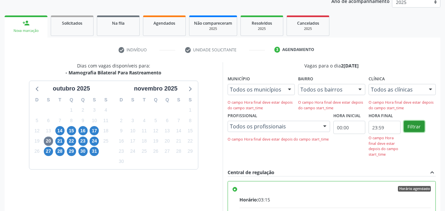
scroll to position [82, 0]
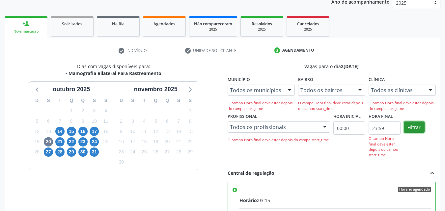
click at [419, 128] on button "Filtrar" at bounding box center [414, 127] width 21 height 11
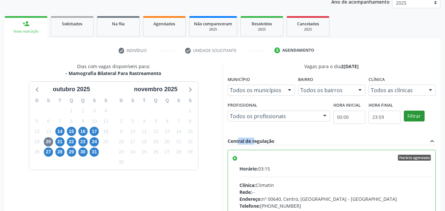
click at [419, 128] on div "Filtrar" at bounding box center [420, 116] width 35 height 30
click at [413, 115] on button "Filtrar" at bounding box center [414, 116] width 21 height 11
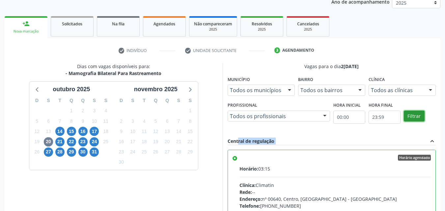
click at [413, 115] on button "Filtrar" at bounding box center [414, 116] width 21 height 11
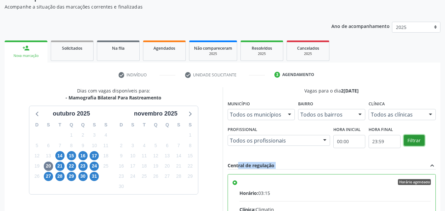
scroll to position [49, 0]
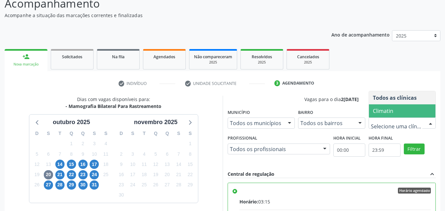
click at [396, 114] on span "Climatin" at bounding box center [402, 111] width 67 height 13
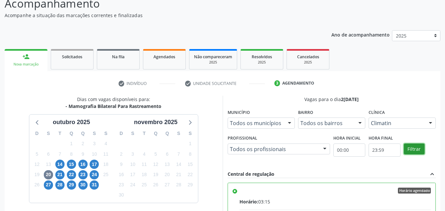
click at [413, 151] on button "Filtrar" at bounding box center [414, 149] width 21 height 11
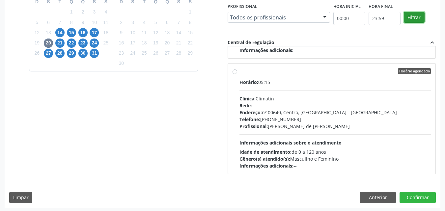
scroll to position [183, 0]
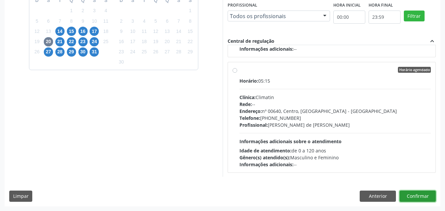
click at [434, 193] on button "Confirmar" at bounding box center [418, 196] width 36 height 11
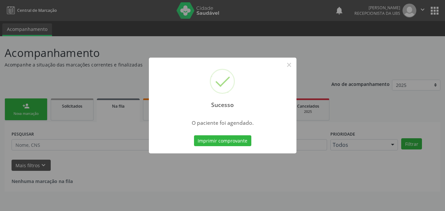
scroll to position [0, 0]
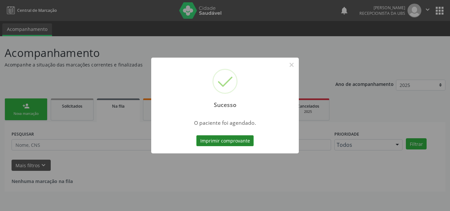
click at [211, 139] on button "Imprimir comprovante" at bounding box center [224, 140] width 57 height 11
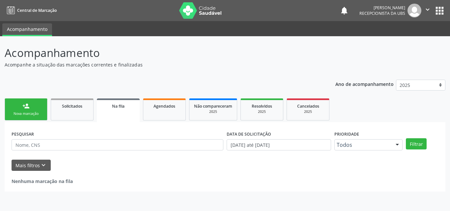
click at [20, 114] on div "Nova marcação" at bounding box center [26, 113] width 33 height 5
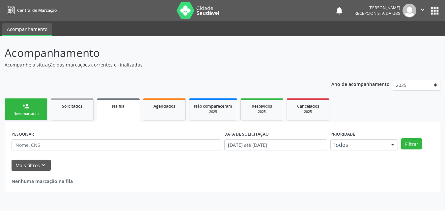
click at [20, 114] on div "Nova marcação" at bounding box center [26, 113] width 33 height 5
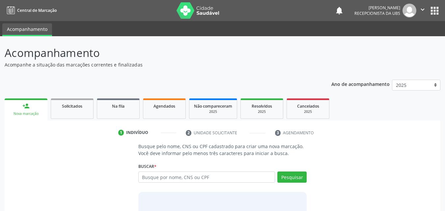
click at [20, 114] on div "Nova marcação" at bounding box center [26, 113] width 34 height 5
click at [171, 178] on input "text" at bounding box center [206, 177] width 137 height 11
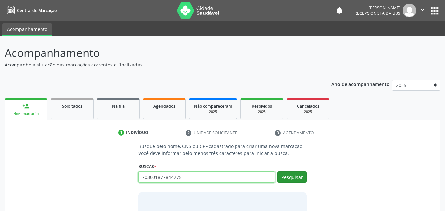
type input "703001877844275"
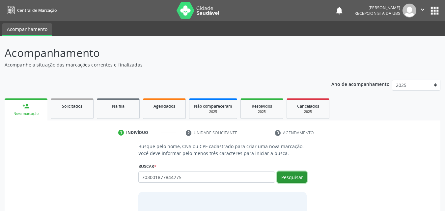
click at [281, 178] on button "Pesquisar" at bounding box center [292, 177] width 29 height 11
type input "703001877844275"
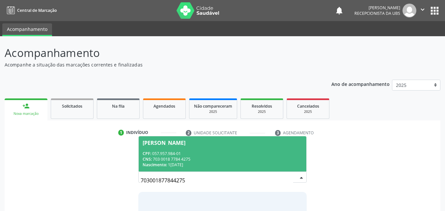
click at [188, 153] on div "CPF: 057.957.984-01" at bounding box center [223, 154] width 160 height 6
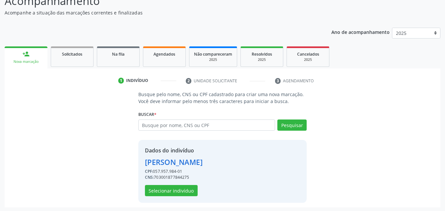
scroll to position [53, 0]
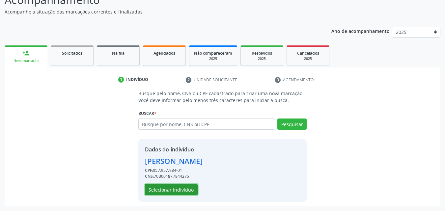
click at [184, 190] on button "Selecionar indivíduo" at bounding box center [171, 189] width 53 height 11
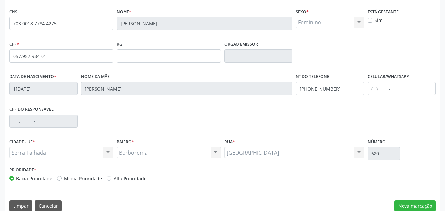
scroll to position [146, 0]
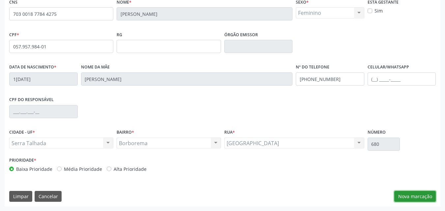
click at [414, 199] on button "Nova marcação" at bounding box center [416, 196] width 42 height 11
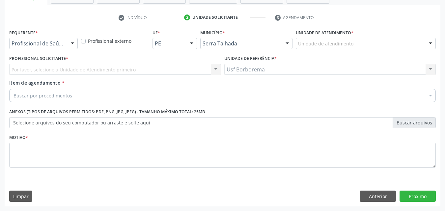
scroll to position [115, 0]
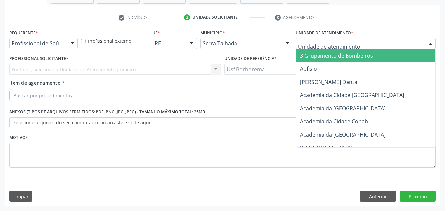
click at [327, 40] on div at bounding box center [366, 43] width 140 height 11
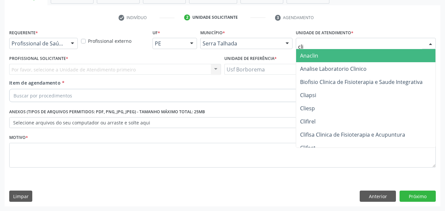
type input "clim"
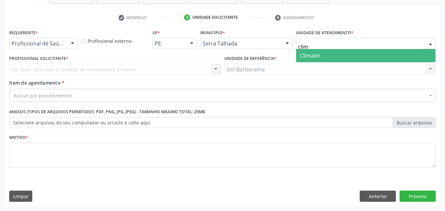
click at [330, 51] on span "Climatin" at bounding box center [365, 55] width 139 height 13
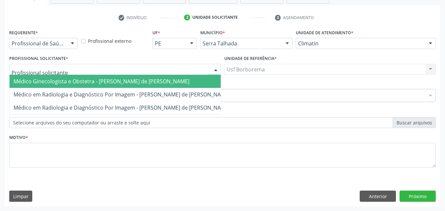
click at [75, 79] on span "Médico Ginecologista e Obstetra - [PERSON_NAME] de [PERSON_NAME]" at bounding box center [102, 81] width 176 height 7
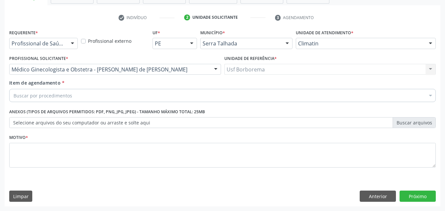
click at [98, 98] on div "Buscar por procedimentos" at bounding box center [222, 95] width 427 height 13
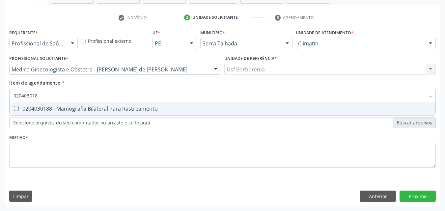
type input "0204030188"
click at [97, 104] on span "0204030188 - Mamografia Bilateral Para Rastreamento" at bounding box center [223, 108] width 426 height 13
checkbox Rastreamento "true"
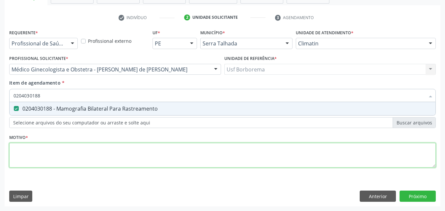
click at [86, 150] on div "Requerente * Profissional de Saúde Profissional de Saúde Paciente Nenhum result…" at bounding box center [222, 102] width 427 height 149
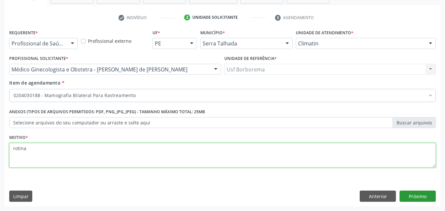
type textarea "rotina"
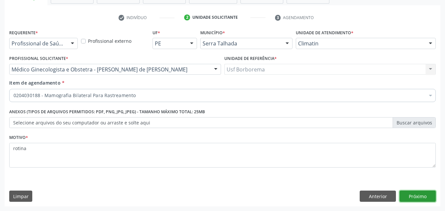
click at [407, 198] on button "Próximo" at bounding box center [418, 196] width 36 height 11
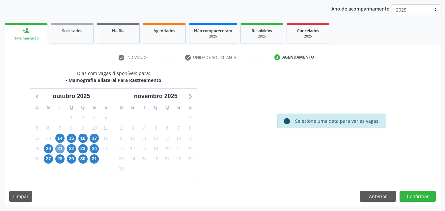
click at [61, 148] on span "21" at bounding box center [59, 148] width 9 height 9
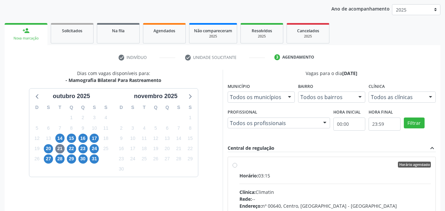
click at [381, 101] on div "Todos as clínicas" at bounding box center [402, 97] width 67 height 11
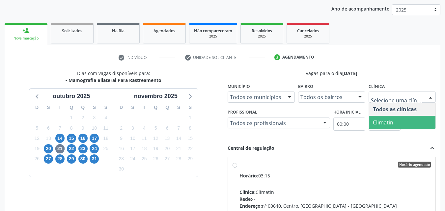
click at [389, 125] on span "Climatin" at bounding box center [383, 122] width 20 height 7
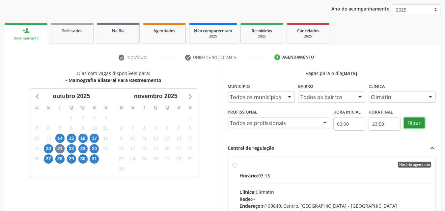
click at [414, 126] on button "Filtrar" at bounding box center [414, 123] width 21 height 11
click at [236, 163] on div "Horário agendado Horário: 03:15 Clínica: Climatin Rede: -- Endereço: nº 00640, …" at bounding box center [332, 212] width 199 height 101
radio input "true"
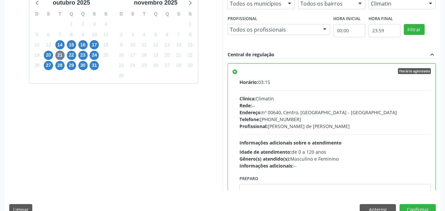
scroll to position [183, 0]
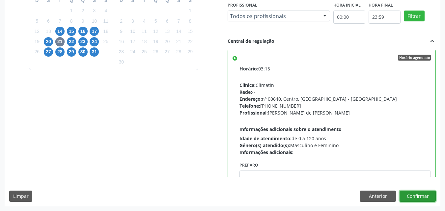
click at [424, 197] on button "Confirmar" at bounding box center [418, 196] width 36 height 11
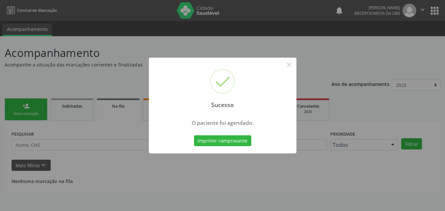
scroll to position [0, 0]
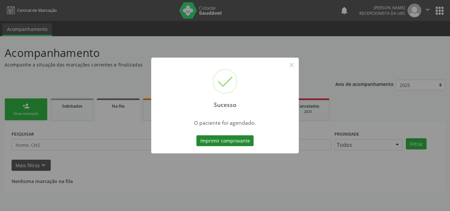
click at [246, 141] on button "Imprimir comprovante" at bounding box center [224, 140] width 57 height 11
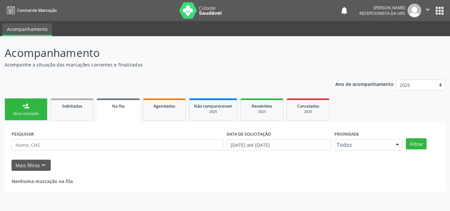
click at [18, 108] on link "person_add Nova marcação" at bounding box center [26, 110] width 43 height 22
click at [19, 107] on link "person_add Nova marcação" at bounding box center [26, 110] width 43 height 22
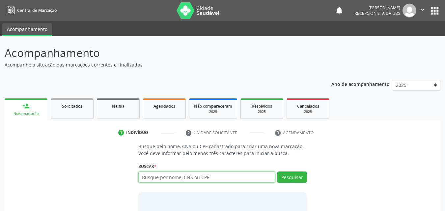
click at [149, 180] on input "text" at bounding box center [206, 177] width 137 height 11
click at [212, 177] on input "text" at bounding box center [206, 177] width 137 height 11
click at [223, 176] on input "text" at bounding box center [206, 177] width 137 height 11
click at [238, 177] on input "text" at bounding box center [206, 177] width 137 height 11
type input "704507360056015"
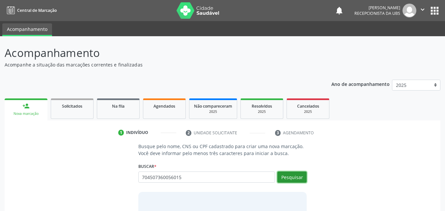
click at [296, 181] on button "Pesquisar" at bounding box center [292, 177] width 29 height 11
type input "704507360056015"
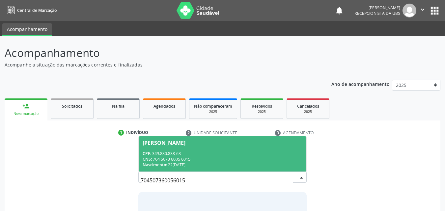
click at [209, 160] on div "CNS: 704 5073 6005 6015" at bounding box center [223, 160] width 160 height 6
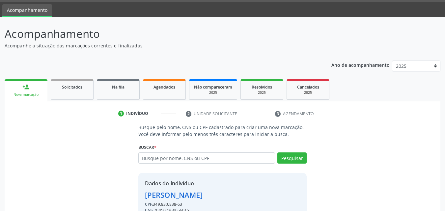
scroll to position [53, 0]
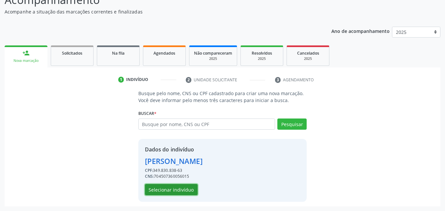
click at [187, 188] on button "Selecionar indivíduo" at bounding box center [171, 189] width 53 height 11
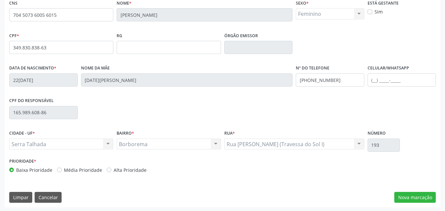
scroll to position [146, 0]
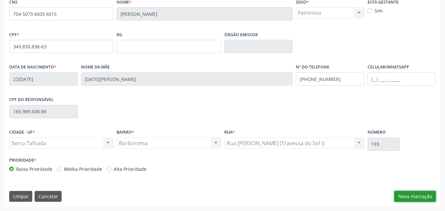
click at [405, 195] on button "Nova marcação" at bounding box center [416, 196] width 42 height 11
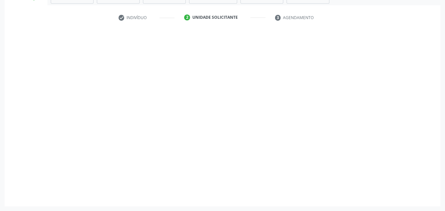
scroll to position [115, 0]
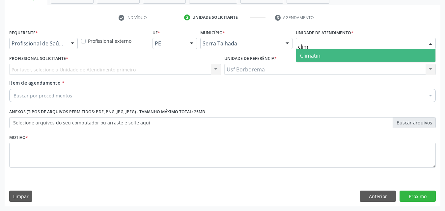
type input "clima"
click at [350, 51] on span "Climatin" at bounding box center [365, 55] width 139 height 13
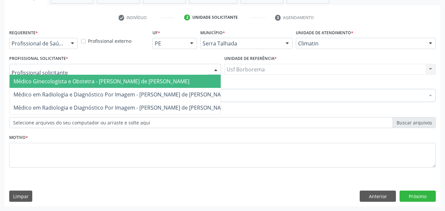
click at [57, 78] on span "Médico Ginecologista e Obstetra - [PERSON_NAME] de [PERSON_NAME]" at bounding box center [102, 81] width 176 height 7
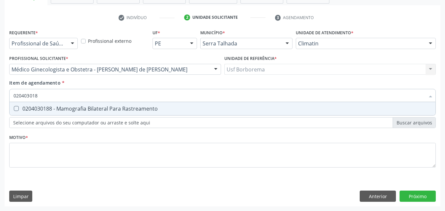
type input "0204030188"
click at [75, 107] on div "0204030188 - Mamografia Bilateral Para Rastreamento" at bounding box center [223, 108] width 418 height 5
checkbox Rastreamento "true"
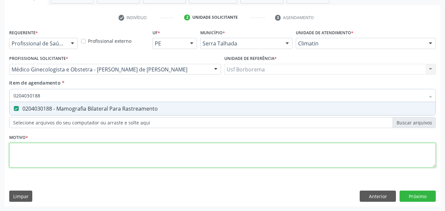
click at [70, 165] on div "Requerente * Profissional de Saúde Profissional de Saúde Paciente Nenhum result…" at bounding box center [222, 102] width 427 height 149
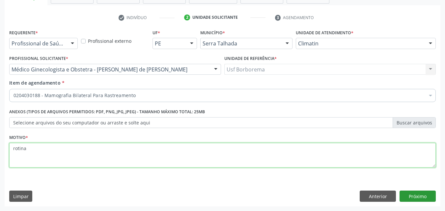
type textarea "rotina"
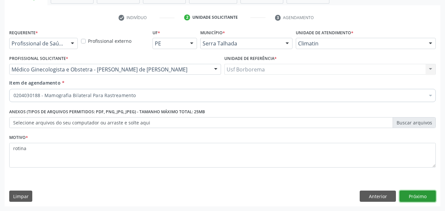
click at [422, 196] on button "Próximo" at bounding box center [418, 196] width 36 height 11
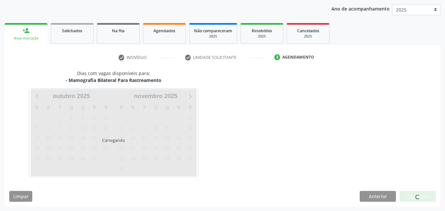
scroll to position [75, 0]
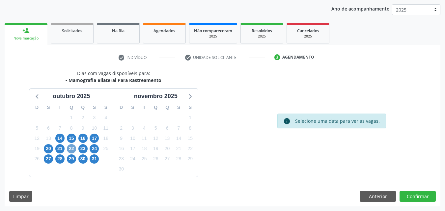
click at [74, 150] on span "22" at bounding box center [71, 148] width 9 height 9
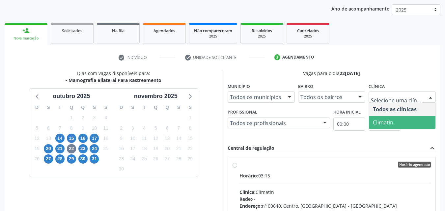
click at [391, 126] on span "Climatin" at bounding box center [383, 122] width 20 height 7
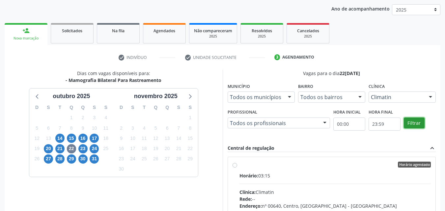
click at [416, 120] on button "Filtrar" at bounding box center [414, 123] width 21 height 11
drag, startPoint x: 416, startPoint y: 120, endPoint x: 388, endPoint y: 125, distance: 28.7
click at [415, 121] on button "Filtrar" at bounding box center [414, 123] width 21 height 11
click at [240, 163] on label "Horário agendado Horário: 03:15 Clínica: Climatin Rede: -- Endereço: nº 00640, …" at bounding box center [336, 212] width 192 height 101
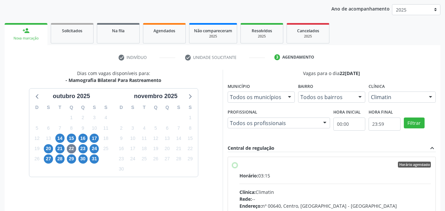
click at [233, 163] on input "Horário agendado Horário: 03:15 Clínica: Climatin Rede: -- Endereço: nº 00640, …" at bounding box center [235, 165] width 5 height 6
radio input "true"
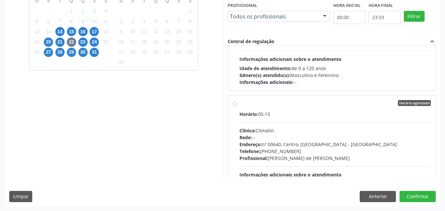
scroll to position [183, 0]
click at [426, 196] on button "Confirmar" at bounding box center [418, 196] width 36 height 11
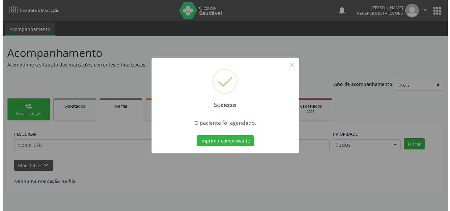
scroll to position [0, 0]
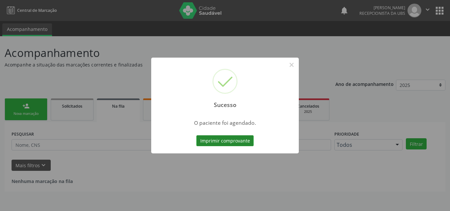
click at [242, 142] on button "Imprimir comprovante" at bounding box center [224, 140] width 57 height 11
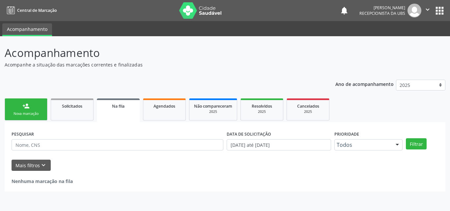
click at [22, 110] on link "person_add Nova marcação" at bounding box center [26, 110] width 43 height 22
click at [22, 111] on link "person_add Nova marcação" at bounding box center [26, 110] width 43 height 22
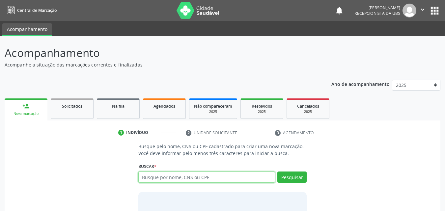
click at [191, 183] on input "text" at bounding box center [206, 177] width 137 height 11
type input "464261120120005"
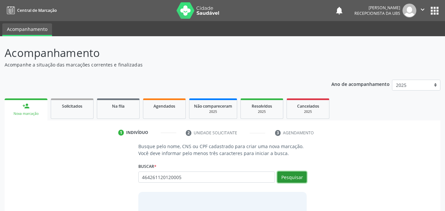
click at [293, 176] on button "Pesquisar" at bounding box center [292, 177] width 29 height 11
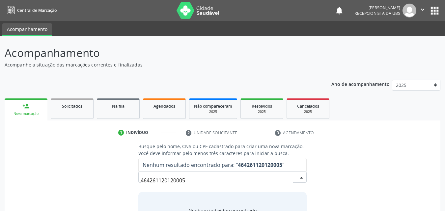
click at [216, 181] on input "464261120120005" at bounding box center [217, 180] width 153 height 13
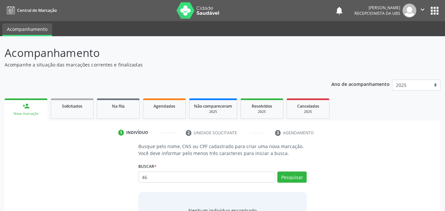
type input "4"
type input "164261120120005"
click at [302, 176] on button "Pesquisar" at bounding box center [292, 177] width 29 height 11
type input "164261120120005"
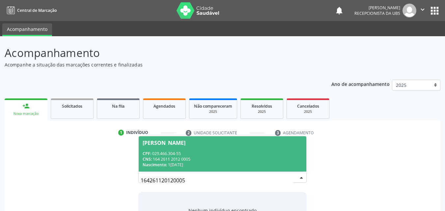
click at [259, 153] on div "CPF: 029.466.304-55" at bounding box center [223, 154] width 160 height 6
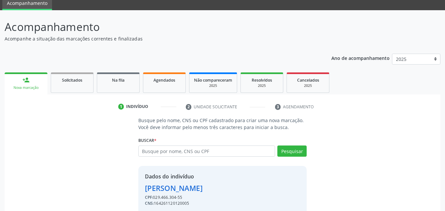
scroll to position [53, 0]
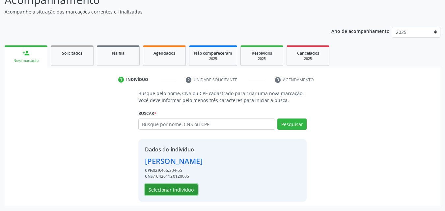
click at [172, 191] on button "Selecionar indivíduo" at bounding box center [171, 189] width 53 height 11
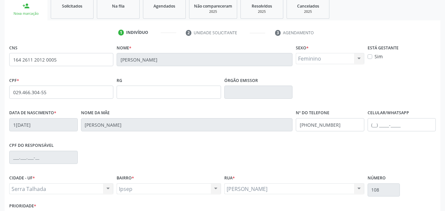
scroll to position [146, 0]
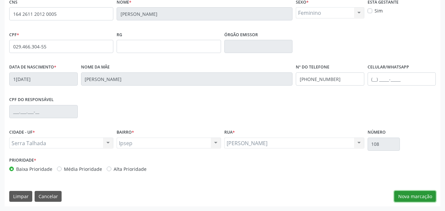
click at [411, 195] on button "Nova marcação" at bounding box center [416, 196] width 42 height 11
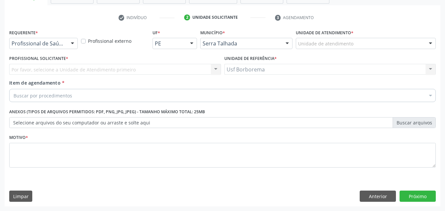
scroll to position [115, 0]
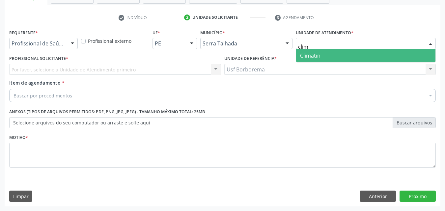
type input "clima"
click at [334, 57] on span "Climatin" at bounding box center [365, 55] width 139 height 13
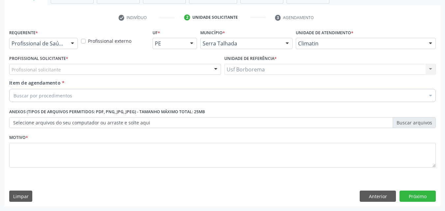
click at [133, 74] on div "Profissional solicitante" at bounding box center [115, 69] width 212 height 11
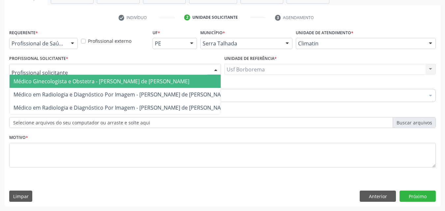
click at [129, 78] on span "Médico Ginecologista e Obstetra - [PERSON_NAME] de [PERSON_NAME]" at bounding box center [102, 81] width 176 height 7
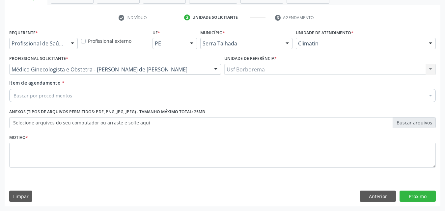
click at [135, 95] on div "Buscar por procedimentos" at bounding box center [222, 95] width 427 height 13
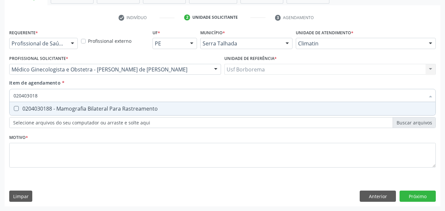
type input "0204030188"
click at [142, 104] on span "0204030188 - Mamografia Bilateral Para Rastreamento" at bounding box center [223, 108] width 426 height 13
checkbox Rastreamento "true"
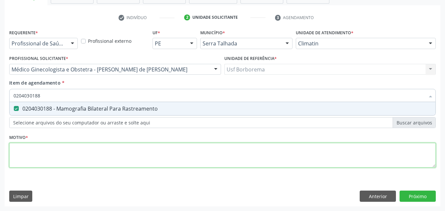
click at [129, 166] on div "Requerente * Profissional de Saúde Profissional de Saúde Paciente Nenhum result…" at bounding box center [222, 102] width 427 height 149
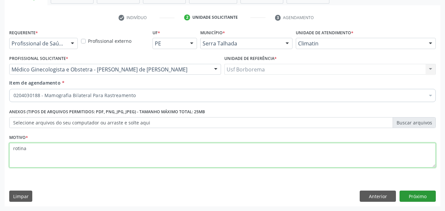
type textarea "rotina"
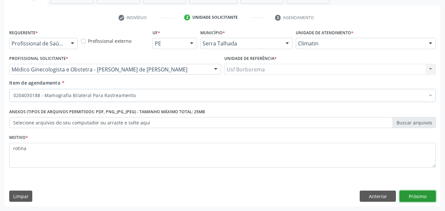
click at [426, 193] on button "Próximo" at bounding box center [418, 196] width 36 height 11
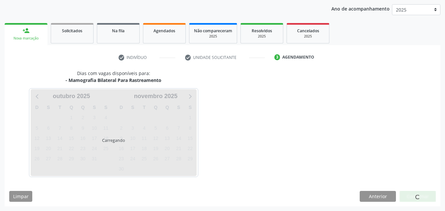
scroll to position [75, 0]
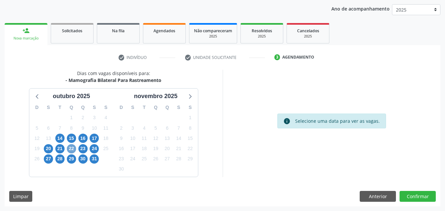
click at [72, 146] on span "22" at bounding box center [71, 148] width 9 height 9
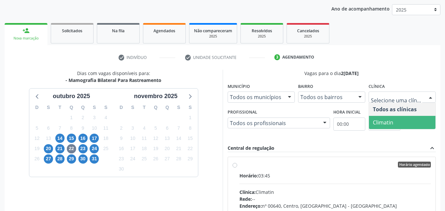
click at [395, 125] on span "Climatin" at bounding box center [402, 122] width 67 height 13
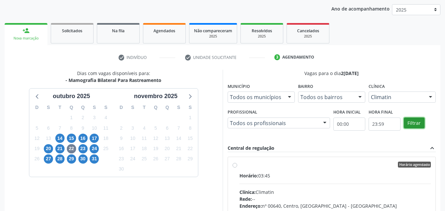
click at [409, 121] on button "Filtrar" at bounding box center [414, 123] width 21 height 11
click at [410, 121] on button "Filtrar" at bounding box center [414, 123] width 21 height 11
drag, startPoint x: 410, startPoint y: 121, endPoint x: 365, endPoint y: 125, distance: 44.7
click at [406, 121] on button "Filtrar" at bounding box center [414, 123] width 21 height 11
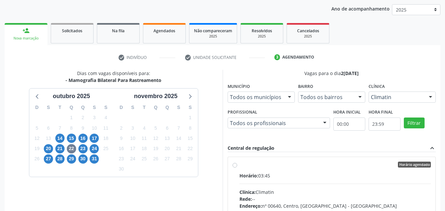
click at [240, 163] on label "Horário agendado Horário: 03:45 Clínica: Climatin Rede: -- Endereço: nº 00640, …" at bounding box center [336, 212] width 192 height 101
click at [234, 163] on input "Horário agendado Horário: 03:45 Clínica: Climatin Rede: -- Endereço: nº 00640, …" at bounding box center [235, 165] width 5 height 6
radio input "true"
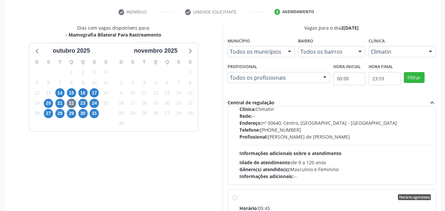
scroll to position [183, 0]
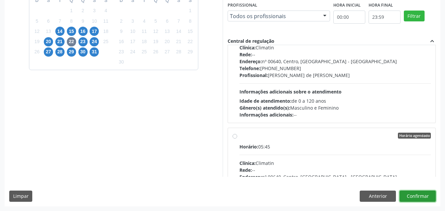
click at [423, 192] on button "Confirmar" at bounding box center [418, 196] width 36 height 11
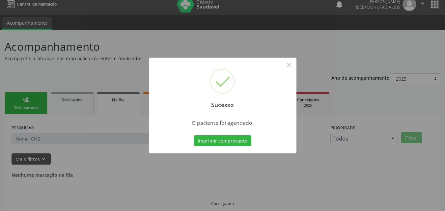
scroll to position [0, 0]
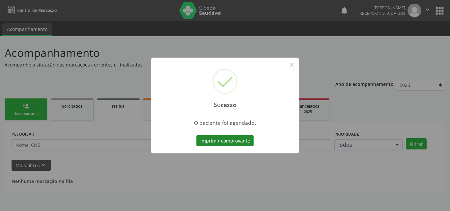
click at [244, 139] on button "Imprimir comprovante" at bounding box center [224, 140] width 57 height 11
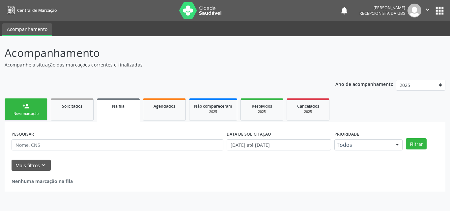
click at [43, 110] on link "person_add Nova marcação" at bounding box center [26, 110] width 43 height 22
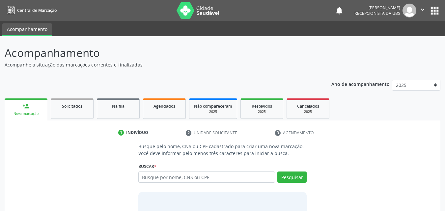
click at [43, 110] on link "person_add Nova marcação" at bounding box center [26, 110] width 43 height 22
click at [42, 110] on link "person_add Nova marcação" at bounding box center [26, 110] width 43 height 22
click at [176, 177] on input "text" at bounding box center [206, 177] width 137 height 11
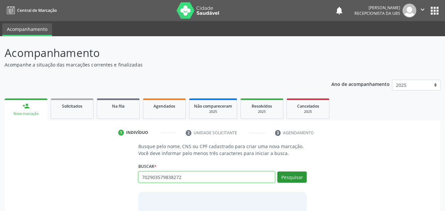
type input "702903579838272"
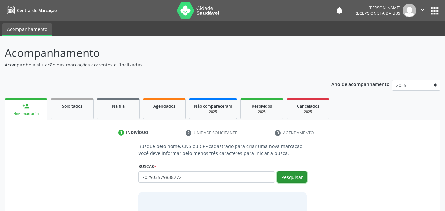
click at [295, 180] on button "Pesquisar" at bounding box center [292, 177] width 29 height 11
type input "702903579838272"
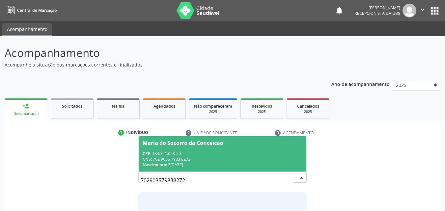
click at [207, 152] on div "CPF: 184.721.628-50" at bounding box center [223, 154] width 160 height 6
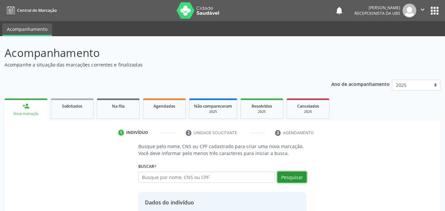
click at [302, 178] on button "Pesquisar" at bounding box center [292, 177] width 29 height 11
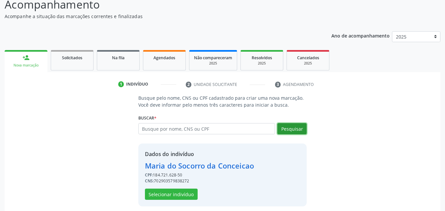
scroll to position [53, 0]
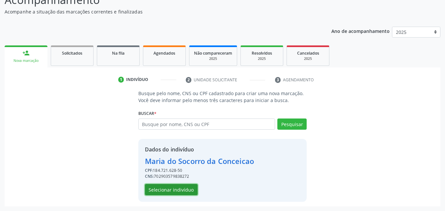
click at [159, 187] on button "Selecionar indivíduo" at bounding box center [171, 189] width 53 height 11
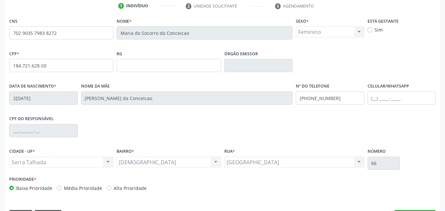
scroll to position [146, 0]
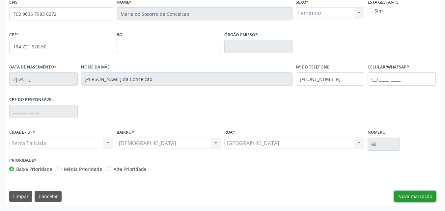
click at [416, 198] on button "Nova marcação" at bounding box center [416, 196] width 42 height 11
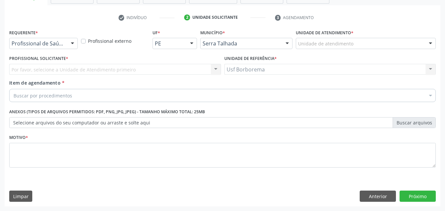
scroll to position [115, 0]
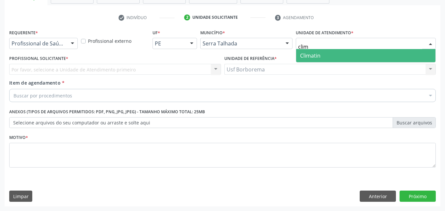
type input "clima"
click at [334, 55] on span "Climatin" at bounding box center [365, 55] width 139 height 13
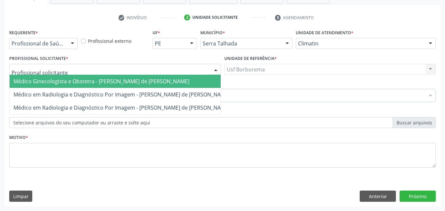
click at [90, 71] on div at bounding box center [115, 69] width 212 height 11
click at [101, 81] on span "Médico Ginecologista e Obstetra - Ana Carolina Barboza de Andrada Melo Lyra" at bounding box center [102, 81] width 176 height 7
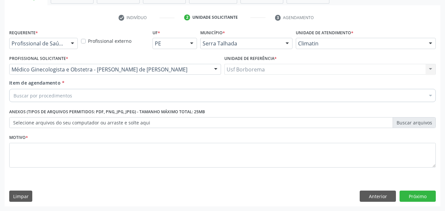
click at [106, 96] on div "Buscar por procedimentos" at bounding box center [222, 95] width 427 height 13
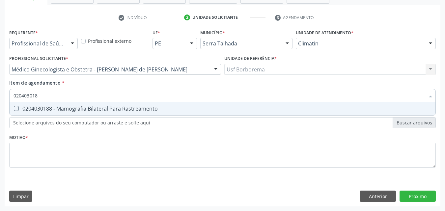
type input "0204030188"
click at [114, 107] on div "0204030188 - Mamografia Bilateral Para Rastreamento" at bounding box center [223, 108] width 418 height 5
checkbox Rastreamento "true"
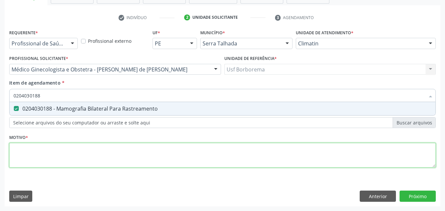
click at [118, 145] on div "Requerente * Profissional de Saúde Profissional de Saúde Paciente Nenhum result…" at bounding box center [222, 102] width 427 height 149
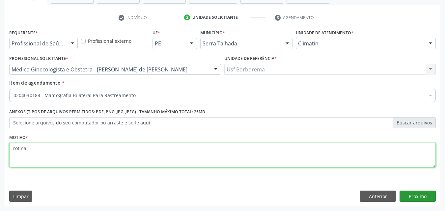
type textarea "rotina"
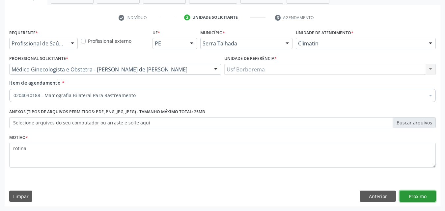
click at [411, 192] on button "Próximo" at bounding box center [418, 196] width 36 height 11
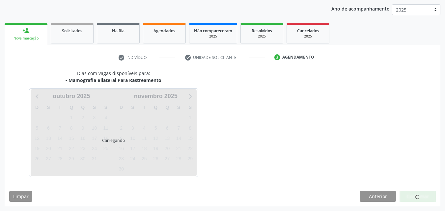
scroll to position [75, 0]
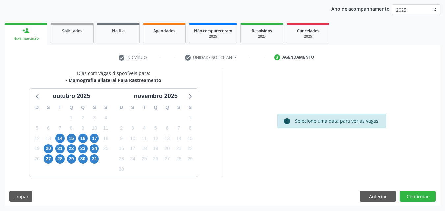
click at [78, 148] on div "23" at bounding box center [82, 149] width 9 height 10
click at [85, 151] on span "23" at bounding box center [82, 148] width 9 height 9
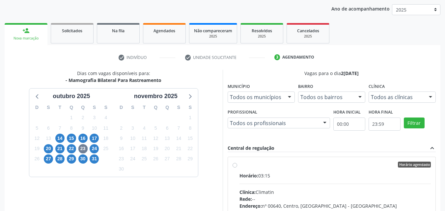
click at [379, 101] on div "Todos as clínicas" at bounding box center [402, 97] width 67 height 11
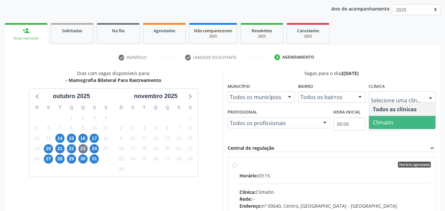
click at [386, 120] on span "Climatin" at bounding box center [383, 122] width 20 height 7
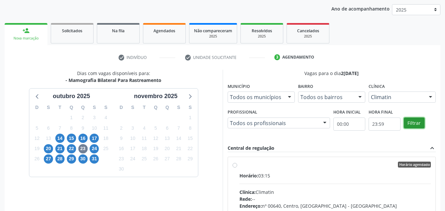
click at [408, 121] on button "Filtrar" at bounding box center [414, 123] width 21 height 11
click at [240, 164] on label "Horário agendado Horário: 03:15 Clínica: Climatin Rede: -- Endereço: nº 00640, …" at bounding box center [336, 212] width 192 height 101
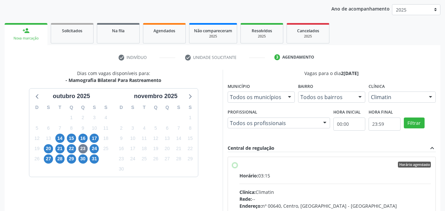
click at [234, 164] on input "Horário agendado Horário: 03:15 Clínica: Climatin Rede: -- Endereço: nº 00640, …" at bounding box center [235, 165] width 5 height 6
radio input "true"
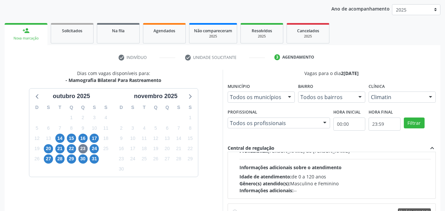
scroll to position [791, 0]
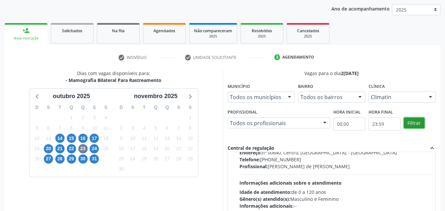
click at [410, 124] on button "Filtrar" at bounding box center [414, 123] width 21 height 11
click at [411, 124] on button "Filtrar" at bounding box center [414, 123] width 21 height 11
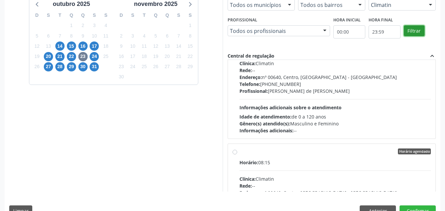
scroll to position [183, 0]
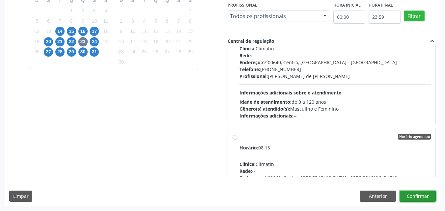
click at [429, 196] on button "Confirmar" at bounding box center [418, 196] width 36 height 11
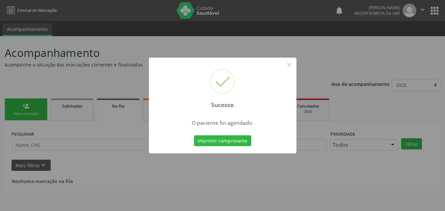
scroll to position [0, 0]
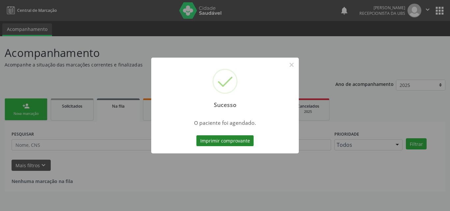
click at [238, 140] on button "Imprimir comprovante" at bounding box center [224, 140] width 57 height 11
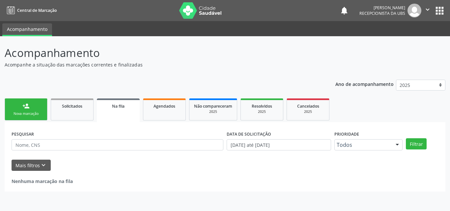
click at [28, 109] on div "person_add" at bounding box center [25, 106] width 7 height 7
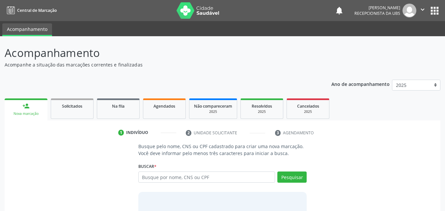
click at [29, 109] on div "person_add" at bounding box center [25, 106] width 7 height 7
click at [153, 181] on input "text" at bounding box center [206, 177] width 137 height 11
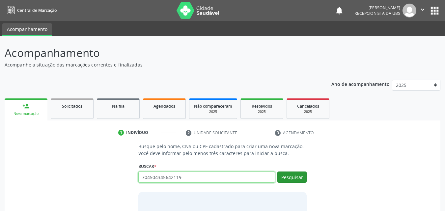
type input "704504345642119"
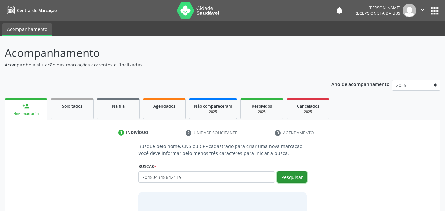
click at [294, 178] on button "Pesquisar" at bounding box center [292, 177] width 29 height 11
type input "704504345642119"
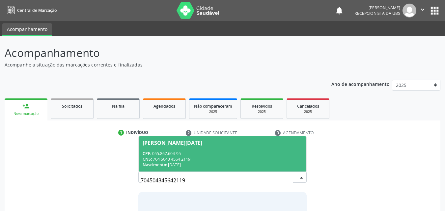
click at [233, 147] on span "Ana Lucia Nunes da Silva CPF: 055.867.604-95 CNS: 704 5043 4564 2119 Nascimento…" at bounding box center [223, 153] width 168 height 35
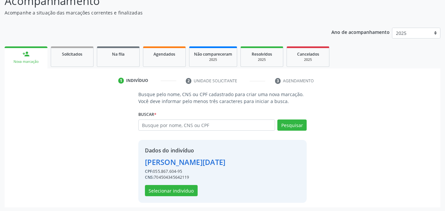
scroll to position [53, 0]
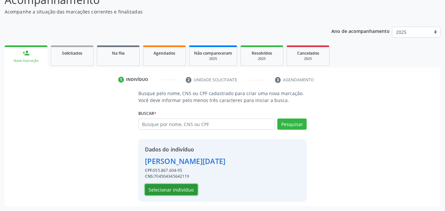
click at [161, 187] on button "Selecionar indivíduo" at bounding box center [171, 189] width 53 height 11
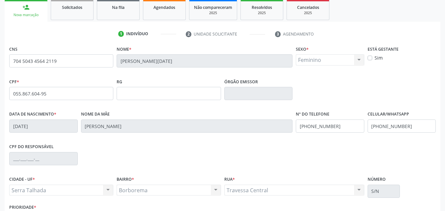
scroll to position [146, 0]
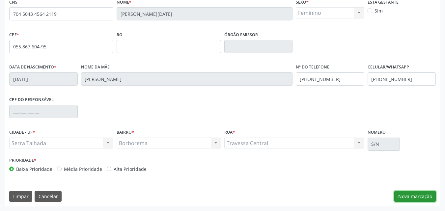
click at [409, 196] on button "Nova marcação" at bounding box center [416, 196] width 42 height 11
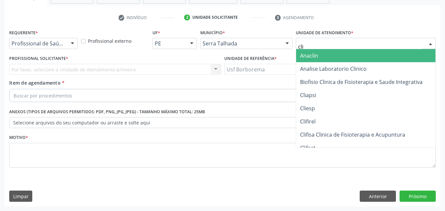
type input "clim"
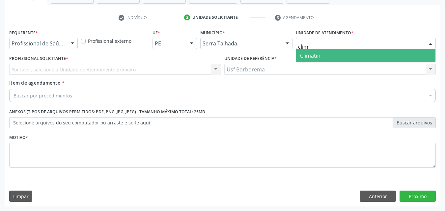
click at [315, 54] on span "Climatin" at bounding box center [310, 55] width 20 height 7
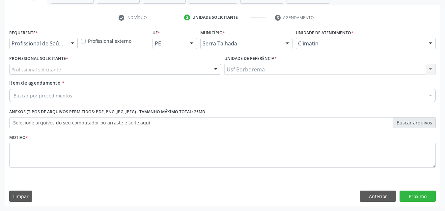
click at [93, 72] on div "Profissional solicitante" at bounding box center [115, 69] width 212 height 11
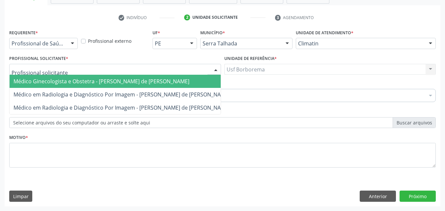
click at [99, 80] on span "Médico Ginecologista e Obstetra - Ana Carolina Barboza de Andrada Melo Lyra" at bounding box center [102, 81] width 176 height 7
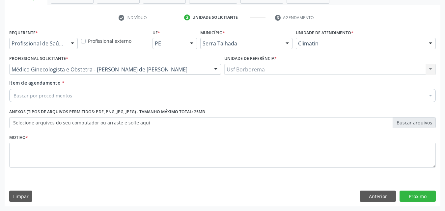
click at [102, 94] on div "Buscar por procedimentos" at bounding box center [222, 95] width 427 height 13
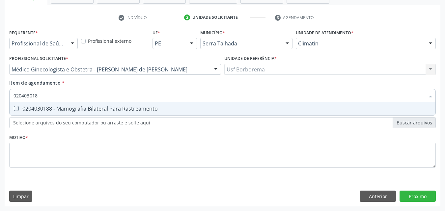
type input "0204030188"
click at [101, 106] on div "0204030188 - Mamografia Bilateral Para Rastreamento" at bounding box center [223, 108] width 418 height 5
checkbox Rastreamento "true"
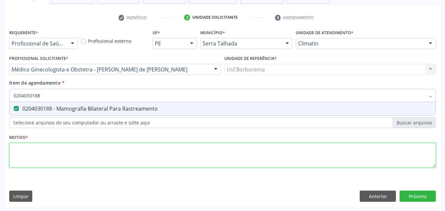
click at [74, 161] on div "Requerente * Profissional de Saúde Profissional de Saúde Paciente Nenhum result…" at bounding box center [222, 102] width 427 height 149
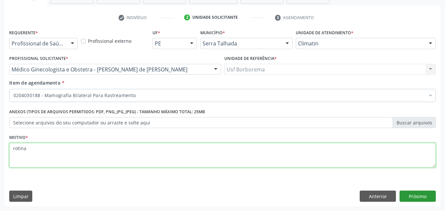
type textarea "rotina"
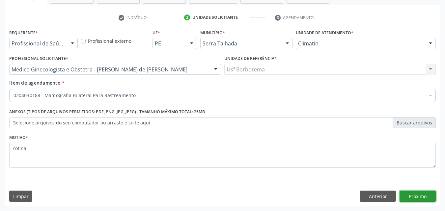
click at [412, 193] on button "Próximo" at bounding box center [418, 196] width 36 height 11
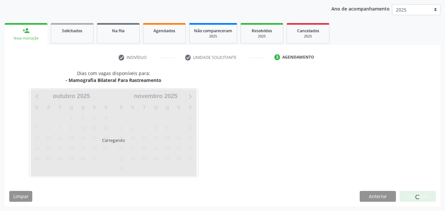
scroll to position [75, 0]
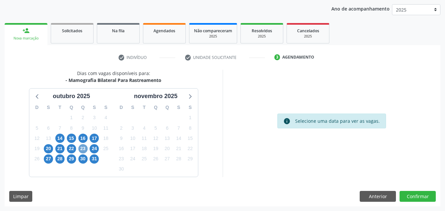
click at [81, 150] on span "23" at bounding box center [82, 148] width 9 height 9
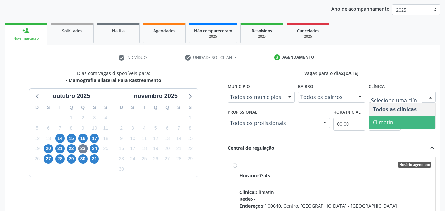
click at [394, 119] on span "Climatin" at bounding box center [402, 122] width 67 height 13
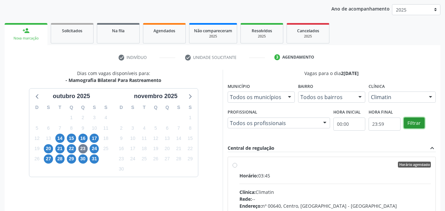
click at [420, 123] on button "Filtrar" at bounding box center [414, 123] width 21 height 11
click at [240, 165] on label "Horário agendado Horário: 03:45 Clínica: Climatin Rede: -- Endereço: nº 00640, …" at bounding box center [336, 212] width 192 height 101
click at [235, 165] on input "Horário agendado Horário: 03:45 Clínica: Climatin Rede: -- Endereço: nº 00640, …" at bounding box center [235, 165] width 5 height 6
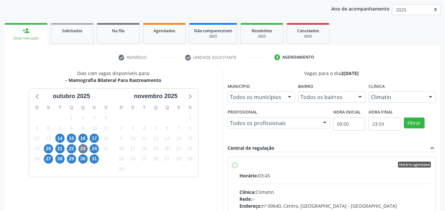
radio input "true"
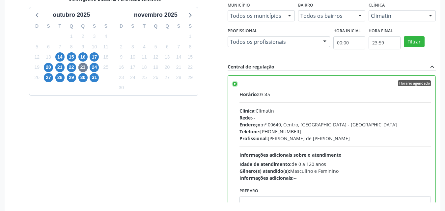
scroll to position [183, 0]
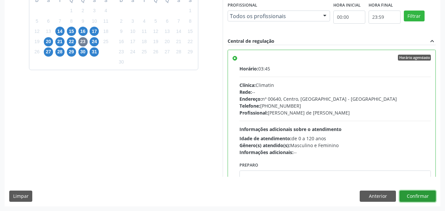
click at [415, 197] on button "Confirmar" at bounding box center [418, 196] width 36 height 11
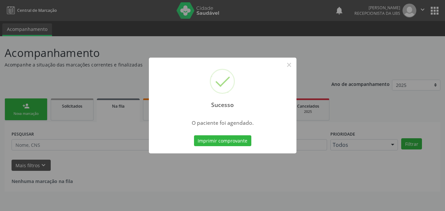
scroll to position [0, 0]
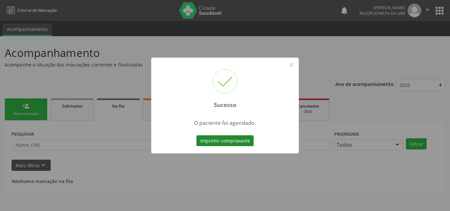
click at [210, 139] on button "Imprimir comprovante" at bounding box center [224, 140] width 57 height 11
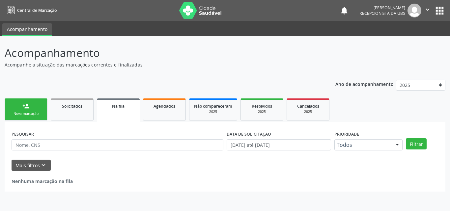
click at [26, 108] on div "person_add" at bounding box center [25, 106] width 7 height 7
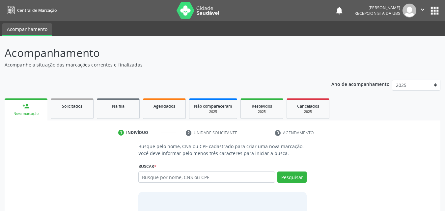
click at [26, 108] on div "person_add" at bounding box center [25, 106] width 7 height 7
click at [172, 181] on input "text" at bounding box center [206, 177] width 137 height 11
click at [194, 179] on input "text" at bounding box center [206, 177] width 137 height 11
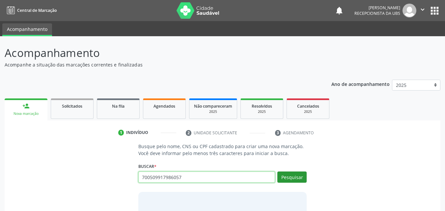
type input "700509917986057"
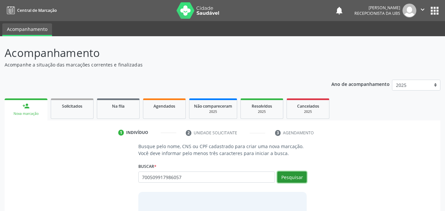
click at [300, 179] on button "Pesquisar" at bounding box center [292, 177] width 29 height 11
type input "700509917986057"
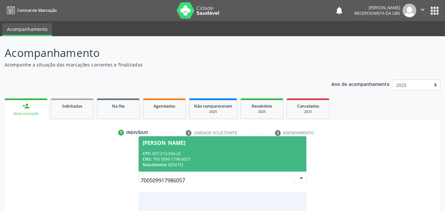
click at [218, 147] on span "Severina Souza Pereira Santos CPF: 067.213.334-22 CNS: 700 5099 1798 6057 Nasci…" at bounding box center [223, 153] width 168 height 35
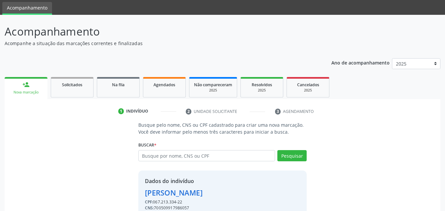
scroll to position [53, 0]
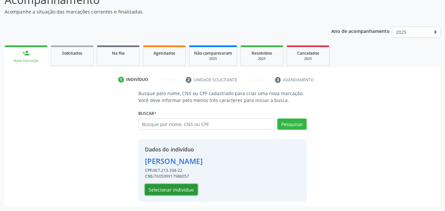
click at [180, 189] on button "Selecionar indivíduo" at bounding box center [171, 189] width 53 height 11
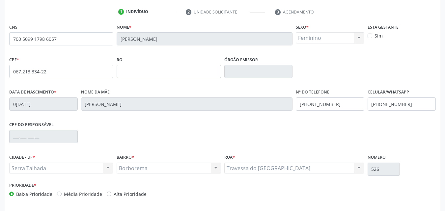
scroll to position [146, 0]
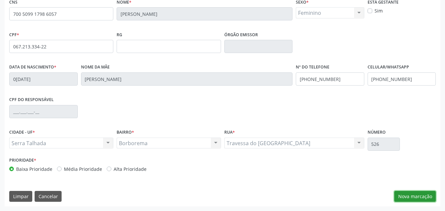
click at [412, 196] on button "Nova marcação" at bounding box center [416, 196] width 42 height 11
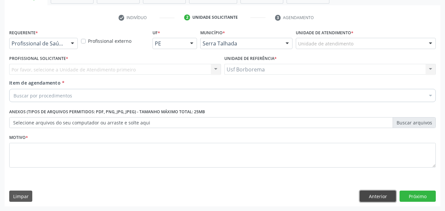
click at [374, 194] on button "Anterior" at bounding box center [378, 196] width 36 height 11
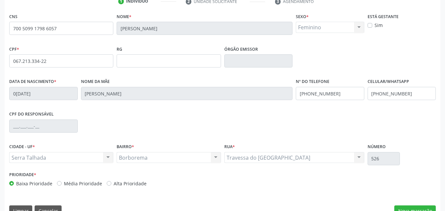
scroll to position [146, 0]
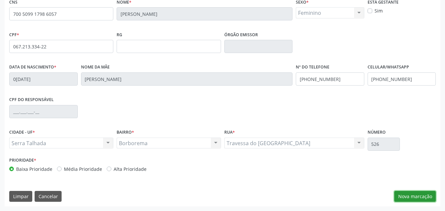
click at [420, 198] on button "Nova marcação" at bounding box center [416, 196] width 42 height 11
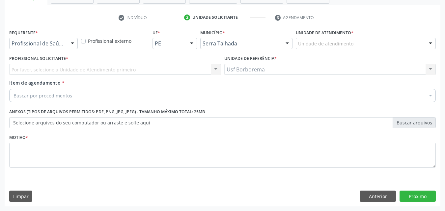
scroll to position [115, 0]
click at [420, 198] on button "Próximo" at bounding box center [418, 196] width 36 height 11
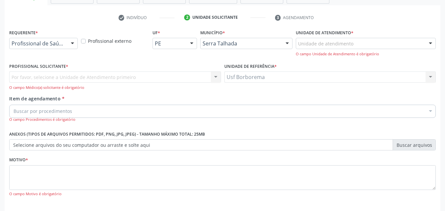
click at [199, 113] on div "Buscar por procedimentos" at bounding box center [222, 111] width 427 height 13
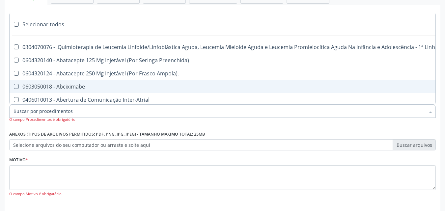
click at [200, 10] on div "check Indivíduo 2 Unidade solicitante 3 Agendamento CNS 700 5099 1798 6057 Nome…" at bounding box center [223, 120] width 436 height 230
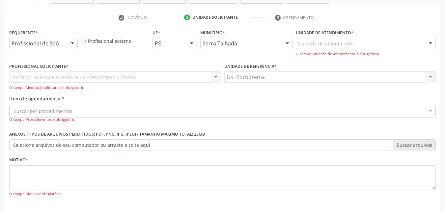
click at [145, 78] on div "Por favor, selecione a Unidade de Atendimento primeiro Nenhum resultado encontr…" at bounding box center [115, 81] width 212 height 19
drag, startPoint x: 145, startPoint y: 78, endPoint x: 178, endPoint y: 77, distance: 33.7
click at [148, 78] on div "Por favor, selecione a Unidade de Atendimento primeiro Nenhum resultado encontr…" at bounding box center [115, 81] width 212 height 19
click at [299, 40] on div "Unidade de atendimento" at bounding box center [366, 43] width 140 height 11
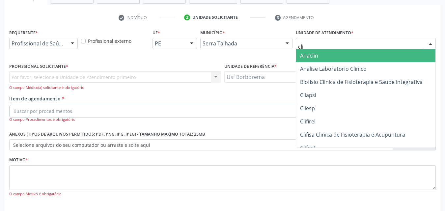
type input "clim"
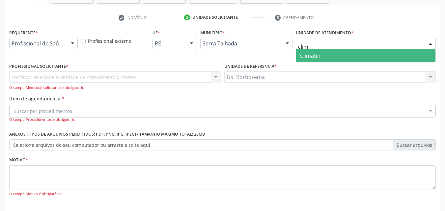
click at [301, 52] on span "Climatin" at bounding box center [310, 55] width 20 height 7
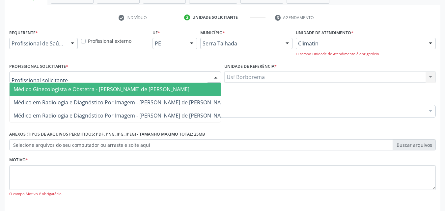
click at [159, 76] on div at bounding box center [115, 77] width 212 height 11
click at [159, 86] on span "Médico Ginecologista e Obstetra - Ana Carolina Barboza de Andrada Melo Lyra" at bounding box center [102, 89] width 176 height 7
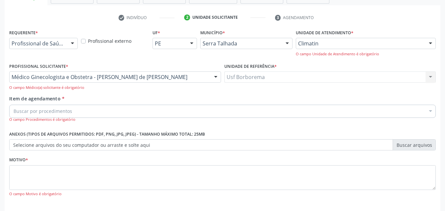
click at [144, 109] on div "Buscar por procedimentos" at bounding box center [222, 111] width 427 height 13
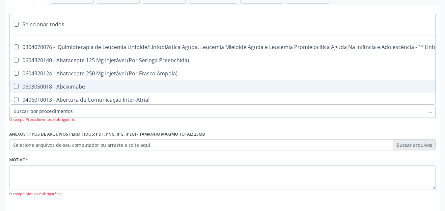
click at [158, 113] on input "Item de agendamento *" at bounding box center [220, 111] width 412 height 13
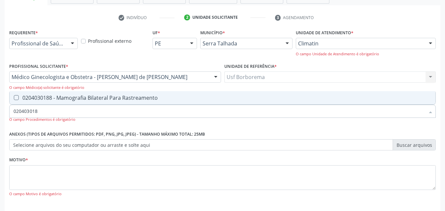
type input "0204030188"
click at [145, 96] on div "0204030188 - Mamografia Bilateral Para Rastreamento" at bounding box center [223, 97] width 418 height 5
checkbox Rastreamento "true"
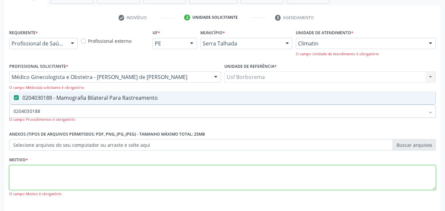
click at [96, 186] on textarea at bounding box center [222, 177] width 427 height 25
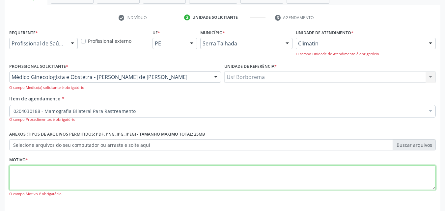
click at [96, 181] on textarea at bounding box center [222, 177] width 427 height 25
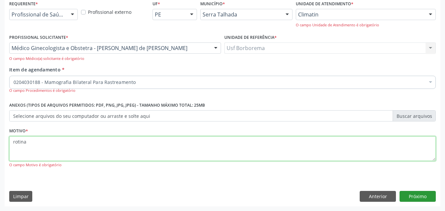
type textarea "rotina"
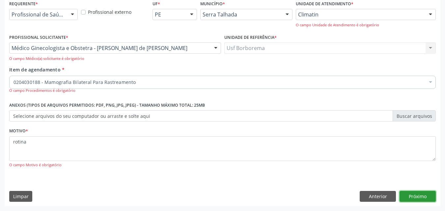
click at [418, 198] on button "Próximo" at bounding box center [418, 196] width 36 height 11
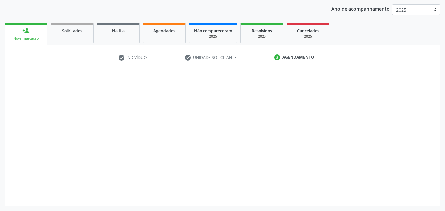
scroll to position [75, 0]
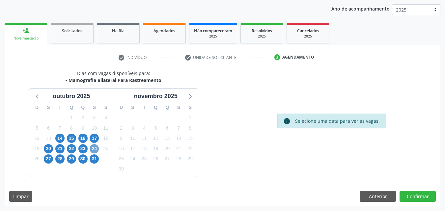
click at [95, 147] on span "24" at bounding box center [94, 148] width 9 height 9
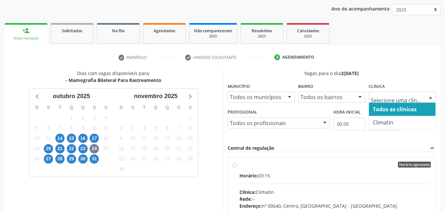
click at [398, 93] on div at bounding box center [402, 97] width 67 height 11
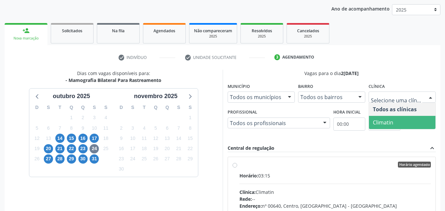
click at [395, 125] on span "Climatin" at bounding box center [402, 122] width 67 height 13
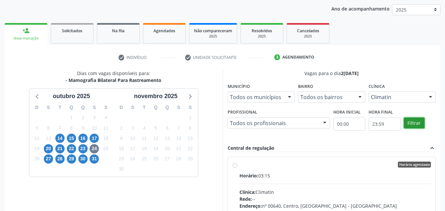
click at [408, 120] on button "Filtrar" at bounding box center [414, 123] width 21 height 11
click at [413, 120] on button "Filtrar" at bounding box center [414, 123] width 21 height 11
click at [240, 167] on label "Horário agendado Horário: 03:15 Clínica: Climatin Rede: -- Endereço: nº 00640, …" at bounding box center [336, 212] width 192 height 101
click at [233, 167] on input "Horário agendado Horário: 03:15 Clínica: Climatin Rede: -- Endereço: nº 00640, …" at bounding box center [235, 165] width 5 height 6
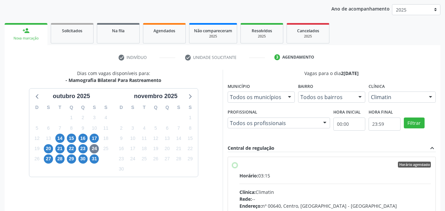
radio input "true"
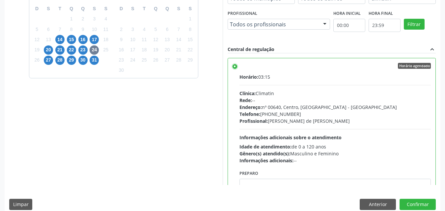
scroll to position [183, 0]
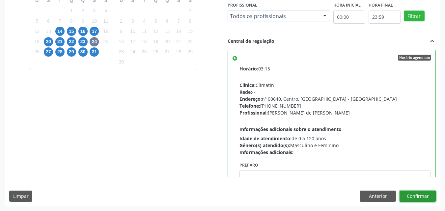
click at [413, 198] on button "Confirmar" at bounding box center [418, 196] width 36 height 11
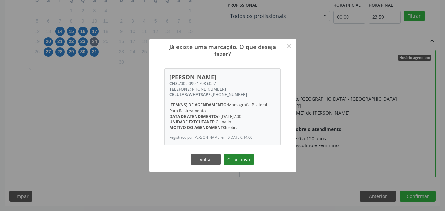
click at [237, 160] on button "Criar novo" at bounding box center [239, 159] width 30 height 11
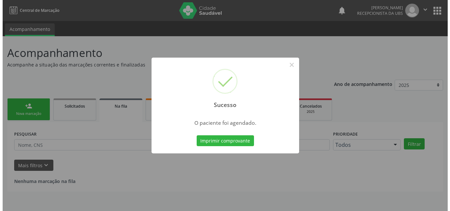
scroll to position [0, 0]
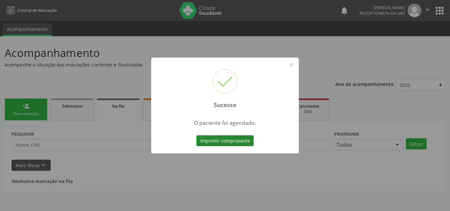
click at [202, 141] on button "Imprimir comprovante" at bounding box center [224, 140] width 57 height 11
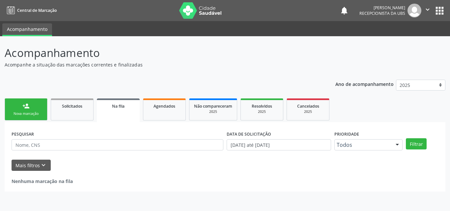
click at [39, 103] on link "person_add Nova marcação" at bounding box center [26, 110] width 43 height 22
click at [38, 103] on link "person_add Nova marcação" at bounding box center [26, 110] width 43 height 22
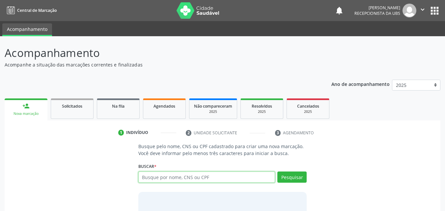
click at [164, 179] on input "text" at bounding box center [206, 177] width 137 height 11
type input "708009846181329"
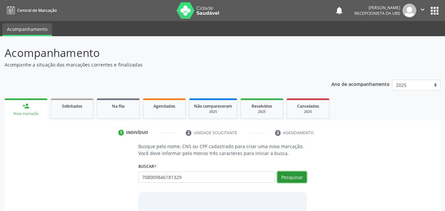
click at [301, 178] on button "Pesquisar" at bounding box center [292, 177] width 29 height 11
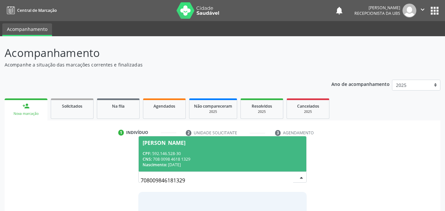
click at [200, 153] on div "CPF: 592.146.528-30" at bounding box center [223, 154] width 160 height 6
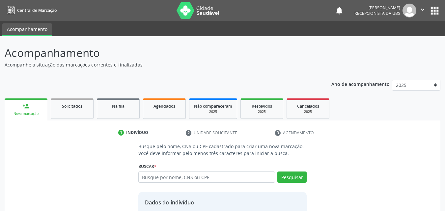
scroll to position [53, 0]
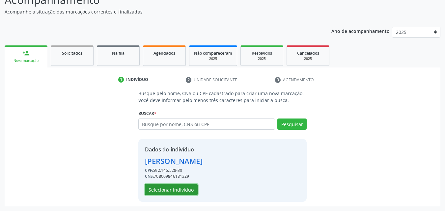
click at [174, 192] on button "Selecionar indivíduo" at bounding box center [171, 189] width 53 height 11
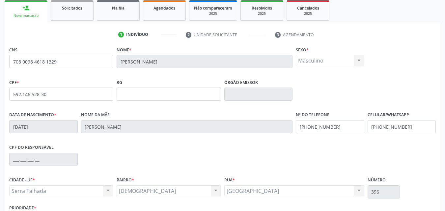
scroll to position [146, 0]
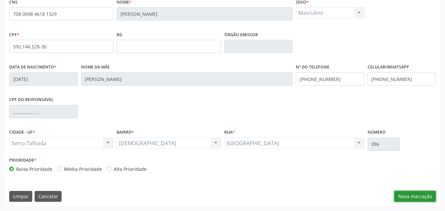
click at [405, 193] on button "Nova marcação" at bounding box center [416, 196] width 42 height 11
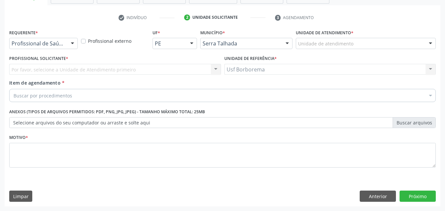
scroll to position [115, 0]
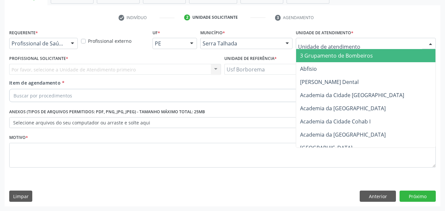
type input "c"
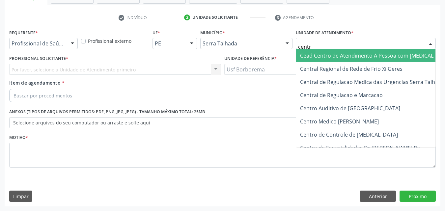
type input "centro"
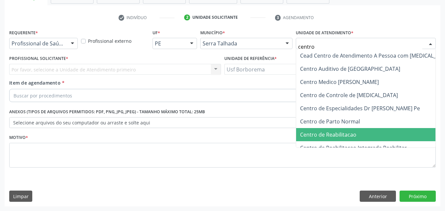
click at [351, 134] on span "Centro de Reabilitacao" at bounding box center [328, 134] width 56 height 7
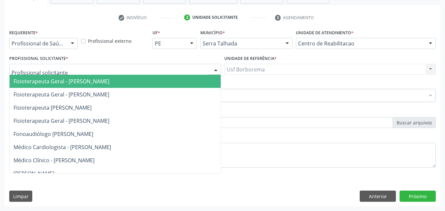
click at [66, 69] on div at bounding box center [115, 69] width 212 height 11
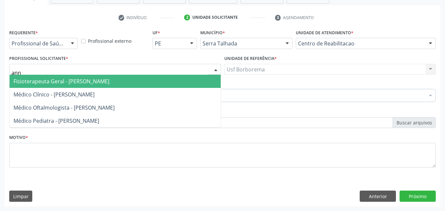
type input "[PERSON_NAME]"
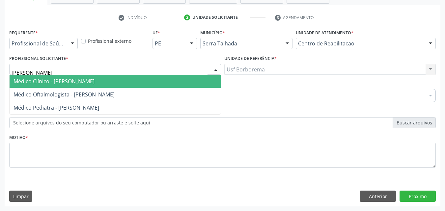
click at [68, 80] on span "Médico Clínico - [PERSON_NAME]" at bounding box center [54, 81] width 81 height 7
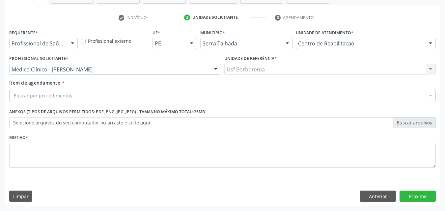
click at [113, 92] on div "Buscar por procedimentos" at bounding box center [222, 95] width 427 height 13
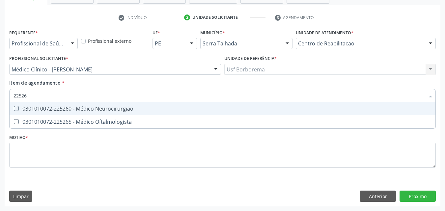
type input "225265"
click at [116, 106] on div "0301010072-225265 - Médico Oftalmologista" at bounding box center [223, 108] width 418 height 5
checkbox Oftalmologista "true"
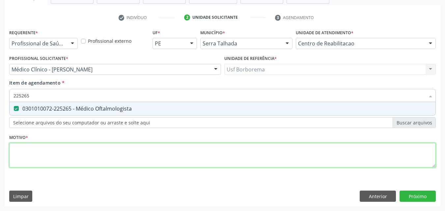
click at [99, 153] on div "Requerente * Profissional de Saúde Profissional de Saúde Paciente Nenhum result…" at bounding box center [222, 102] width 427 height 149
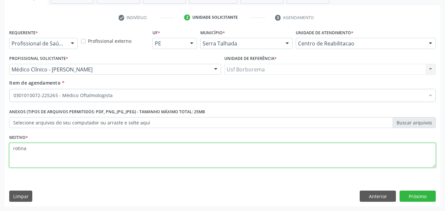
type textarea "rotina"
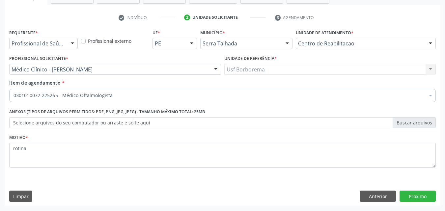
click at [416, 191] on div "Requerente * Profissional de Saúde Profissional de Saúde Paciente Nenhum result…" at bounding box center [223, 117] width 436 height 179
click at [414, 197] on button "Próximo" at bounding box center [418, 196] width 36 height 11
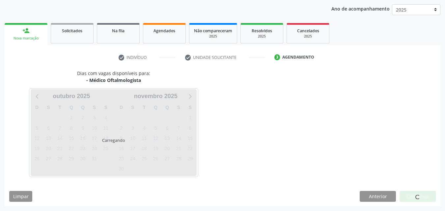
scroll to position [75, 0]
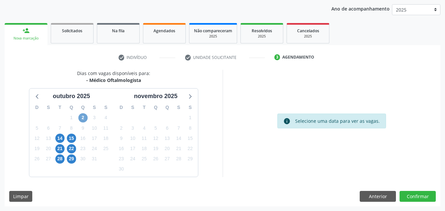
click at [82, 116] on span "2" at bounding box center [82, 117] width 9 height 9
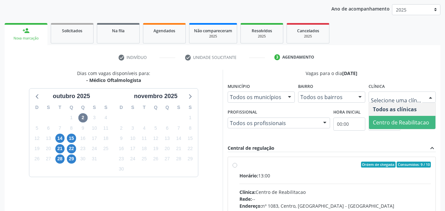
click at [386, 120] on span "Centro de Reabilitacao" at bounding box center [401, 122] width 56 height 7
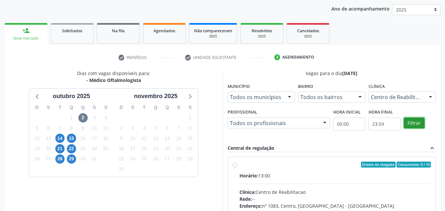
click at [416, 126] on button "Filtrar" at bounding box center [414, 123] width 21 height 11
click at [56, 137] on span "14" at bounding box center [59, 138] width 9 height 9
click at [384, 94] on div "Todos as clínicas" at bounding box center [402, 97] width 67 height 11
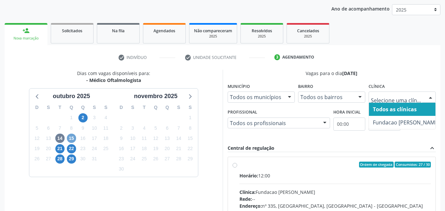
click at [73, 136] on span "15" at bounding box center [71, 138] width 9 height 9
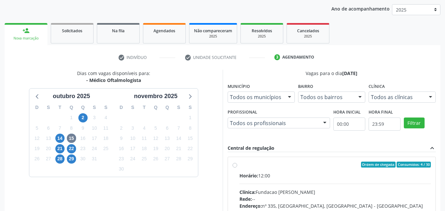
click at [377, 93] on div "Todos as clínicas" at bounding box center [402, 97] width 67 height 11
click at [86, 117] on span "2" at bounding box center [82, 117] width 9 height 9
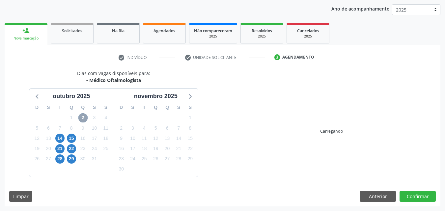
click at [86, 117] on span "2" at bounding box center [82, 117] width 9 height 9
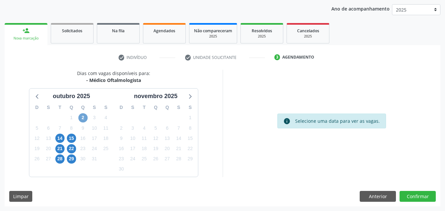
click at [86, 117] on span "2" at bounding box center [82, 117] width 9 height 9
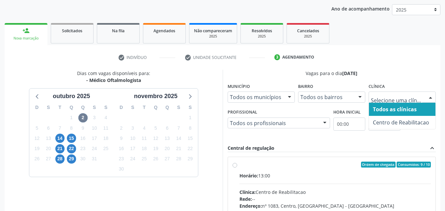
click at [401, 116] on ul "Todos as clínicas Centro de Reabilitacao Nenhum resultado encontrado para: " " …" at bounding box center [402, 116] width 67 height 26
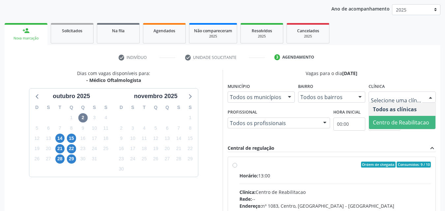
click at [401, 120] on span "Centro de Reabilitacao" at bounding box center [401, 122] width 56 height 7
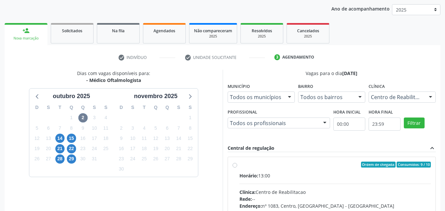
click at [401, 120] on form "Município Todos os municípios Todos os municípios [GEOGRAPHIC_DATA] - [GEOGRAPH…" at bounding box center [332, 109] width 209 height 56
click at [416, 123] on button "Filtrar" at bounding box center [414, 123] width 21 height 11
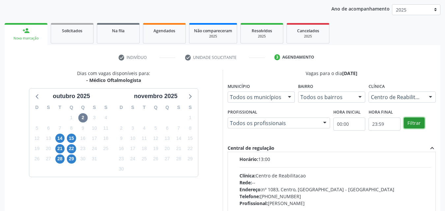
scroll to position [0, 0]
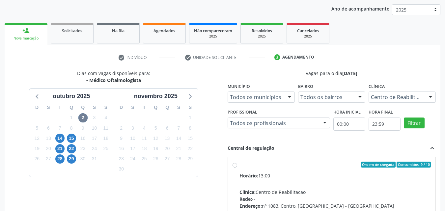
click at [240, 165] on label "Ordem de chegada Consumidos: 9 / 10 Horário: 13:00 Clínica: Centro de Reabilita…" at bounding box center [336, 212] width 192 height 101
click at [235, 165] on input "Ordem de chegada Consumidos: 9 / 10 Horário: 13:00 Clínica: Centro de Reabilita…" at bounding box center [235, 165] width 5 height 6
radio input "true"
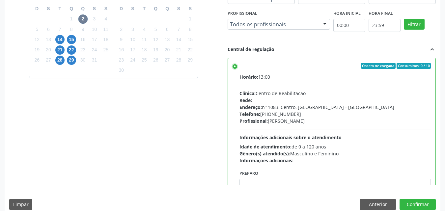
scroll to position [183, 0]
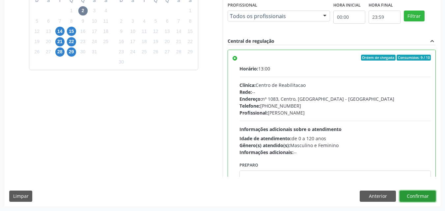
click at [418, 198] on button "Confirmar" at bounding box center [418, 196] width 36 height 11
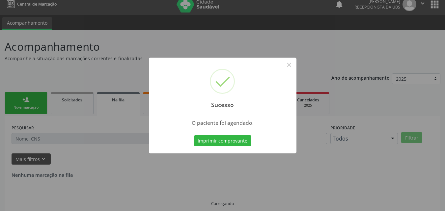
scroll to position [0, 0]
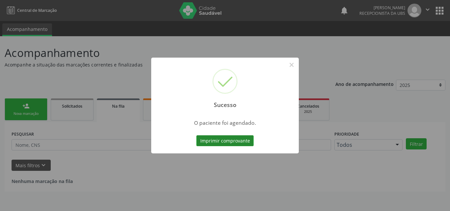
click at [226, 139] on button "Imprimir comprovante" at bounding box center [224, 140] width 57 height 11
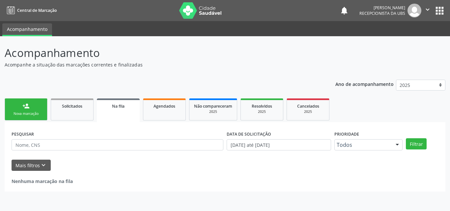
click at [34, 105] on link "person_add Nova marcação" at bounding box center [26, 110] width 43 height 22
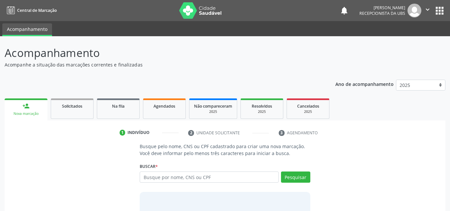
click at [34, 105] on link "person_add Nova marcação" at bounding box center [26, 110] width 43 height 22
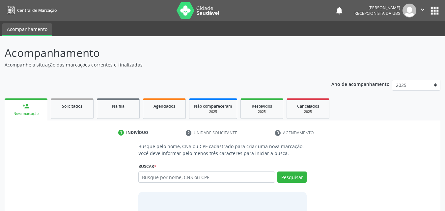
click at [34, 105] on link "person_add Nova marcação" at bounding box center [26, 110] width 43 height 22
click at [26, 111] on link "person_add Nova marcação" at bounding box center [26, 110] width 43 height 22
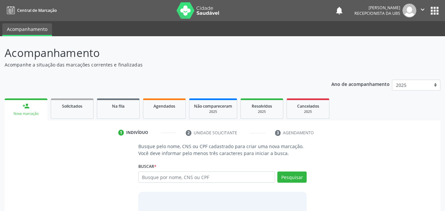
click at [26, 111] on link "person_add Nova marcação" at bounding box center [26, 110] width 43 height 22
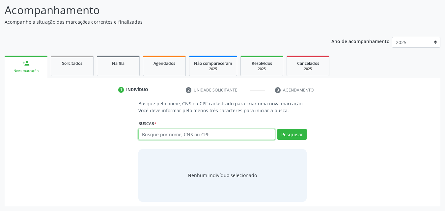
click at [154, 138] on input "text" at bounding box center [206, 134] width 137 height 11
type input "70460647481524"
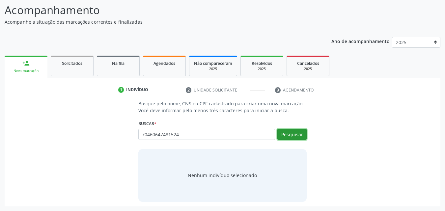
click at [295, 138] on button "Pesquisar" at bounding box center [292, 134] width 29 height 11
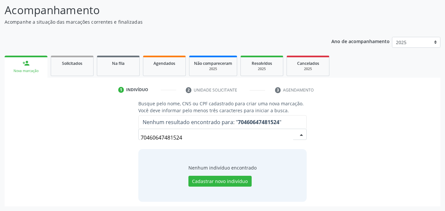
click at [225, 138] on input "70460647481524" at bounding box center [217, 137] width 153 height 13
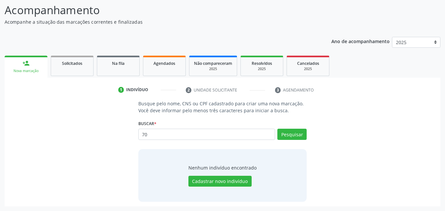
type input "7"
type input "281711444"
click at [282, 134] on button "Pesquisar" at bounding box center [292, 134] width 29 height 11
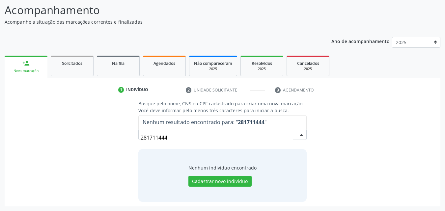
click at [196, 138] on input "281711444" at bounding box center [217, 137] width 153 height 13
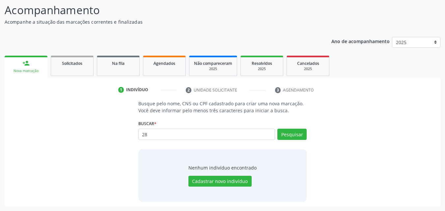
type input "2"
type input "704801095632140"
click at [286, 133] on button "Pesquisar" at bounding box center [292, 134] width 29 height 11
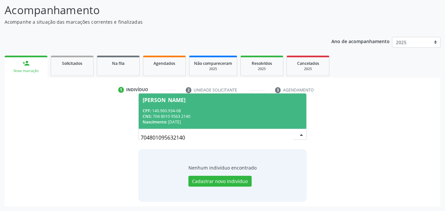
click at [173, 112] on div "CPF: 140.960.934-08" at bounding box center [223, 111] width 160 height 6
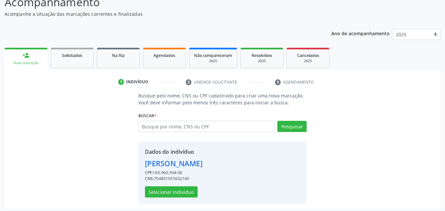
scroll to position [53, 0]
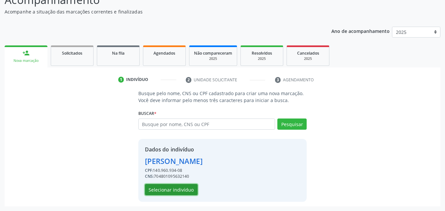
click at [175, 188] on button "Selecionar indivíduo" at bounding box center [171, 189] width 53 height 11
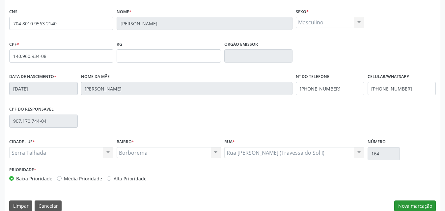
scroll to position [146, 0]
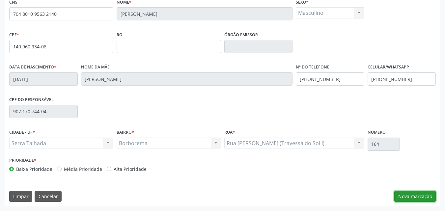
click at [408, 197] on button "Nova marcação" at bounding box center [416, 196] width 42 height 11
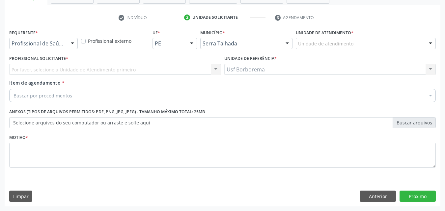
scroll to position [115, 0]
click at [324, 37] on label "Unidade de atendimento *" at bounding box center [325, 33] width 58 height 10
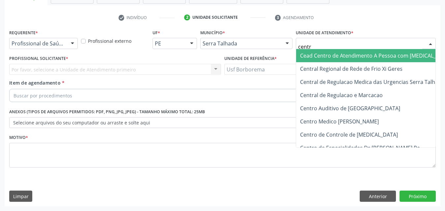
type input "centro"
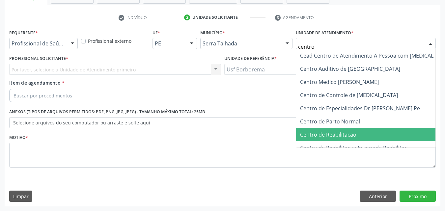
click at [315, 136] on span "Centro de Reabilitacao" at bounding box center [328, 134] width 56 height 7
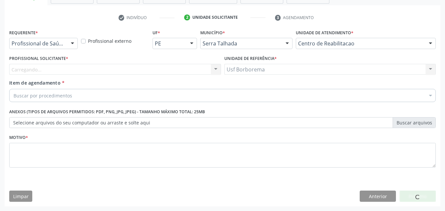
click at [63, 71] on div "Carregando... Nenhum resultado encontrado para: " " Não há nenhuma opção para s…" at bounding box center [115, 69] width 212 height 11
click at [62, 72] on div "Carregando... Nenhum resultado encontrado para: " " Não há nenhuma opção para s…" at bounding box center [115, 69] width 212 height 11
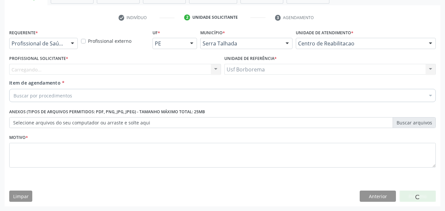
click at [91, 72] on div "Carregando... Nenhum resultado encontrado para: " " Não há nenhuma opção para s…" at bounding box center [115, 69] width 212 height 11
click at [91, 71] on div "Carregando... Nenhum resultado encontrado para: " " Não há nenhuma opção para s…" at bounding box center [115, 69] width 212 height 11
click at [109, 70] on div "Carregando... Nenhum resultado encontrado para: " " Não há nenhuma opção para s…" at bounding box center [115, 69] width 212 height 11
click at [108, 70] on div "Carregando... Nenhum resultado encontrado para: " " Não há nenhuma opção para s…" at bounding box center [115, 69] width 212 height 11
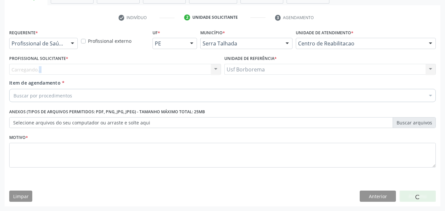
click at [108, 70] on div "Carregando... Nenhum resultado encontrado para: " " Não há nenhuma opção para s…" at bounding box center [115, 69] width 212 height 11
click at [129, 71] on div "Carregando... Nenhum resultado encontrado para: " " Não há nenhuma opção para s…" at bounding box center [115, 69] width 212 height 11
click at [122, 73] on div "Carregando... Nenhum resultado encontrado para: " " Não há nenhuma opção para s…" at bounding box center [115, 69] width 212 height 11
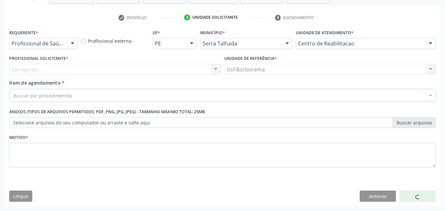
click at [122, 73] on div "Carregando... Nenhum resultado encontrado para: " " Não há nenhuma opção para s…" at bounding box center [115, 69] width 212 height 11
click at [196, 71] on div "Carregando... Nenhum resultado encontrado para: " " Não há nenhuma opção para s…" at bounding box center [115, 69] width 212 height 11
click at [82, 100] on div "Buscar por procedimentos" at bounding box center [222, 95] width 427 height 13
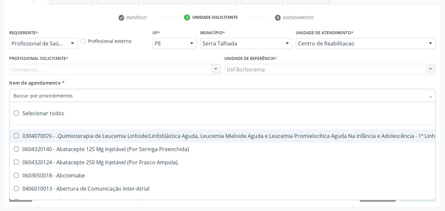
click at [82, 100] on input "Item de agendamento *" at bounding box center [220, 95] width 412 height 13
click at [46, 68] on div "Carregando... Nenhum resultado encontrado para: " " Não há nenhuma opção para s…" at bounding box center [115, 69] width 212 height 11
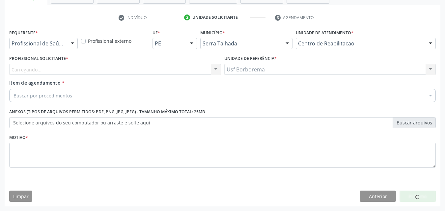
click at [46, 68] on div "Carregando... Nenhum resultado encontrado para: " " Não há nenhuma opção para s…" at bounding box center [115, 69] width 212 height 11
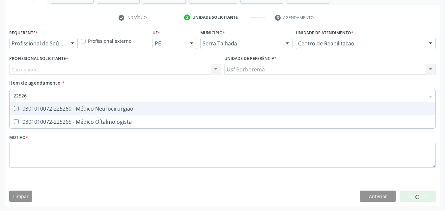
type input "225265"
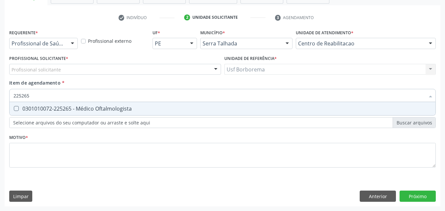
click at [71, 107] on div "0301010072-225265 - Médico Oftalmologista" at bounding box center [223, 108] width 418 height 5
checkbox Oftalmologista "true"
click at [60, 67] on div "Profissional solicitante" at bounding box center [115, 69] width 212 height 11
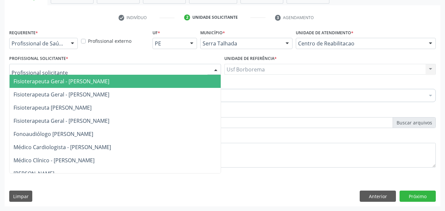
click at [60, 67] on input "text" at bounding box center [110, 72] width 196 height 13
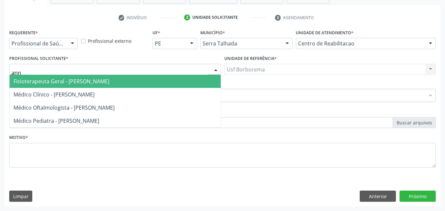
type input "[PERSON_NAME]"
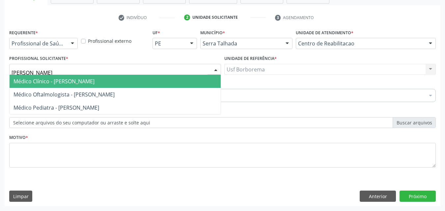
click at [61, 81] on span "Médico Clínico - [PERSON_NAME]" at bounding box center [54, 81] width 81 height 7
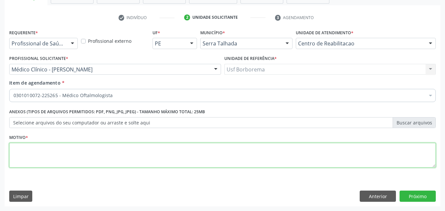
click at [62, 155] on textarea at bounding box center [222, 155] width 427 height 25
type textarea "rotina"
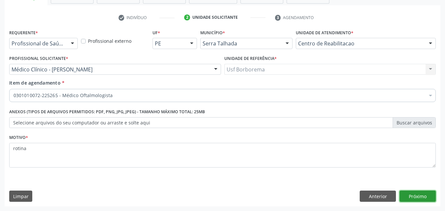
click at [418, 198] on button "Próximo" at bounding box center [418, 196] width 36 height 11
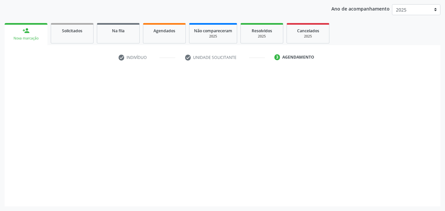
scroll to position [75, 0]
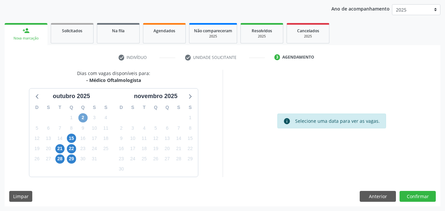
click at [83, 119] on span "2" at bounding box center [82, 117] width 9 height 9
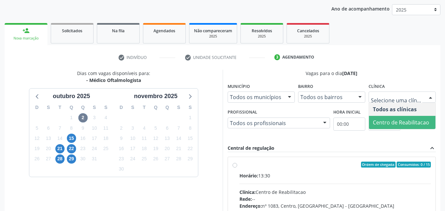
click at [404, 119] on span "Centro de Reabilitacao" at bounding box center [401, 122] width 56 height 7
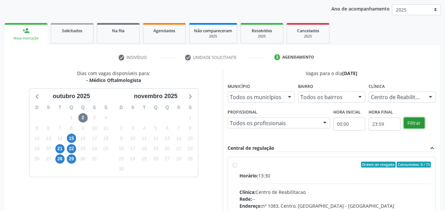
click at [419, 123] on button "Filtrar" at bounding box center [414, 123] width 21 height 11
click at [419, 124] on button "Filtrar" at bounding box center [414, 123] width 21 height 11
click at [418, 124] on button "Filtrar" at bounding box center [414, 123] width 21 height 11
drag, startPoint x: 418, startPoint y: 124, endPoint x: 397, endPoint y: 127, distance: 20.9
click at [418, 125] on button "Filtrar" at bounding box center [414, 123] width 21 height 11
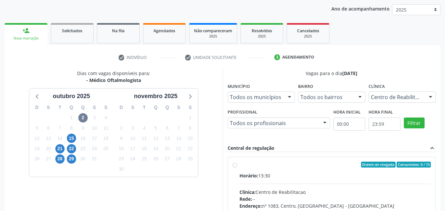
click at [240, 165] on label "Ordem de chegada Consumidos: 0 / 15 Horário: 13:30 Clínica: Centro de Reabilita…" at bounding box center [336, 212] width 192 height 101
click at [236, 165] on input "Ordem de chegada Consumidos: 0 / 15 Horário: 13:30 Clínica: Centro de Reabilita…" at bounding box center [235, 165] width 5 height 6
radio input "true"
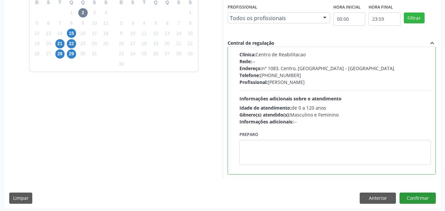
scroll to position [183, 0]
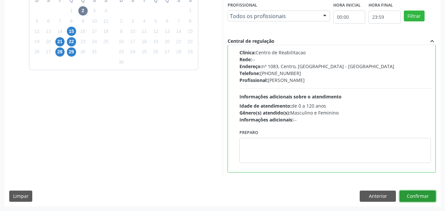
click at [417, 196] on button "Confirmar" at bounding box center [418, 196] width 36 height 11
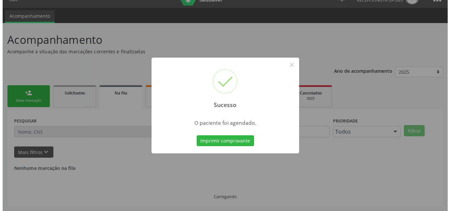
scroll to position [0, 0]
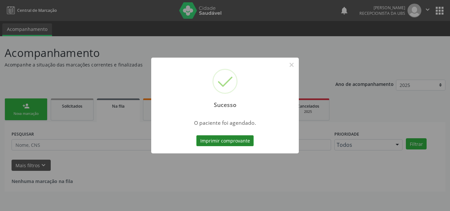
click at [245, 139] on button "Imprimir comprovante" at bounding box center [224, 140] width 57 height 11
